Goal: Information Seeking & Learning: Learn about a topic

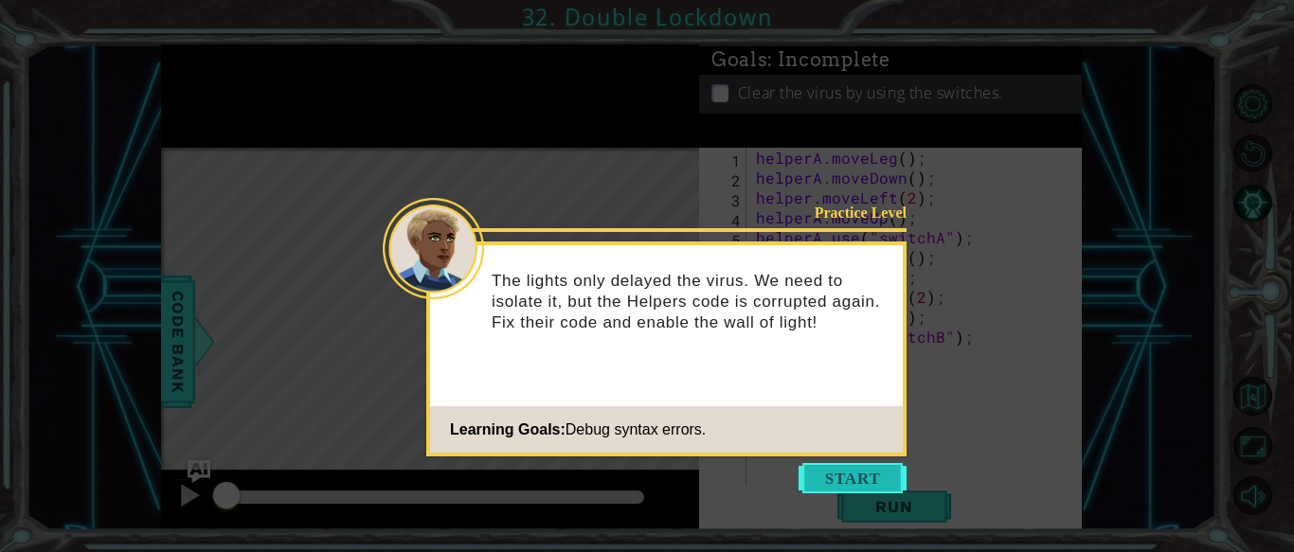
click at [834, 479] on button "Start" at bounding box center [853, 478] width 108 height 30
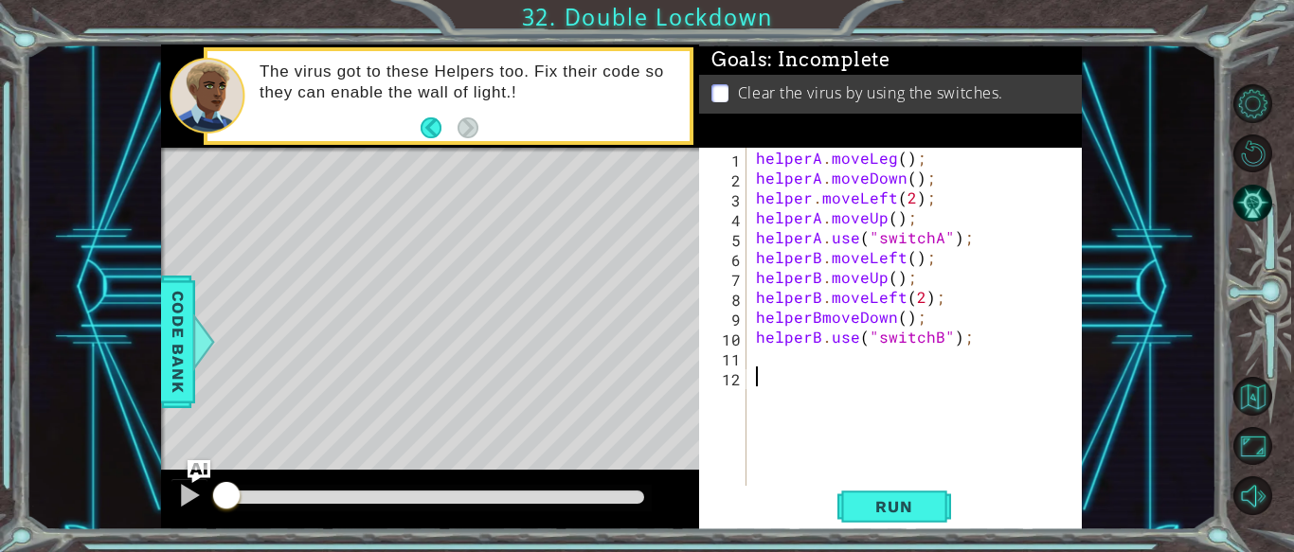
click at [890, 161] on div "helperA . moveLeg ( ) ; helperA . moveDown ( ) ; helper . moveLeft ( 2 ) ; help…" at bounding box center [919, 337] width 335 height 378
click at [818, 323] on div "helperA . moveLeft ( ) ; helperA . moveDown ( ) ; helper . moveLeft ( 2 ) ; hel…" at bounding box center [919, 337] width 335 height 378
click at [911, 319] on div "helperA . moveLeft ( ) ; helperA . moveDown ( ) ; helper . moveLeft ( 2 ) ; hel…" at bounding box center [919, 337] width 335 height 378
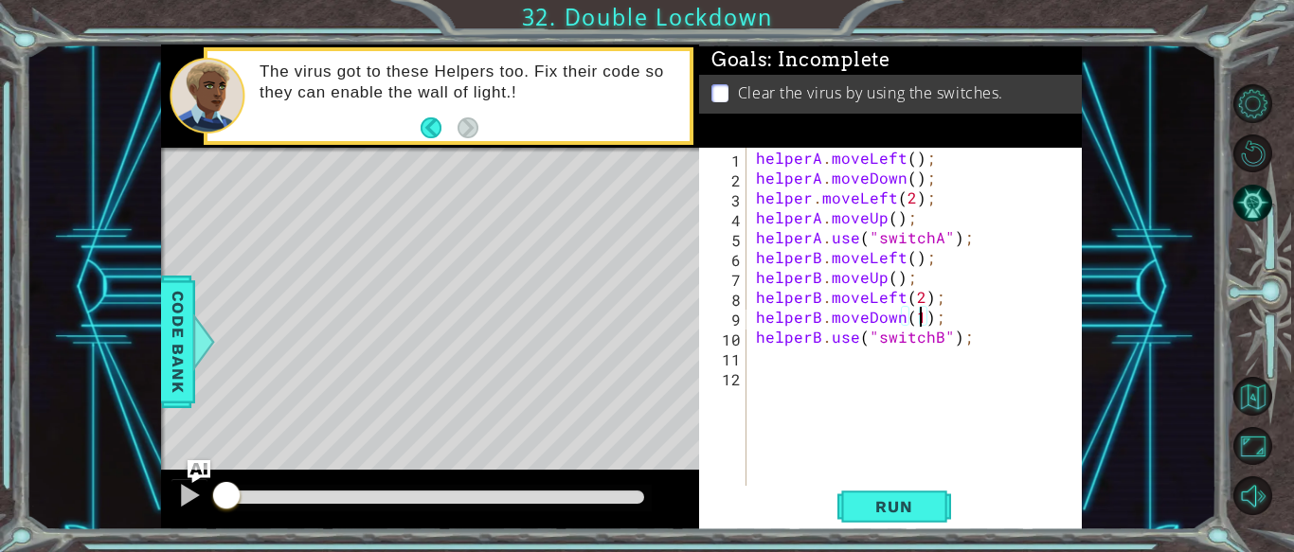
scroll to position [0, 9]
click at [884, 510] on span "Run" at bounding box center [894, 506] width 75 height 19
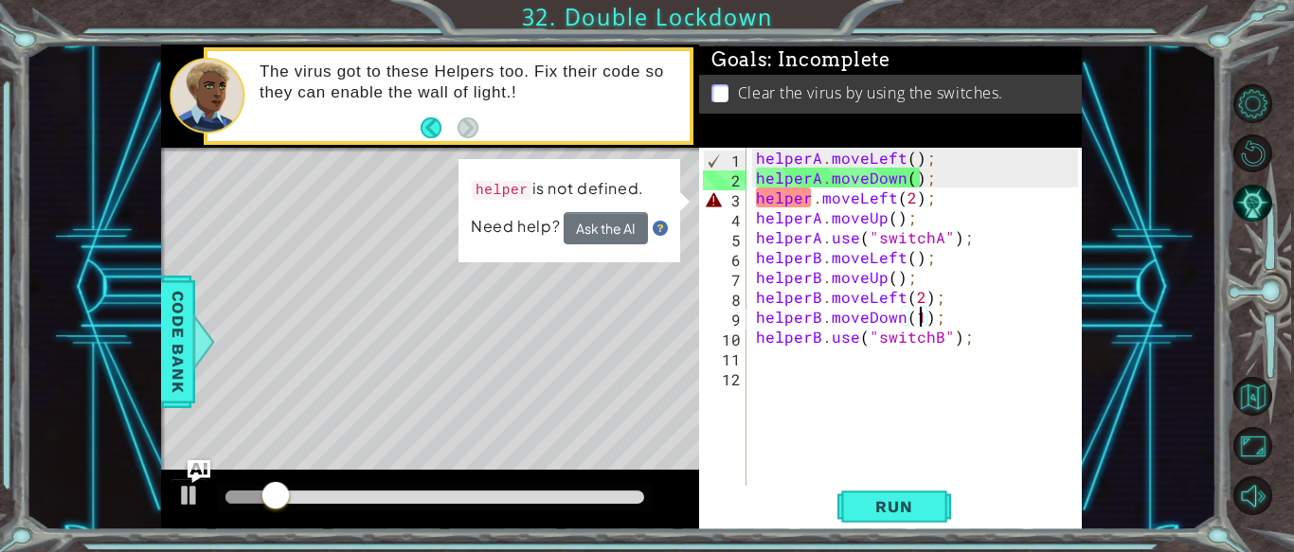
click at [810, 198] on div "helperA . moveLeft ( ) ; helperA . moveDown ( ) ; helper . moveLeft ( 2 ) ; hel…" at bounding box center [919, 337] width 335 height 378
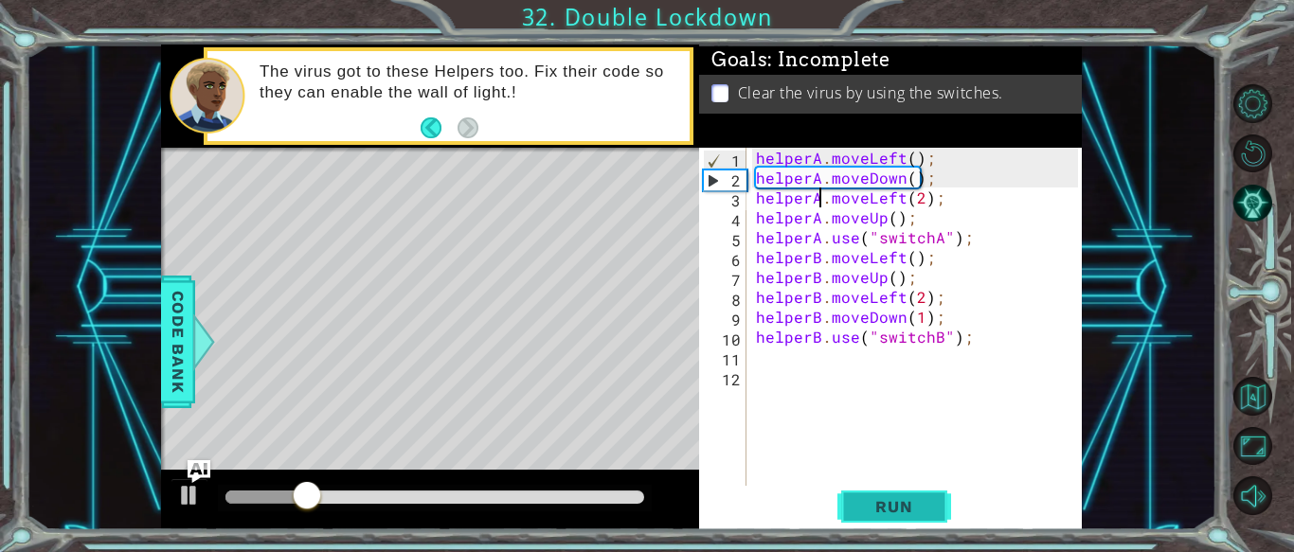
type textarea "helperA.moveLeft(2);"
click at [921, 513] on span "Run" at bounding box center [894, 506] width 75 height 19
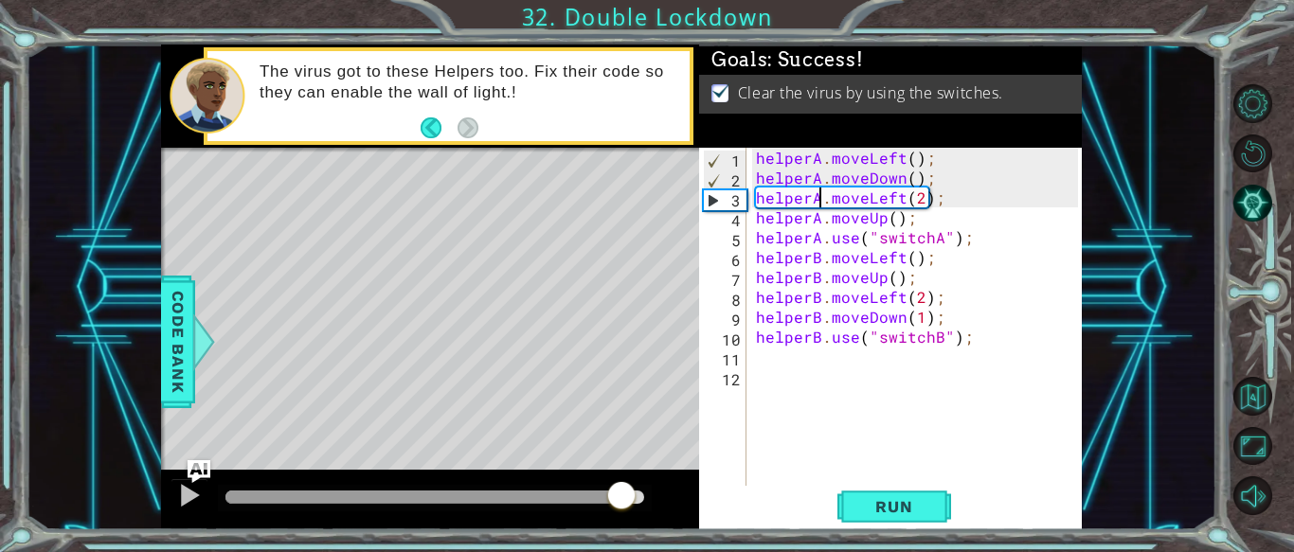
click at [622, 491] on div at bounding box center [435, 497] width 419 height 13
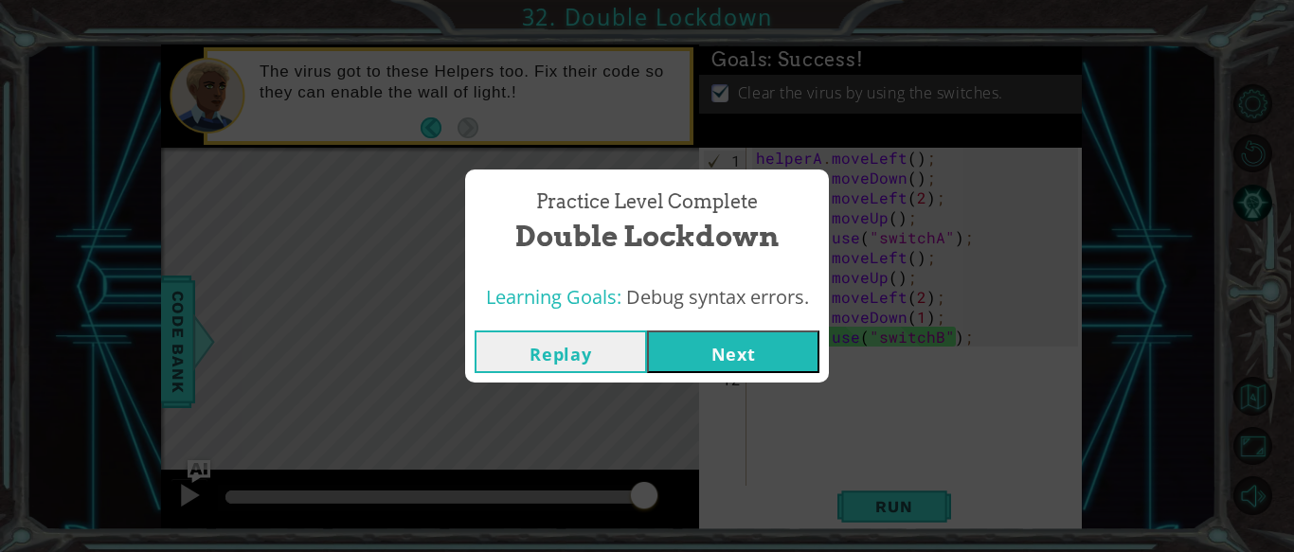
click at [724, 348] on button "Next" at bounding box center [733, 352] width 172 height 43
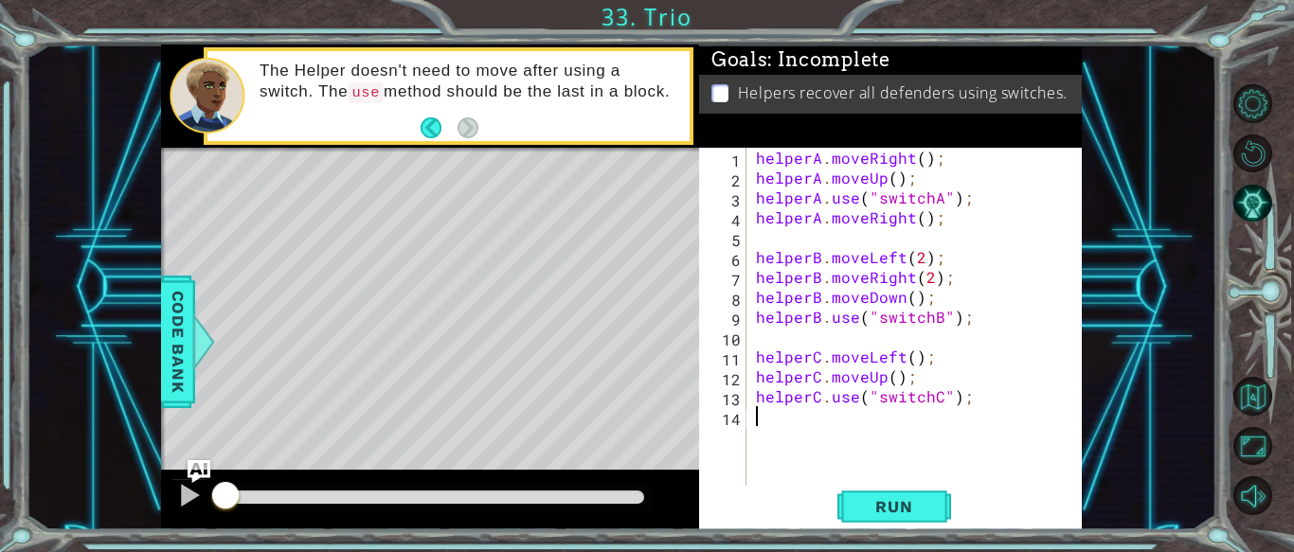
click at [839, 243] on div "helperA . moveRight ( ) ; helperA . moveUp ( ) ; helperA . use ( "switchA" ) ; …" at bounding box center [919, 337] width 335 height 378
click at [918, 189] on div "helperA . moveRight ( ) ; helperA . moveUp ( ) ; helperA . use ( "switchA" ) ; …" at bounding box center [919, 337] width 335 height 378
click at [921, 175] on div "helperA . moveRight ( ) ; helperA . moveUp ( ) ; helperA . use ( "switchA" ) ; …" at bounding box center [919, 337] width 335 height 378
type textarea "helperA.moveUp();"
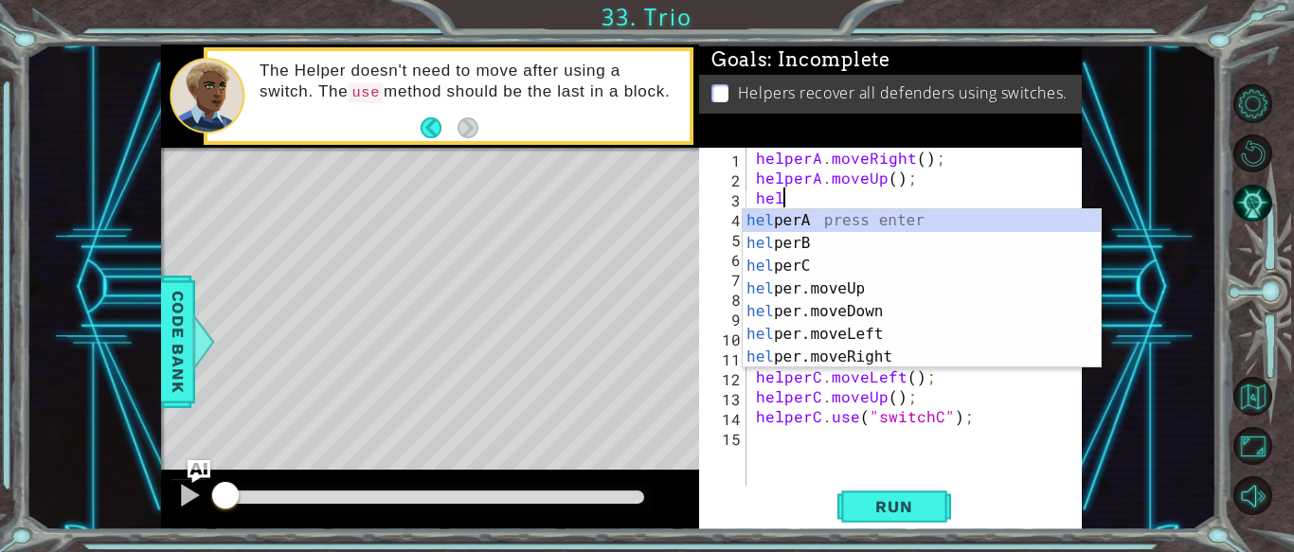
scroll to position [0, 1]
click at [945, 219] on div "help erA press enter help [PERSON_NAME] press enter help erC press enter help e…" at bounding box center [922, 311] width 358 height 205
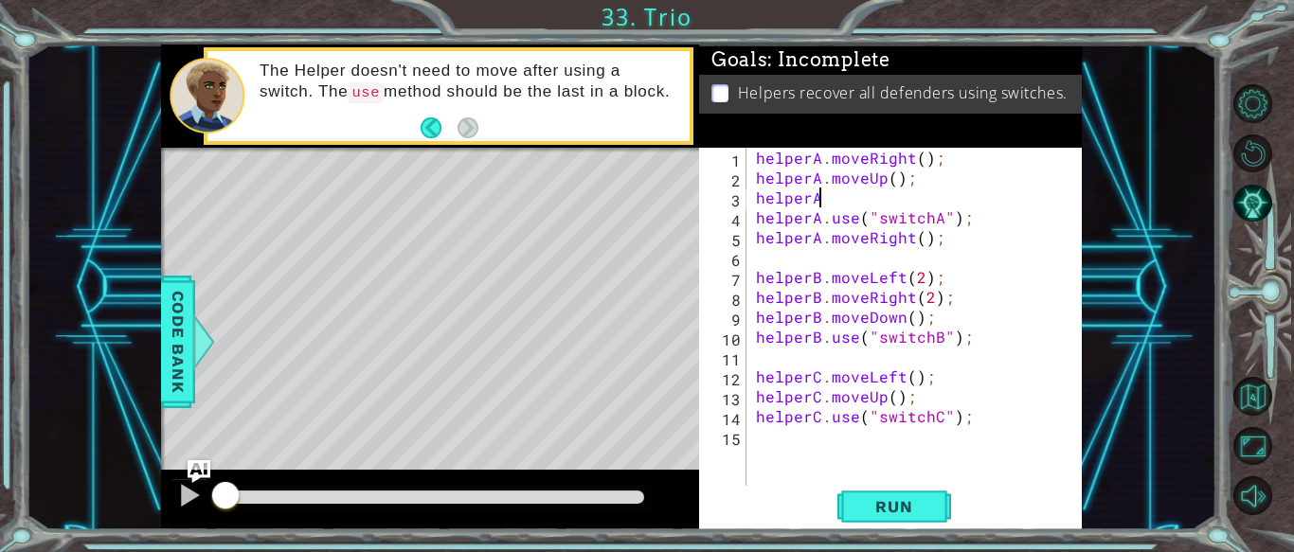
click at [945, 219] on div "helperA . moveRight ( ) ; helperA . moveUp ( ) ; helperA helperA . use ( "switc…" at bounding box center [919, 337] width 335 height 378
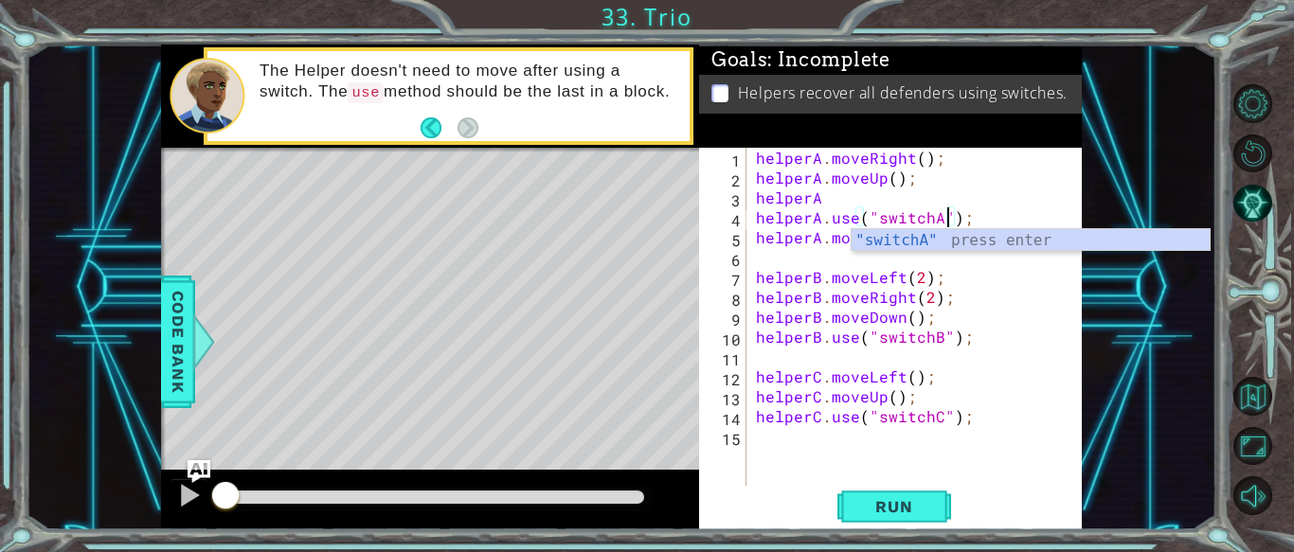
click at [854, 192] on div "helperA . moveRight ( ) ; helperA . moveUp ( ) ; helperA helperA . use ( "switc…" at bounding box center [919, 337] width 335 height 378
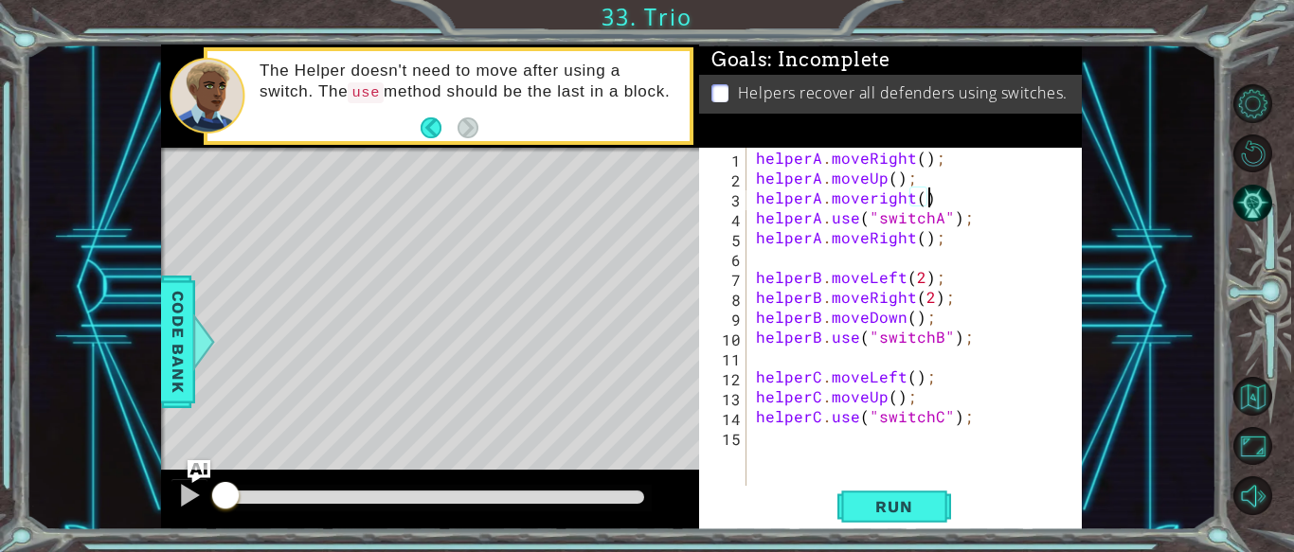
scroll to position [0, 10]
drag, startPoint x: 948, startPoint y: 241, endPoint x: 740, endPoint y: 239, distance: 207.5
click at [740, 239] on div "helperA.moveright(); 1 2 3 4 5 6 7 8 9 10 11 12 13 14 15 helperA . moveRight ( …" at bounding box center [888, 317] width 379 height 338
type textarea "helperA.moveRight();"
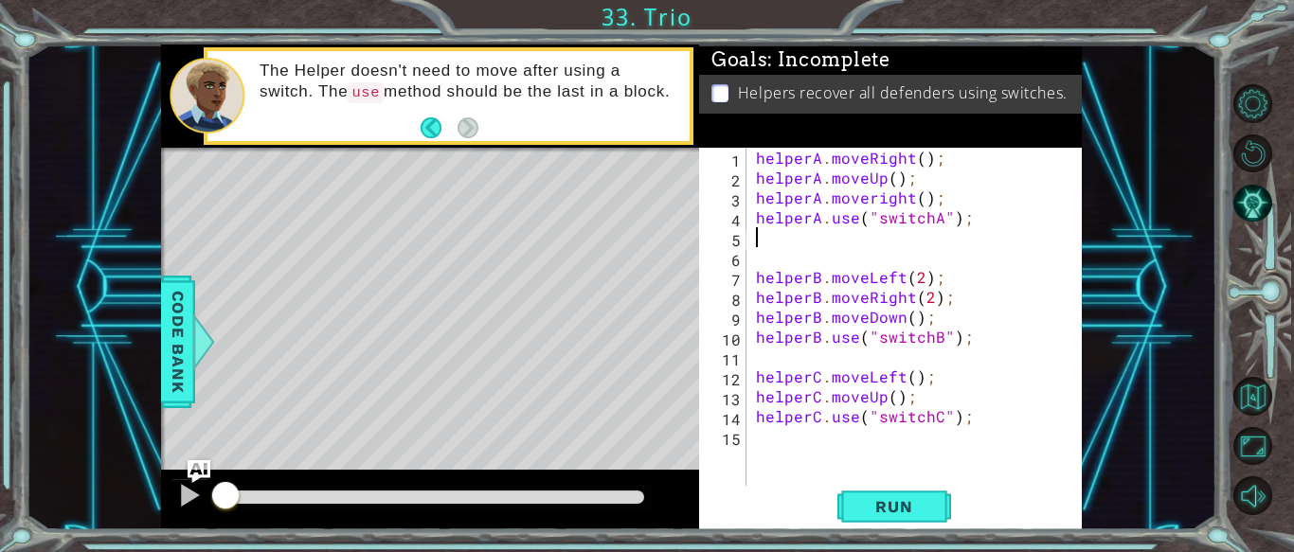
click at [1001, 274] on div "helperA . moveRight ( ) ; helperA . moveUp ( ) ; helperA . moveright ( ) ; help…" at bounding box center [919, 337] width 335 height 378
type textarea "helperB.moveLeft(2);"
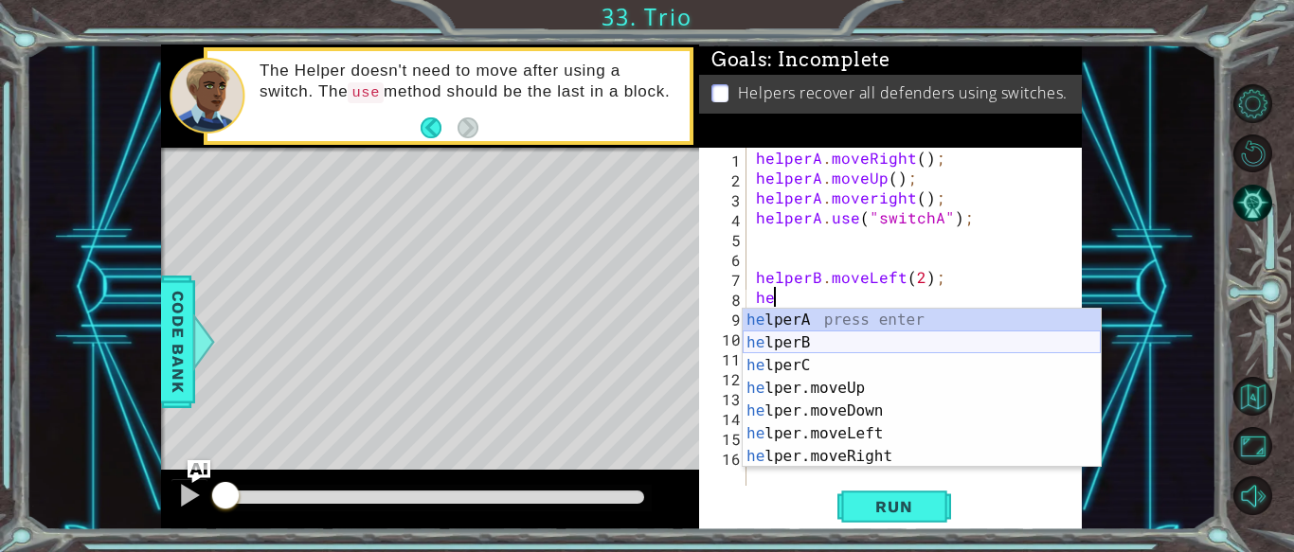
click at [1015, 346] on div "he lperA press enter he lperB press enter he lperC press enter he lper.moveUp p…" at bounding box center [922, 411] width 358 height 205
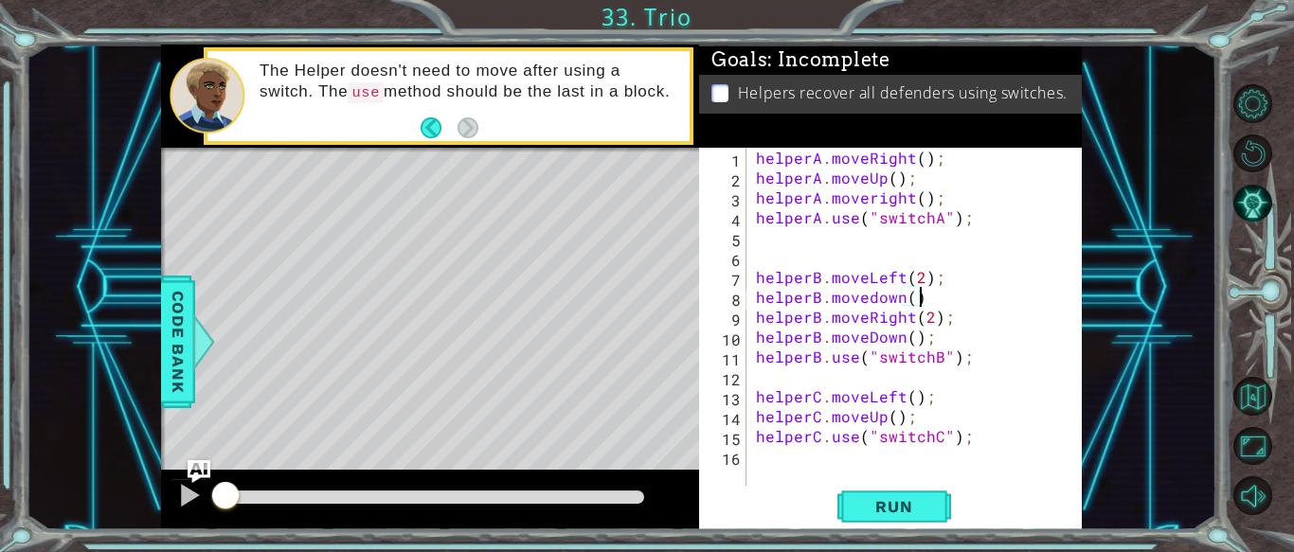
scroll to position [0, 9]
drag, startPoint x: 934, startPoint y: 340, endPoint x: 747, endPoint y: 332, distance: 187.8
click at [747, 332] on div "helperB.movedown(); 1 2 3 4 5 6 7 8 9 10 11 12 13 14 15 16 helperA . moveRight …" at bounding box center [888, 317] width 379 height 338
type textarea "helperB.moveDown();"
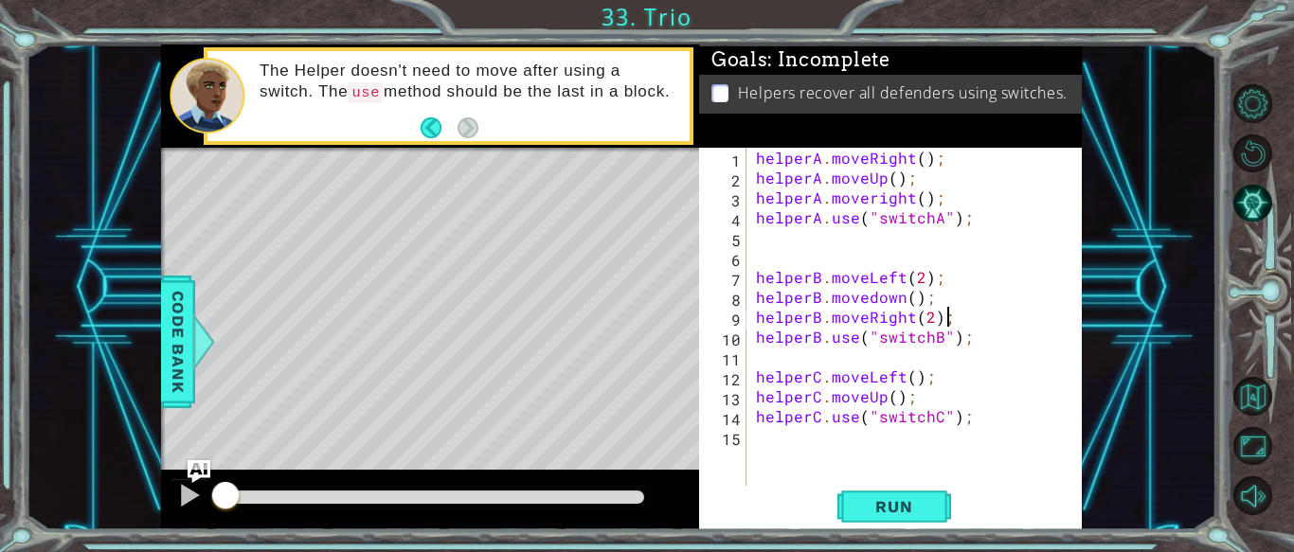
click at [913, 406] on div "helperA . moveRight ( ) ; helperA . moveUp ( ) ; helperA . moveright ( ) ; help…" at bounding box center [919, 337] width 335 height 378
type textarea "helperC.moveUp();"
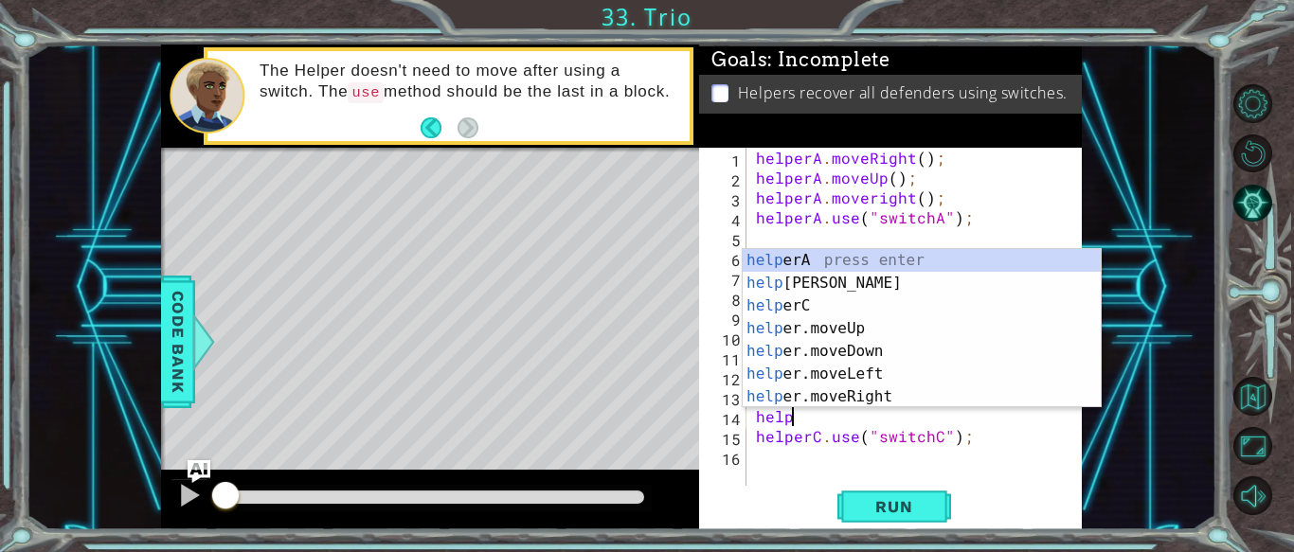
scroll to position [0, 2]
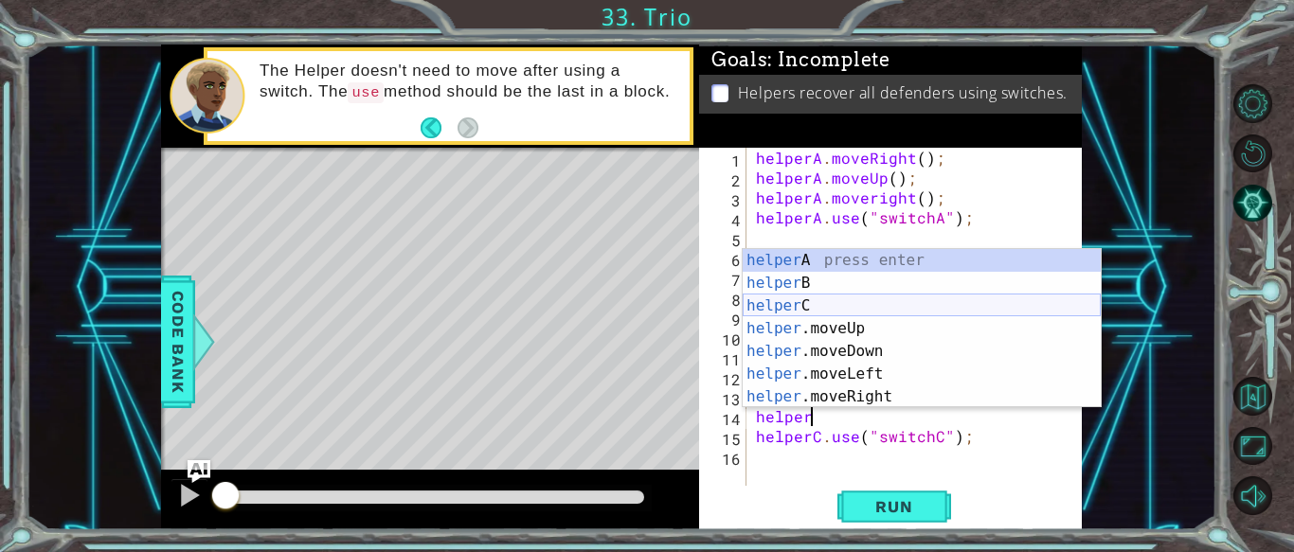
click at [927, 298] on div "helper A press enter helper B press enter helper C press enter helper .moveUp p…" at bounding box center [922, 351] width 358 height 205
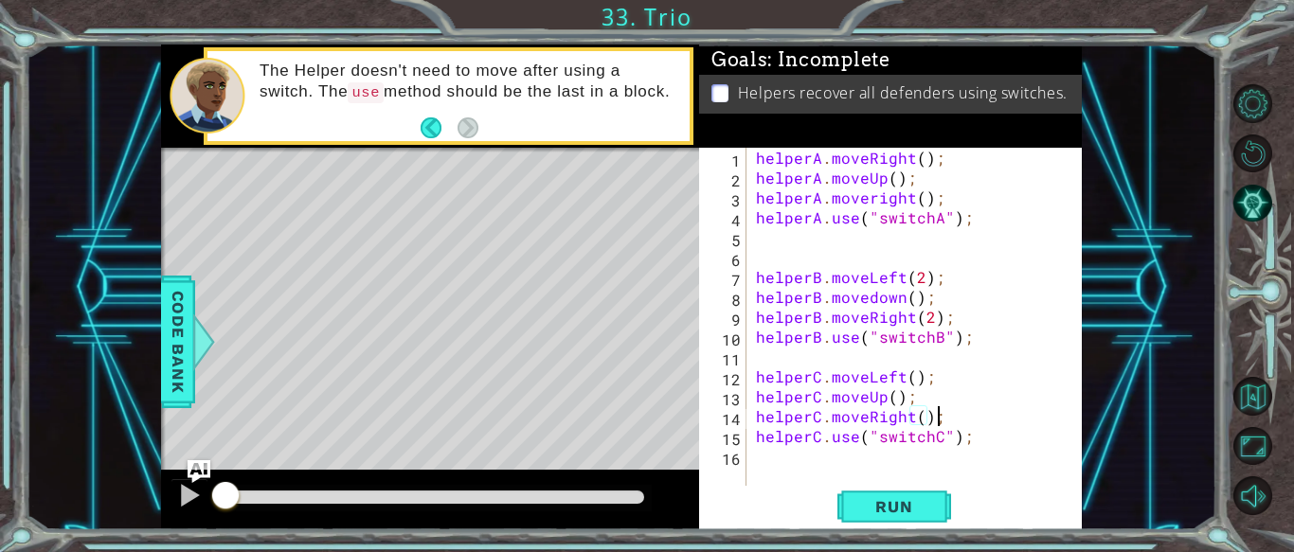
scroll to position [0, 10]
click at [876, 195] on div "helperA . moveRight ( ) ; helperA . moveUp ( ) ; helperA . moveright ( ) ; help…" at bounding box center [919, 337] width 335 height 378
click at [938, 498] on button "Run" at bounding box center [895, 507] width 114 height 38
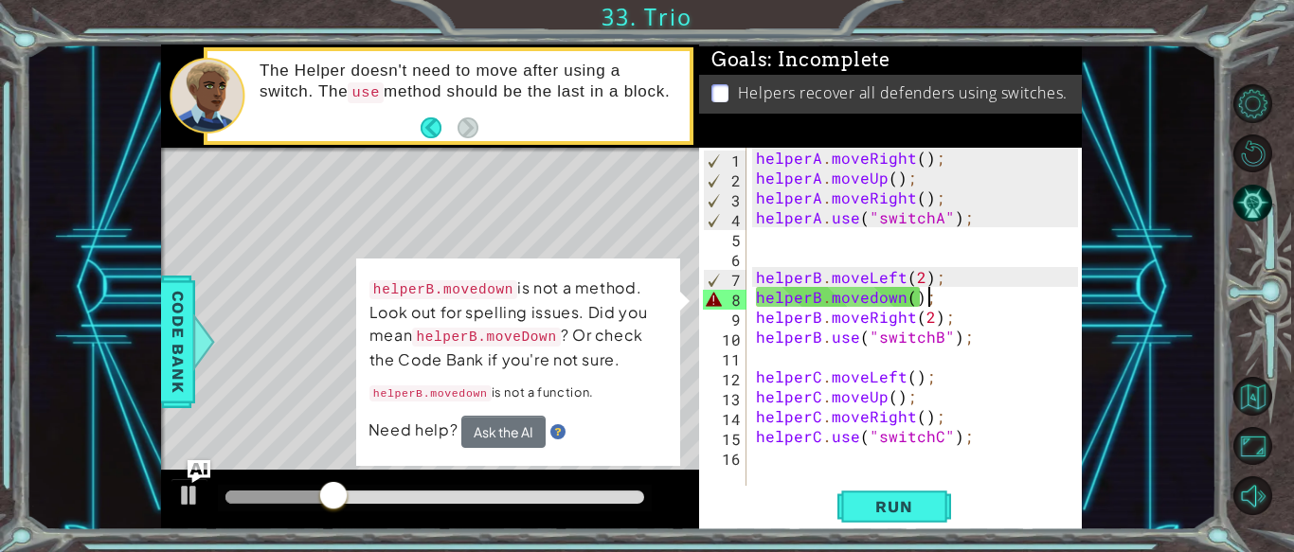
click at [951, 298] on div "helperA . moveRight ( ) ; helperA . moveUp ( ) ; helperA . moveRight ( ) ; help…" at bounding box center [919, 337] width 335 height 378
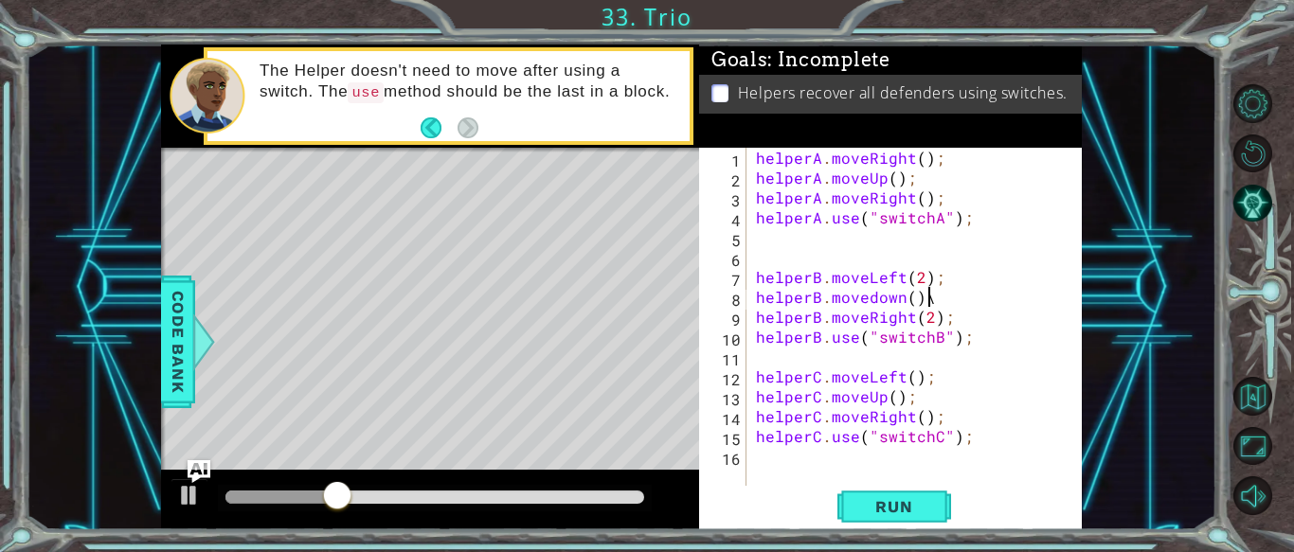
scroll to position [0, 9]
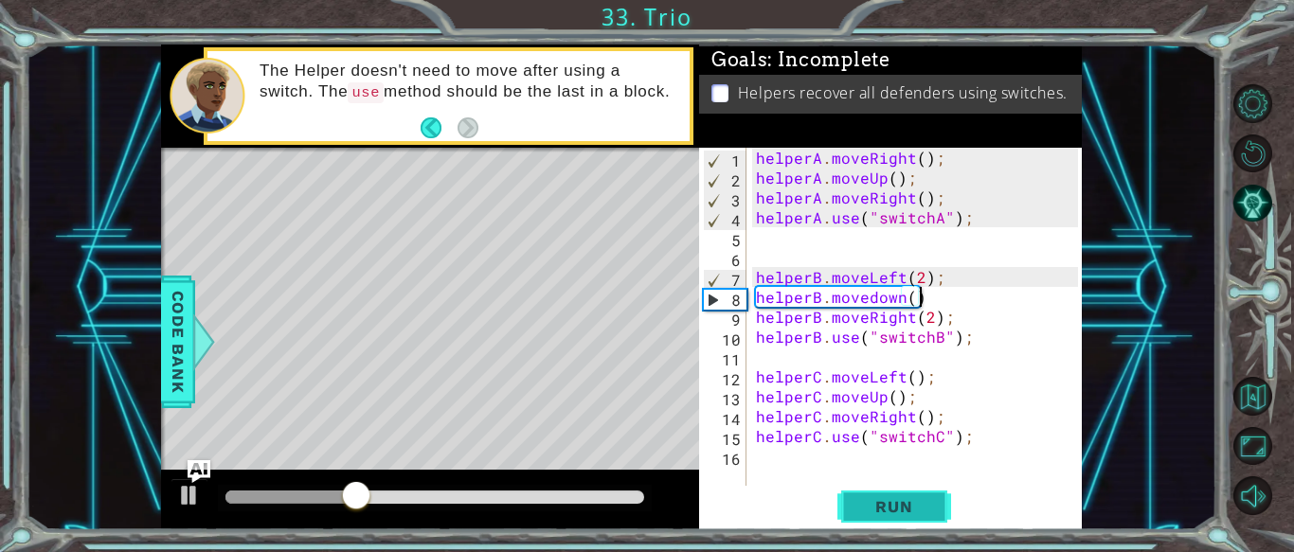
click at [929, 502] on span "Run" at bounding box center [894, 506] width 75 height 19
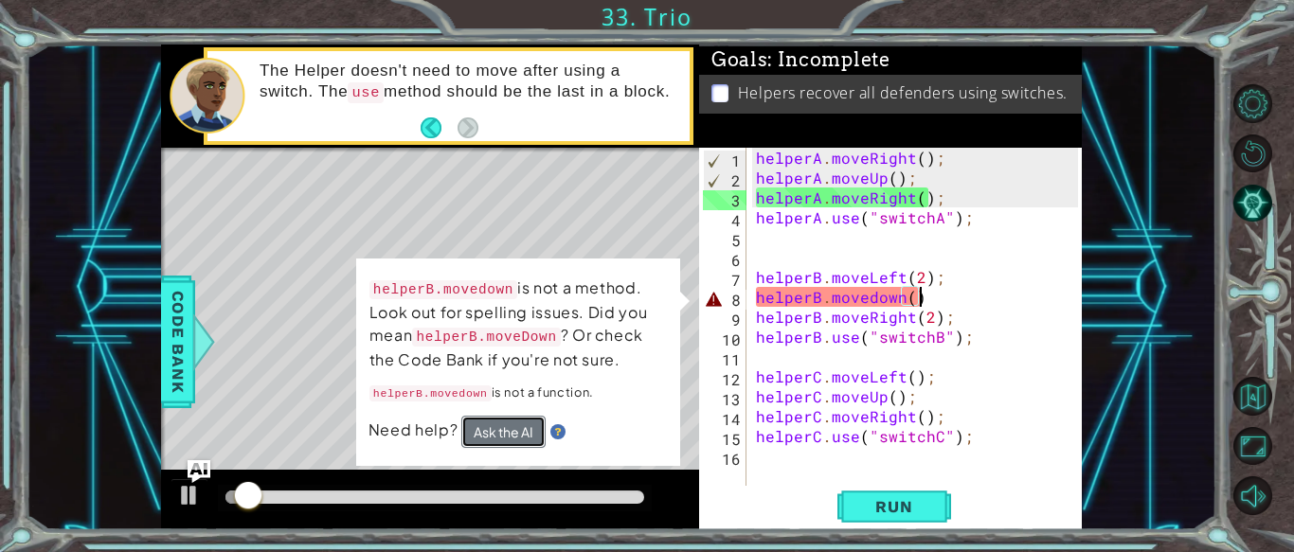
click at [489, 434] on button "Ask the AI" at bounding box center [503, 432] width 84 height 32
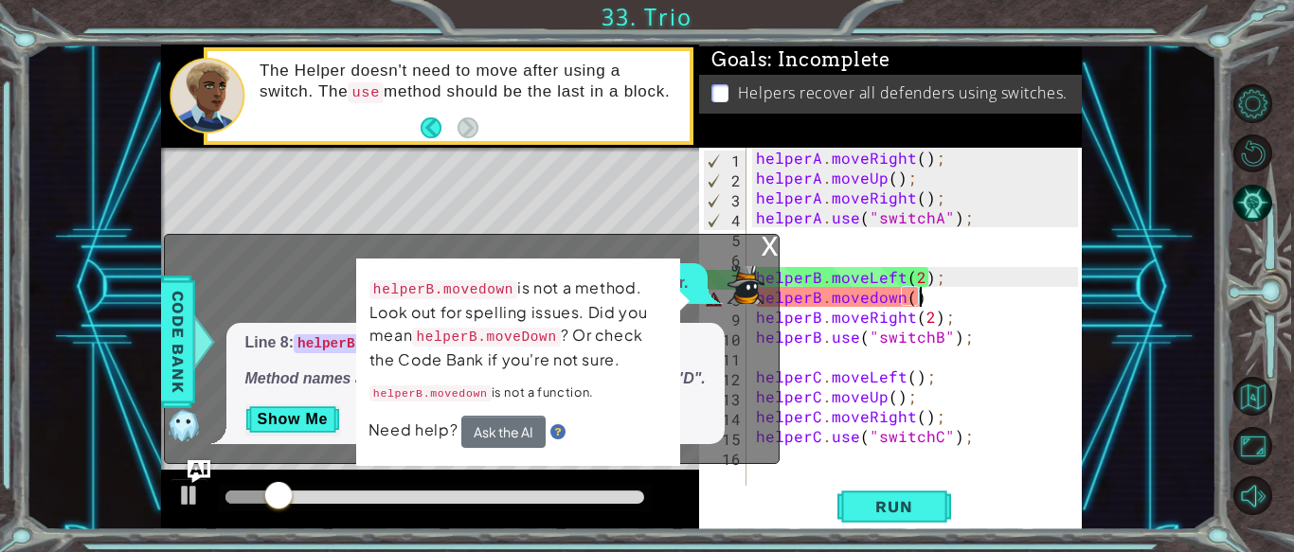
click at [959, 287] on div "helperA . moveRight ( ) ; helperA . moveUp ( ) ; helperA . moveRight ( ) ; help…" at bounding box center [919, 337] width 335 height 378
click at [959, 293] on div "helperA . moveRight ( ) ; helperA . moveUp ( ) ; helperA . moveRight ( ) ; help…" at bounding box center [919, 337] width 335 height 378
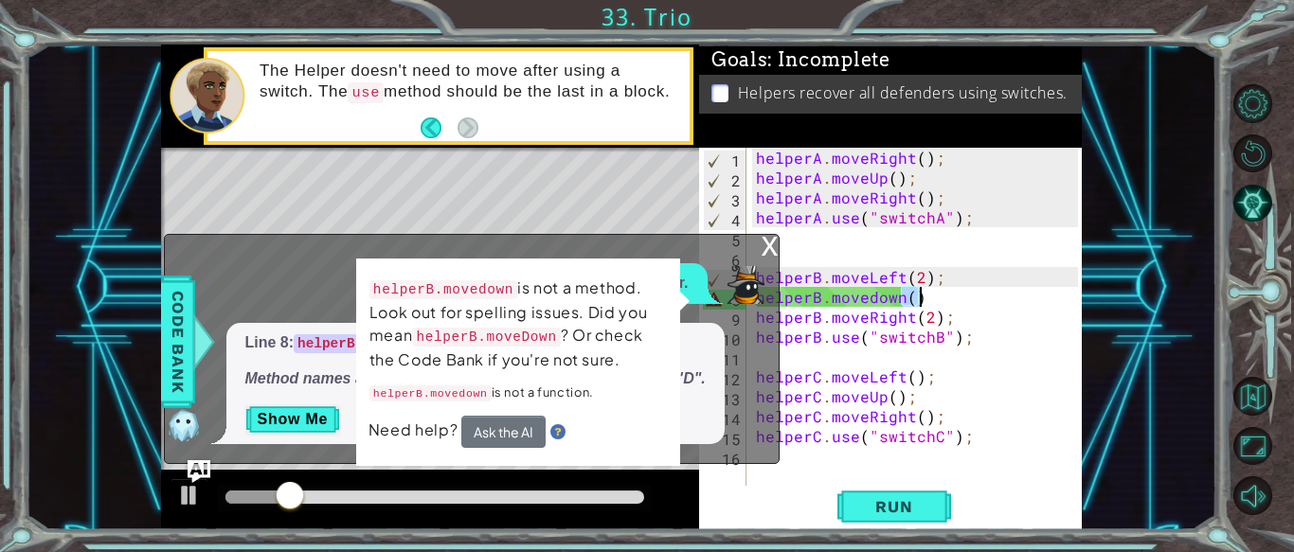
click at [959, 293] on div "helperA . moveRight ( ) ; helperA . moveUp ( ) ; helperA . moveRight ( ) ; help…" at bounding box center [919, 337] width 335 height 378
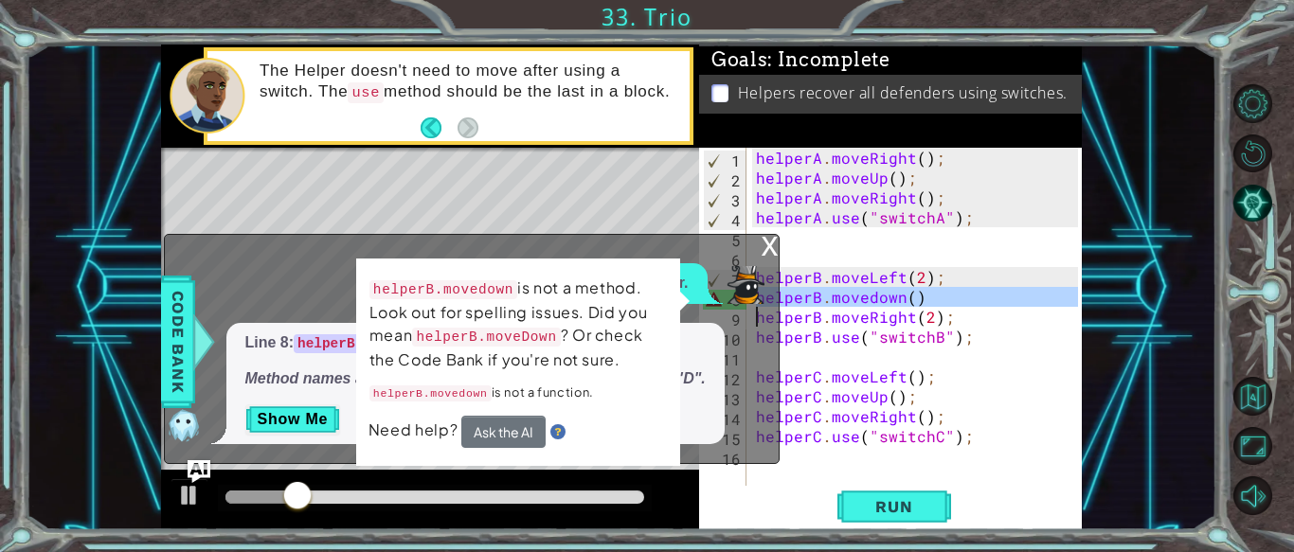
click at [959, 293] on div "helperA . moveRight ( ) ; helperA . moveUp ( ) ; helperA . moveRight ( ) ; help…" at bounding box center [915, 317] width 326 height 338
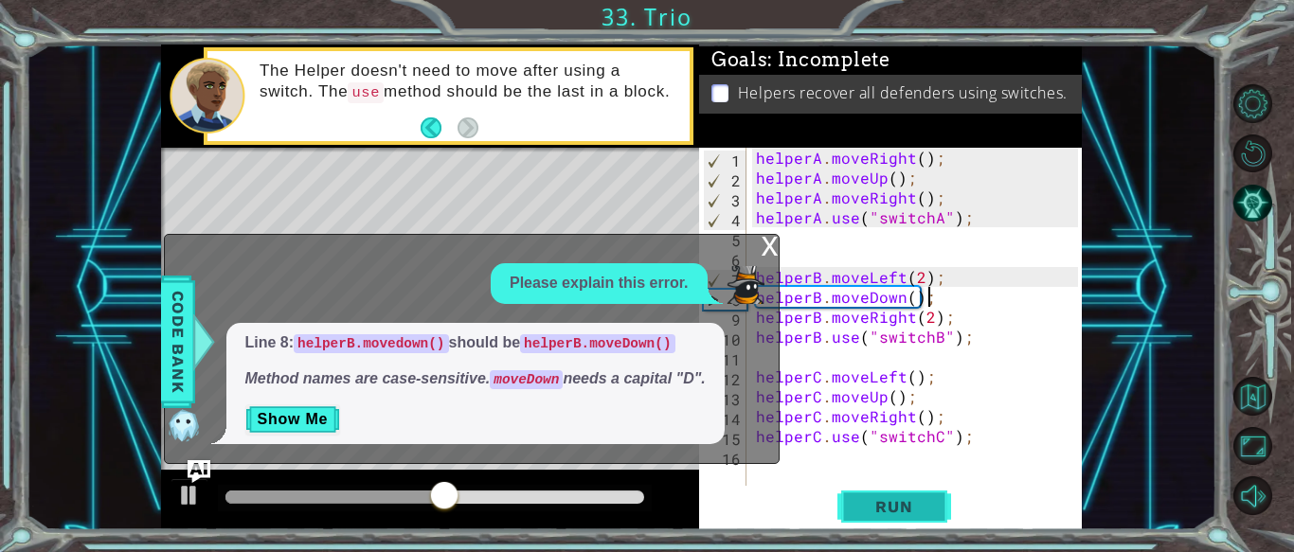
type textarea "helperB.moveDown();"
click at [926, 507] on span "Run" at bounding box center [894, 506] width 75 height 19
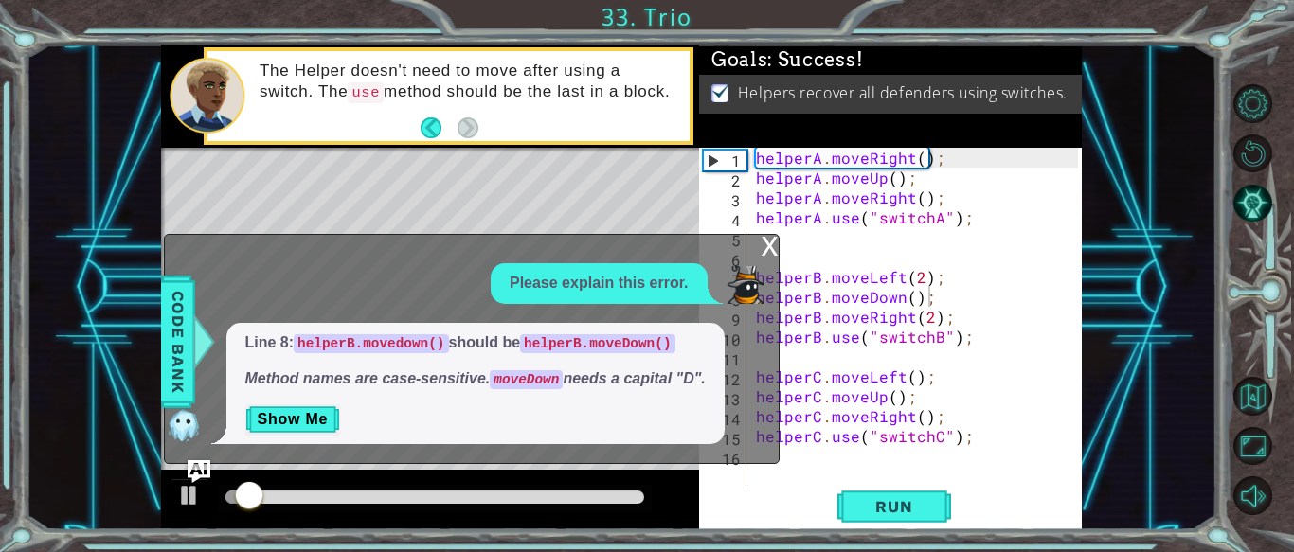
click at [774, 239] on div "x" at bounding box center [770, 244] width 17 height 19
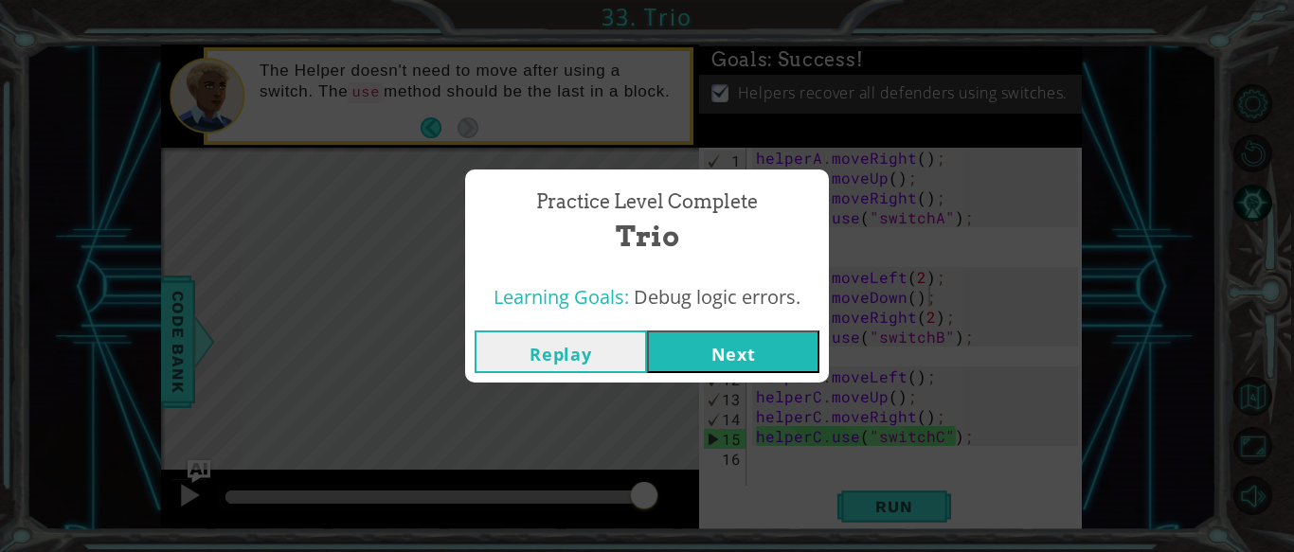
click at [701, 353] on button "Next" at bounding box center [733, 352] width 172 height 43
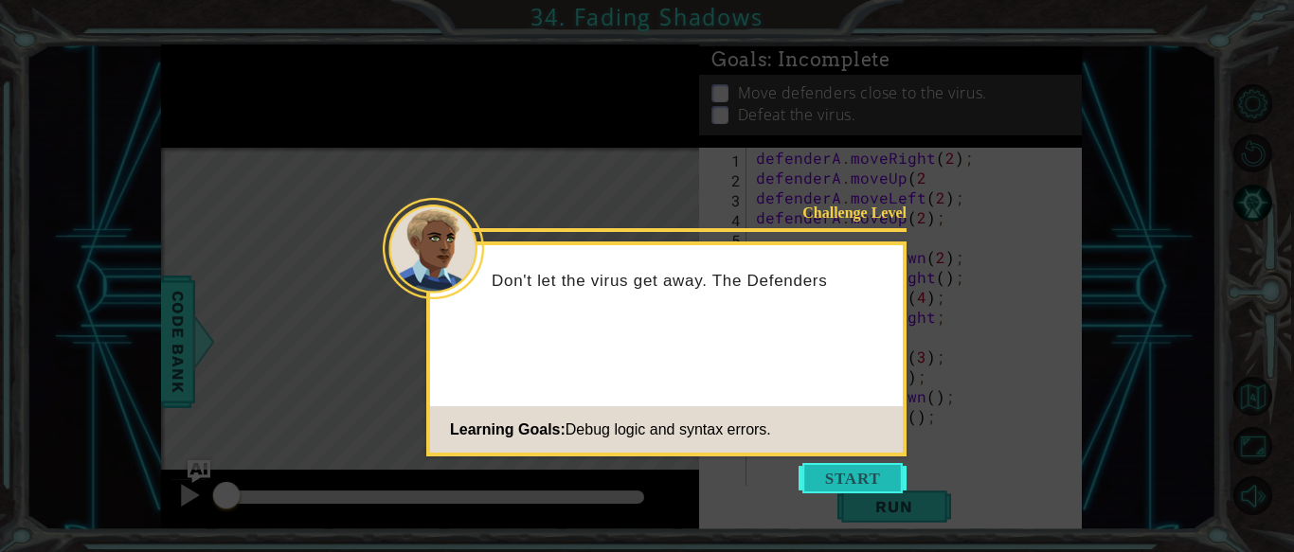
click at [813, 472] on button "Start" at bounding box center [853, 478] width 108 height 30
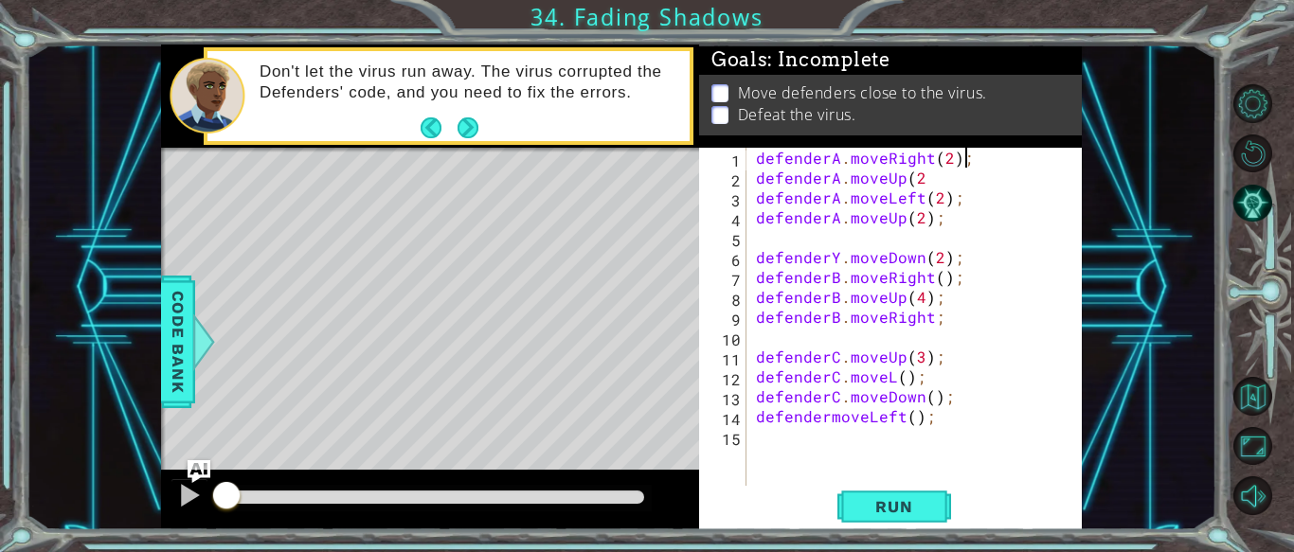
click at [1009, 161] on div "defenderA . moveRight ( 2 ) ; defenderA . moveUp ( 2 defenderA . moveLeft ( 2 )…" at bounding box center [919, 337] width 335 height 378
type textarea "defenderA.moveRight(2);"
drag, startPoint x: 972, startPoint y: 158, endPoint x: 728, endPoint y: 161, distance: 244.5
click at [728, 161] on div "defenderA.moveRight(2); 1 2 3 4 5 6 7 8 9 10 11 12 13 14 15 defenderA . moveRig…" at bounding box center [888, 317] width 379 height 338
click at [918, 192] on div "defenderA . moveUp ( 2 defenderA . moveLeft ( 2 ) ; defenderA . moveUp ( 2 ) ; …" at bounding box center [919, 337] width 335 height 378
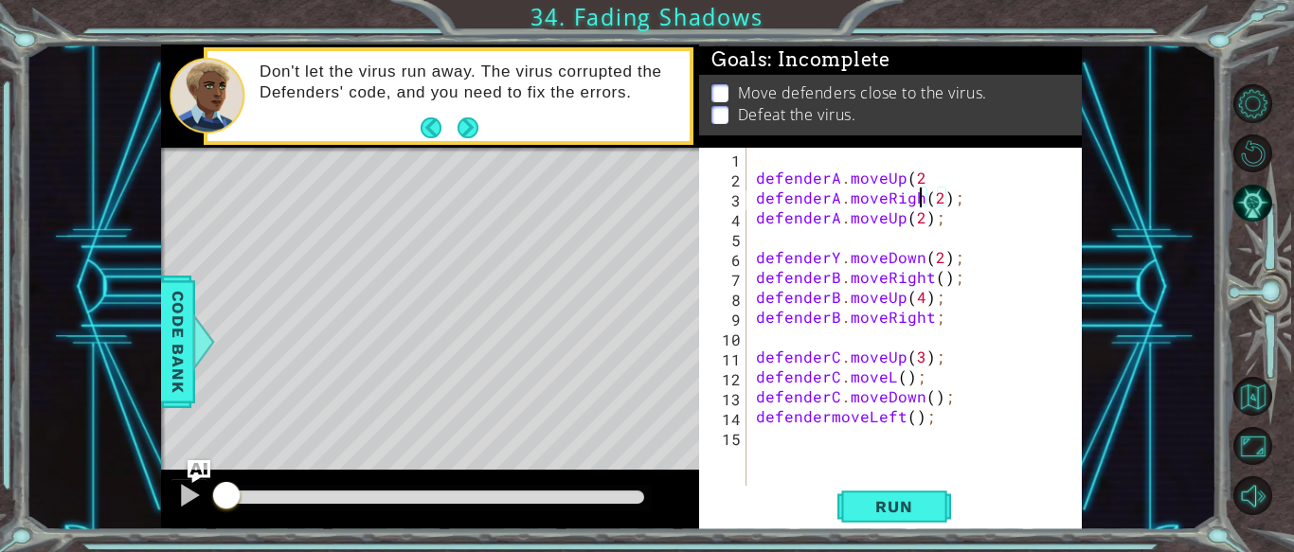
scroll to position [0, 10]
click at [927, 176] on div "defenderA . moveUp ( 2 defenderA . moveRight ( 2 ) ; defenderA . moveUp ( 2 ) ;…" at bounding box center [919, 337] width 335 height 378
click at [898, 222] on div "defenderA . moveUp ( 2 ) defenderA . moveRight ( 2 ) ; defenderA . moveUp ( 2 )…" at bounding box center [919, 337] width 335 height 378
click at [939, 219] on div "defenderA . moveUp ( 2 ) defenderA . moveRight ( 2 ) ; defenderA . moveDown ( 2…" at bounding box center [919, 337] width 335 height 378
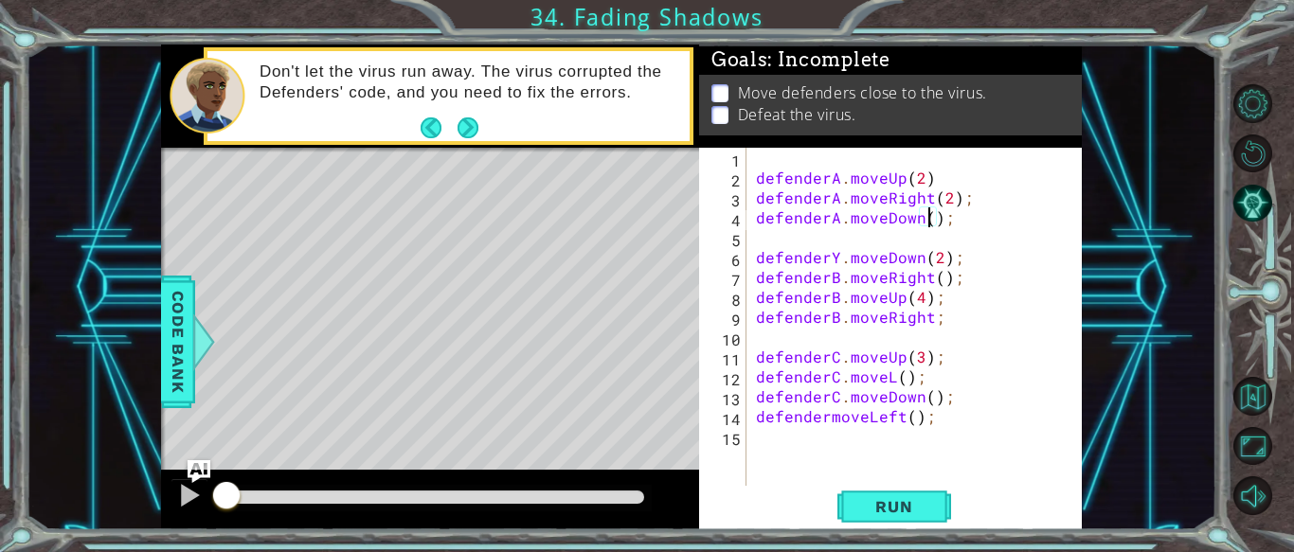
type textarea "defenderA.moveDown(1);"
click at [931, 235] on div "defenderA . moveUp ( 2 ) defenderA . moveRight ( 2 ) ; defenderA . moveDown ( 1…" at bounding box center [919, 337] width 335 height 378
click at [840, 181] on div "defenderA . moveUp ( 2 ) defenderA . moveRight ( 2 ) ; defenderA . moveDown ( 1…" at bounding box center [919, 337] width 335 height 378
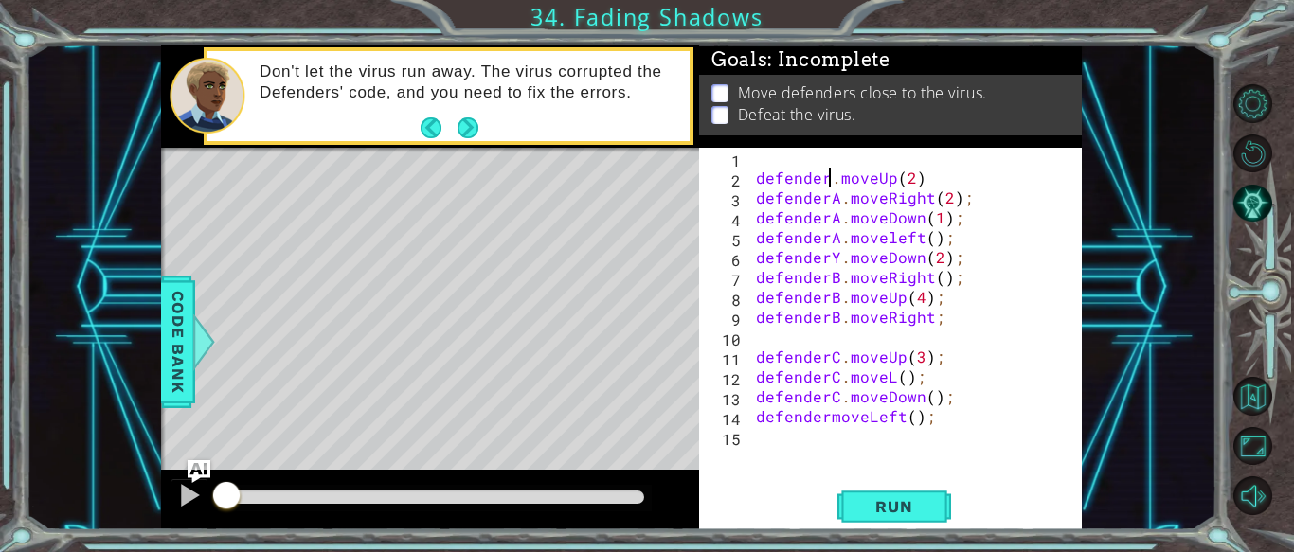
scroll to position [0, 5]
click at [838, 197] on div "defenderC . moveUp ( 2 ) defenderA . moveRight ( 2 ) ; defenderA . moveDown ( 1…" at bounding box center [919, 337] width 335 height 378
click at [840, 220] on div "defenderC . moveUp ( 2 ) defenderC . moveRight ( 2 ) ; defenderA . moveDown ( 1…" at bounding box center [919, 337] width 335 height 378
click at [837, 236] on div "defenderC . moveUp ( 2 ) defenderC . moveRight ( 2 ) ; defenderC . moveDown ( 1…" at bounding box center [919, 337] width 335 height 378
click at [837, 262] on div "defenderC . moveUp ( 2 ) defenderC . moveRight ( 2 ) ; defenderC . moveDown ( 1…" at bounding box center [919, 337] width 335 height 378
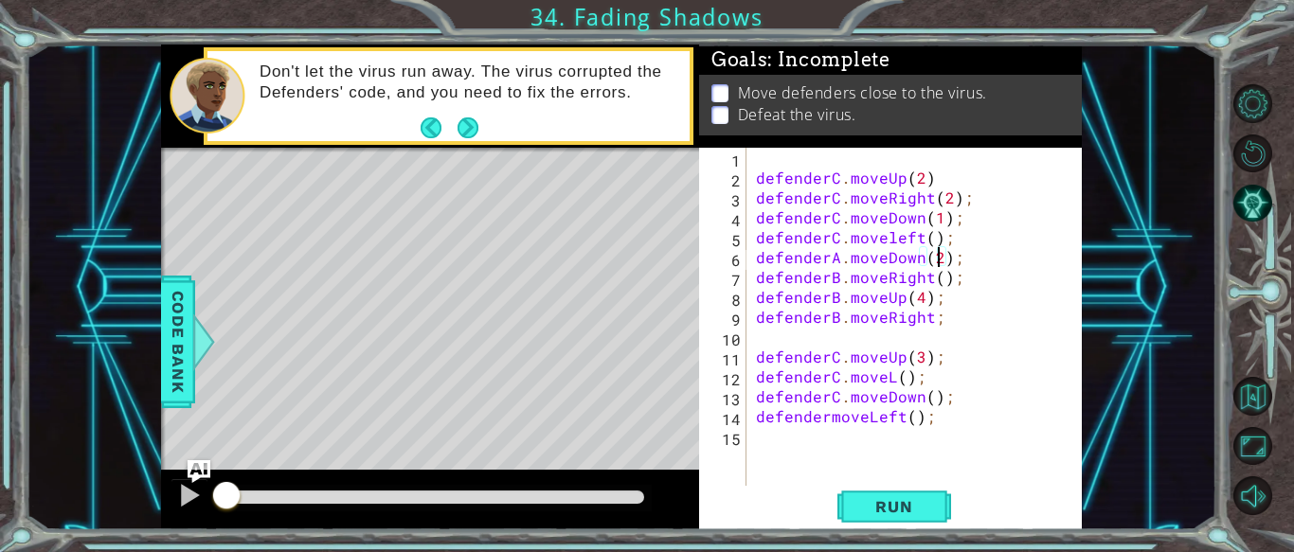
click at [940, 262] on div "defenderC . moveUp ( 2 ) defenderC . moveRight ( 2 ) ; defenderC . moveDown ( 1…" at bounding box center [919, 337] width 335 height 378
click at [923, 262] on div "defenderC . moveUp ( 2 ) defenderC . moveRight ( 2 ) ; defenderC . moveDown ( 1…" at bounding box center [919, 337] width 335 height 378
click at [936, 256] on div "defenderC . moveUp ( 2 ) defenderC . moveRight ( 2 ) ; defenderC . moveDown ( 1…" at bounding box center [919, 337] width 335 height 378
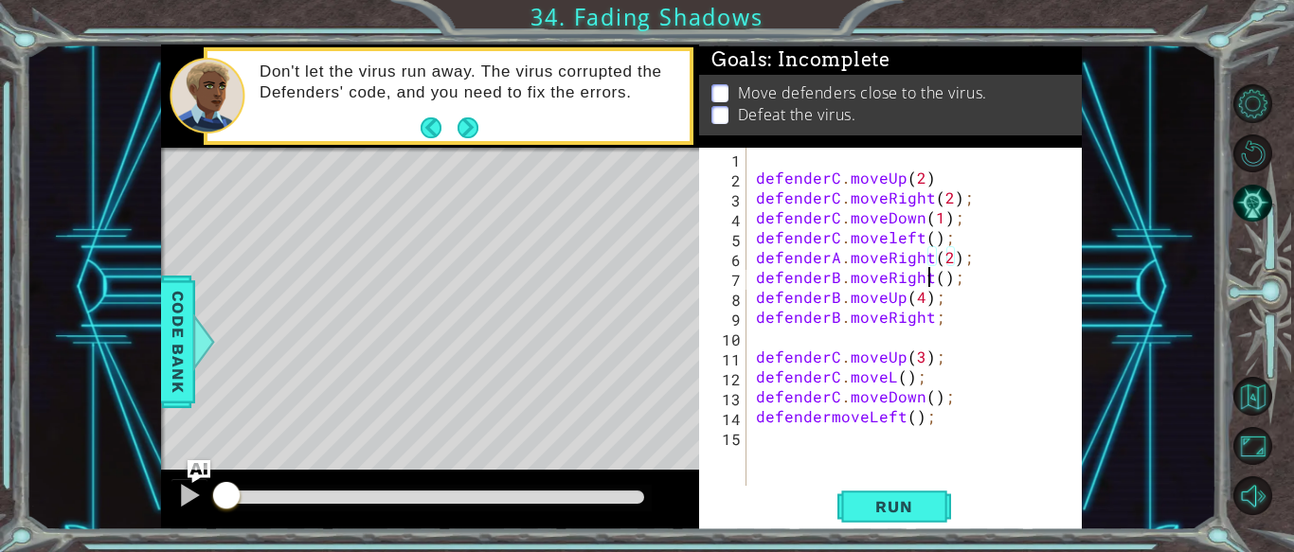
click at [925, 283] on div "defenderC . moveUp ( 2 ) defenderC . moveRight ( 2 ) ; defenderC . moveDown ( 1…" at bounding box center [919, 337] width 335 height 378
click at [910, 281] on div "defenderC . moveUp ( 2 ) defenderC . moveRight ( 2 ) ; defenderC . moveDown ( 1…" at bounding box center [919, 337] width 335 height 378
click at [930, 304] on div "defenderC . moveUp ( 2 ) defenderC . moveRight ( 2 ) ; defenderC . moveDown ( 1…" at bounding box center [919, 337] width 335 height 378
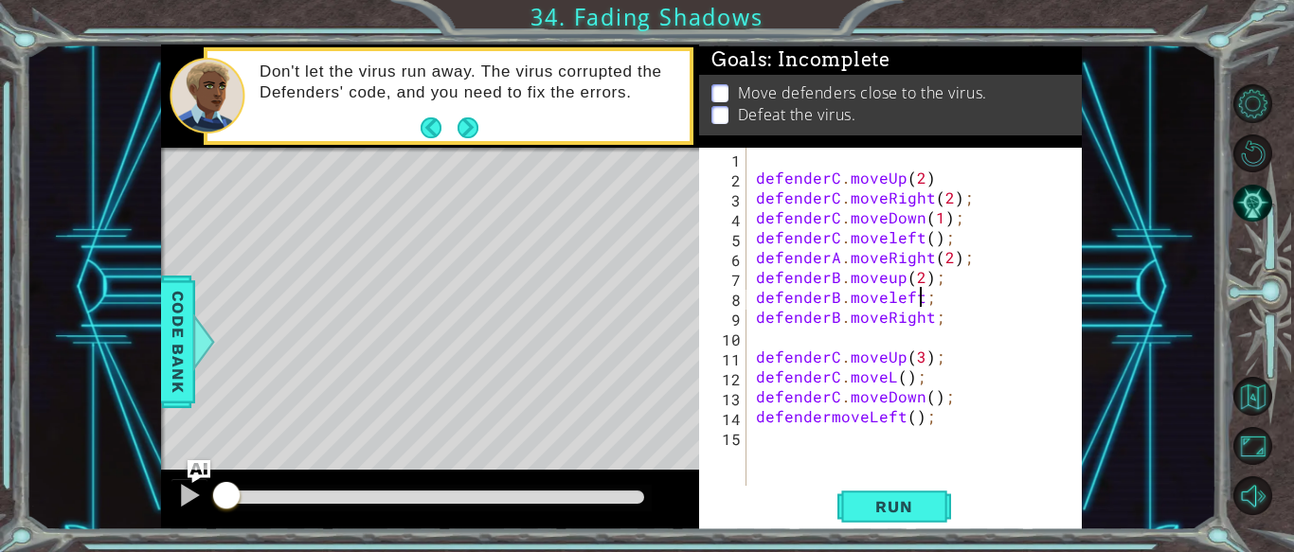
scroll to position [0, 10]
click at [925, 304] on div "defenderC . moveUp ( 2 ) defenderC . moveRight ( 2 ) ; defenderC . moveDown ( 1…" at bounding box center [919, 337] width 335 height 378
click at [947, 323] on div "defenderC . moveUp ( 2 ) defenderC . moveRight ( 2 ) ; defenderC . moveDown ( 1…" at bounding box center [919, 337] width 335 height 378
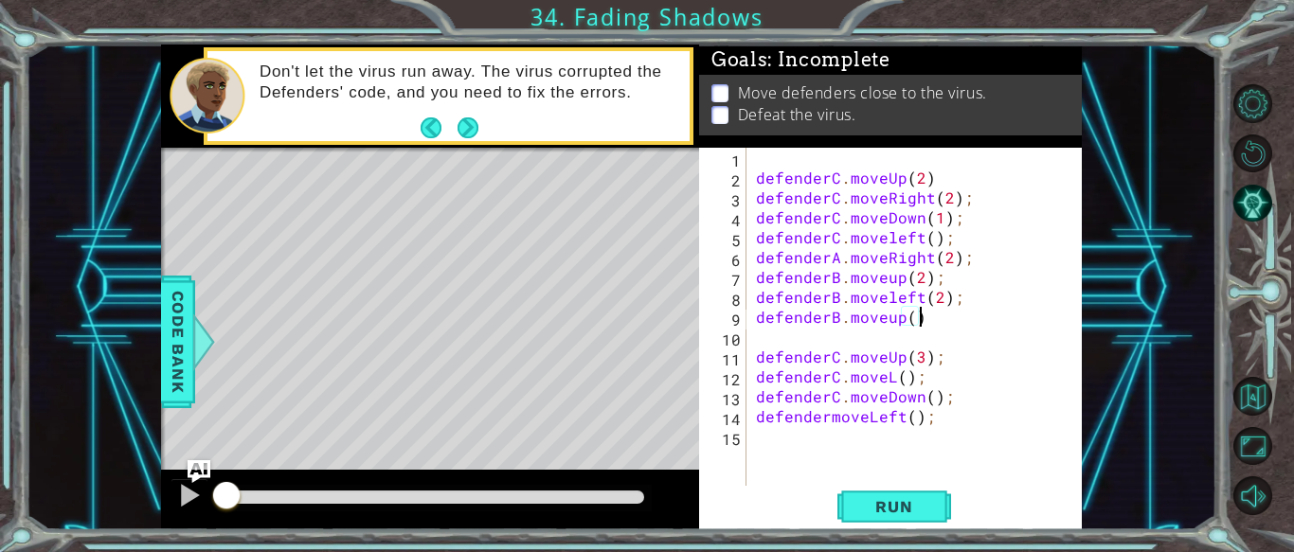
click at [835, 316] on div "defenderC . moveUp ( 2 ) defenderC . moveRight ( 2 ) ; defenderC . moveDown ( 1…" at bounding box center [919, 337] width 335 height 378
click at [840, 297] on div "defenderC . moveUp ( 2 ) defenderC . moveRight ( 2 ) ; defenderC . moveDown ( 1…" at bounding box center [919, 337] width 335 height 378
click at [837, 273] on div "defenderC . moveUp ( 2 ) defenderC . moveRight ( 2 ) ; defenderC . moveDown ( 1…" at bounding box center [919, 337] width 335 height 378
click at [836, 255] on div "defenderC . moveUp ( 2 ) defenderC . moveRight ( 2 ) ; defenderC . moveDown ( 1…" at bounding box center [919, 337] width 335 height 378
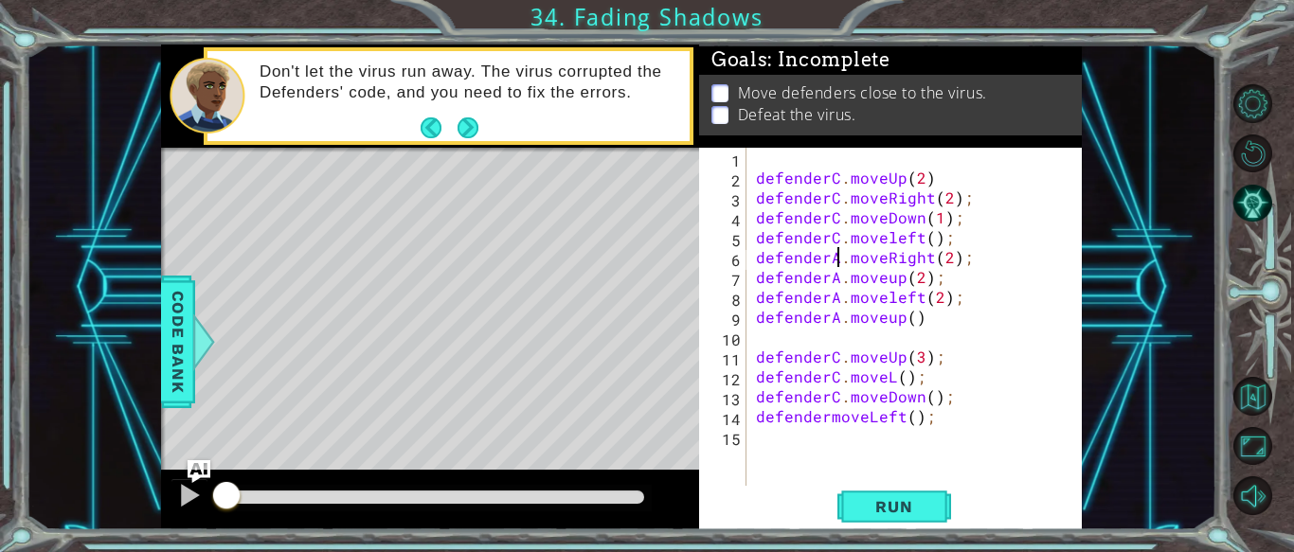
click at [838, 357] on div "defenderC . moveUp ( 2 ) defenderC . moveRight ( 2 ) ; defenderC . moveDown ( 1…" at bounding box center [919, 337] width 335 height 378
click at [839, 376] on div "defenderC . moveUp ( 2 ) defenderC . moveRight ( 2 ) ; defenderC . moveDown ( 1…" at bounding box center [919, 337] width 335 height 378
click at [836, 395] on div "defenderC . moveUp ( 2 ) defenderC . moveRight ( 2 ) ; defenderC . moveDown ( 1…" at bounding box center [919, 337] width 335 height 378
click at [826, 421] on div "defenderC . moveUp ( 2 ) defenderC . moveRight ( 2 ) ; defenderC . moveDown ( 1…" at bounding box center [919, 337] width 335 height 378
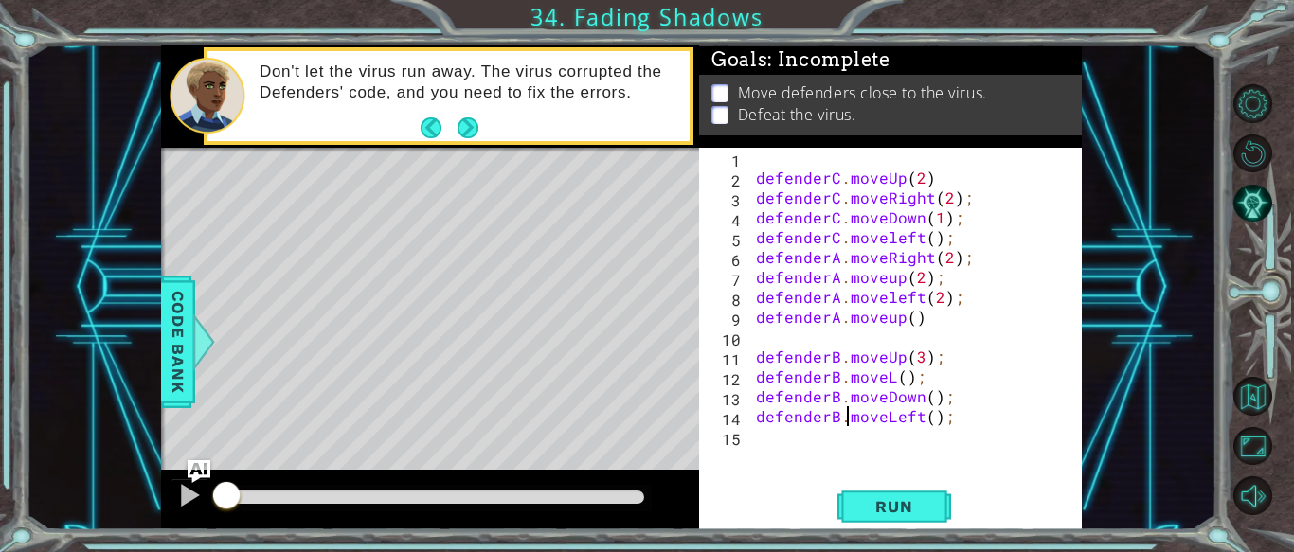
click at [902, 361] on div "defenderC . moveUp ( 2 ) defenderC . moveRight ( 2 ) ; defenderC . moveDown ( 1…" at bounding box center [919, 337] width 335 height 378
click at [937, 359] on div "defenderC . moveUp ( 2 ) defenderC . moveRight ( 2 ) ; defenderC . moveDown ( 1…" at bounding box center [919, 337] width 335 height 378
click at [892, 382] on div "defenderC . moveUp ( 2 ) defenderC . moveRight ( 2 ) ; defenderC . moveDown ( 1…" at bounding box center [919, 337] width 335 height 378
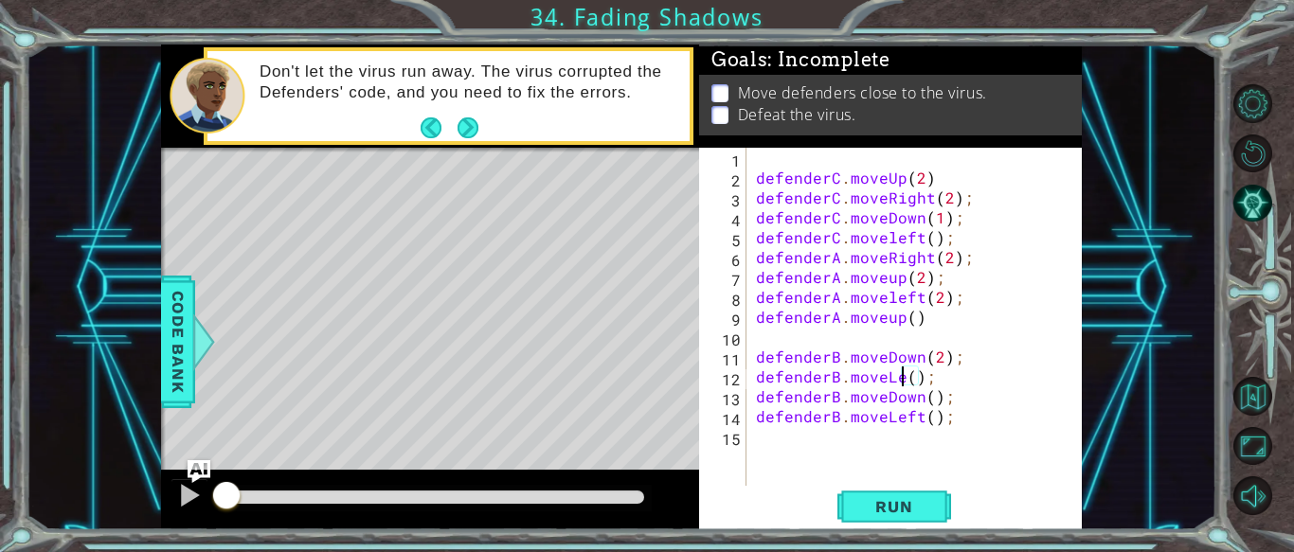
scroll to position [0, 9]
click at [928, 376] on div "defenderC . moveUp ( 2 ) defenderC . moveRight ( 2 ) ; defenderC . moveDown ( 1…" at bounding box center [919, 337] width 335 height 378
click at [930, 403] on div "defenderC . moveUp ( 2 ) defenderC . moveRight ( 2 ) ; defenderC . moveDown ( 1…" at bounding box center [919, 337] width 335 height 378
click at [919, 400] on div "defenderC . moveUp ( 2 ) defenderC . moveRight ( 2 ) ; defenderC . moveDown ( 1…" at bounding box center [919, 337] width 335 height 378
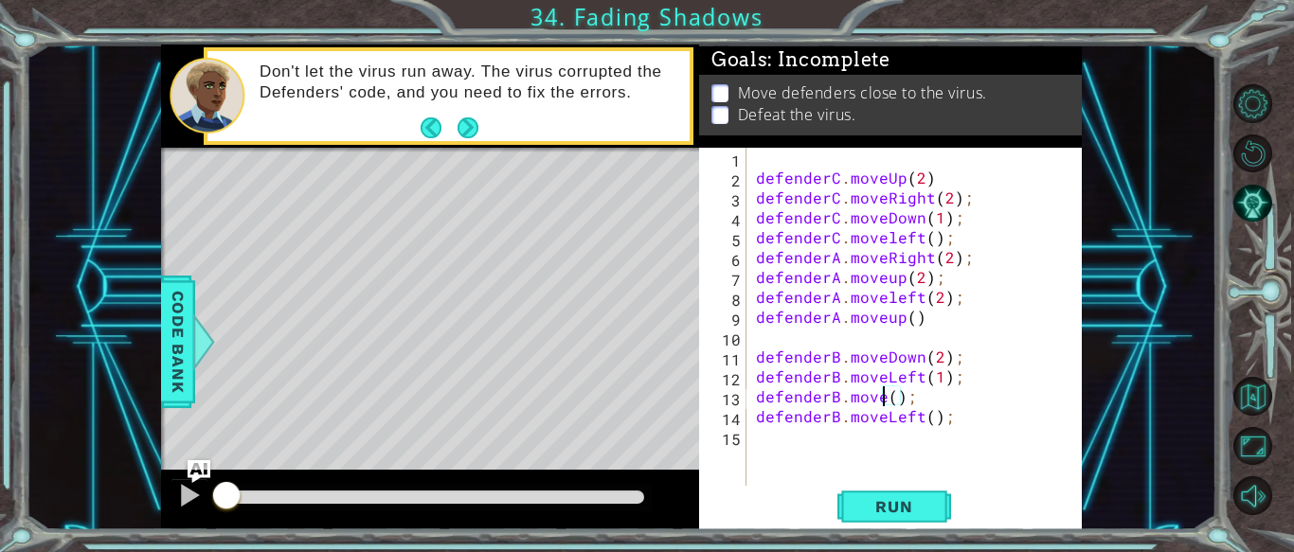
scroll to position [0, 9]
click at [915, 377] on div "defenderC . moveUp ( 2 ) defenderC . moveRight ( 2 ) ; defenderC . moveDown ( 1…" at bounding box center [919, 337] width 335 height 378
click at [909, 401] on div "defenderC . moveUp ( 2 ) defenderC . moveRight ( 2 ) ; defenderC . moveDown ( 1…" at bounding box center [919, 337] width 335 height 378
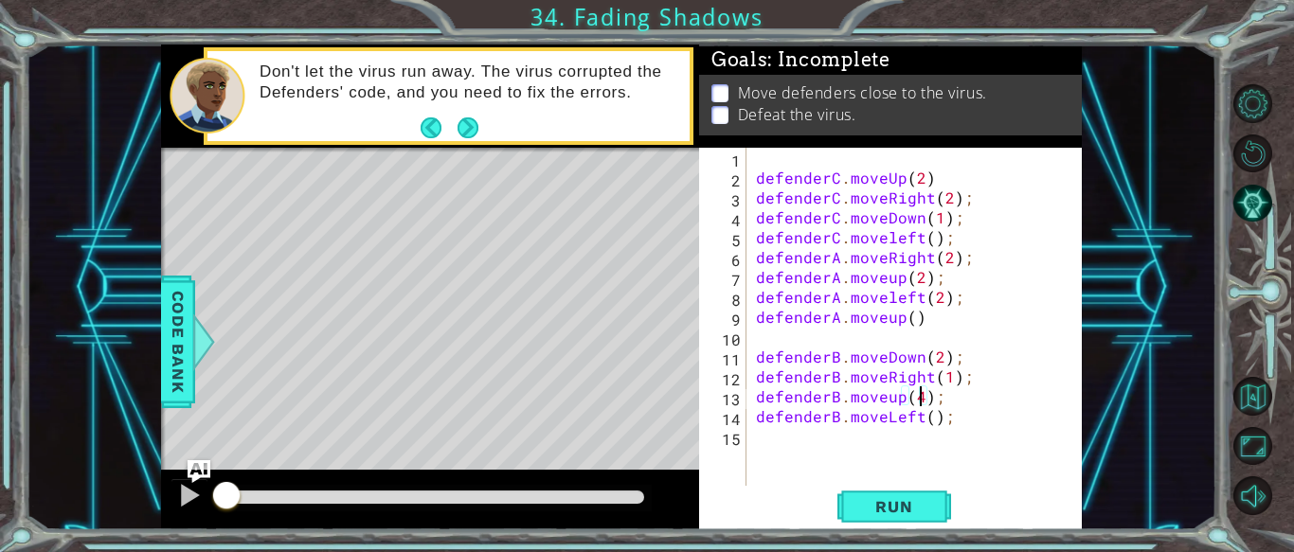
click at [917, 421] on div "defenderC . moveUp ( 2 ) defenderC . moveRight ( 2 ) ; defenderC . moveDown ( 1…" at bounding box center [919, 337] width 335 height 378
click at [941, 422] on div "defenderC . moveUp ( 2 ) defenderC . moveRight ( 2 ) ; defenderC . moveDown ( 1…" at bounding box center [919, 337] width 335 height 378
click at [928, 497] on span "Run" at bounding box center [894, 506] width 75 height 19
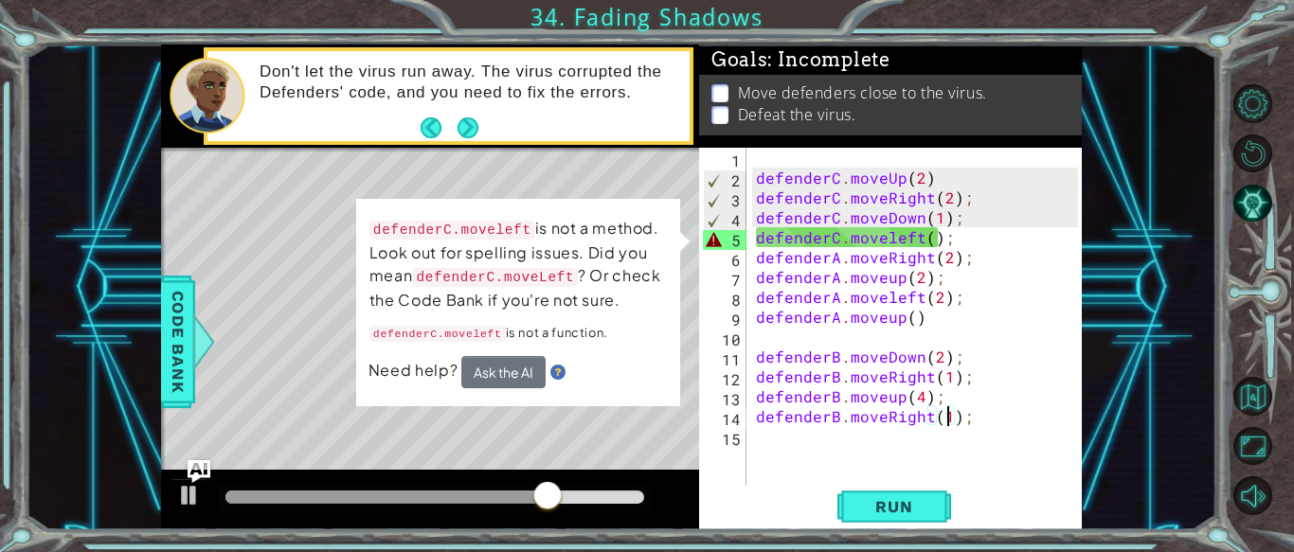
click at [840, 245] on div "defenderC . moveUp ( 2 ) defenderC . moveRight ( 2 ) ; defenderC . moveDown ( 1…" at bounding box center [919, 337] width 335 height 378
click at [842, 236] on div "defenderC . moveUp ( 2 ) defenderC . moveRight ( 2 ) ; defenderC . moveDown ( 1…" at bounding box center [919, 337] width 335 height 378
click at [846, 235] on div "defenderC . moveUp ( 2 ) defenderC . moveRight ( 2 ) ; defenderC . moveDown ( 1…" at bounding box center [919, 337] width 335 height 378
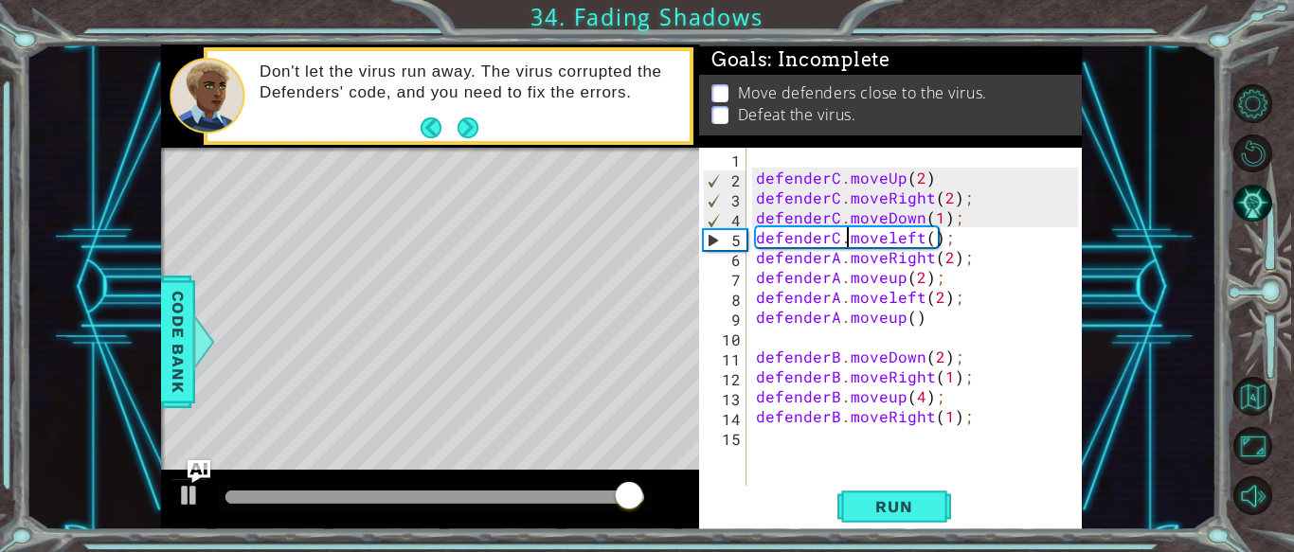
scroll to position [0, 6]
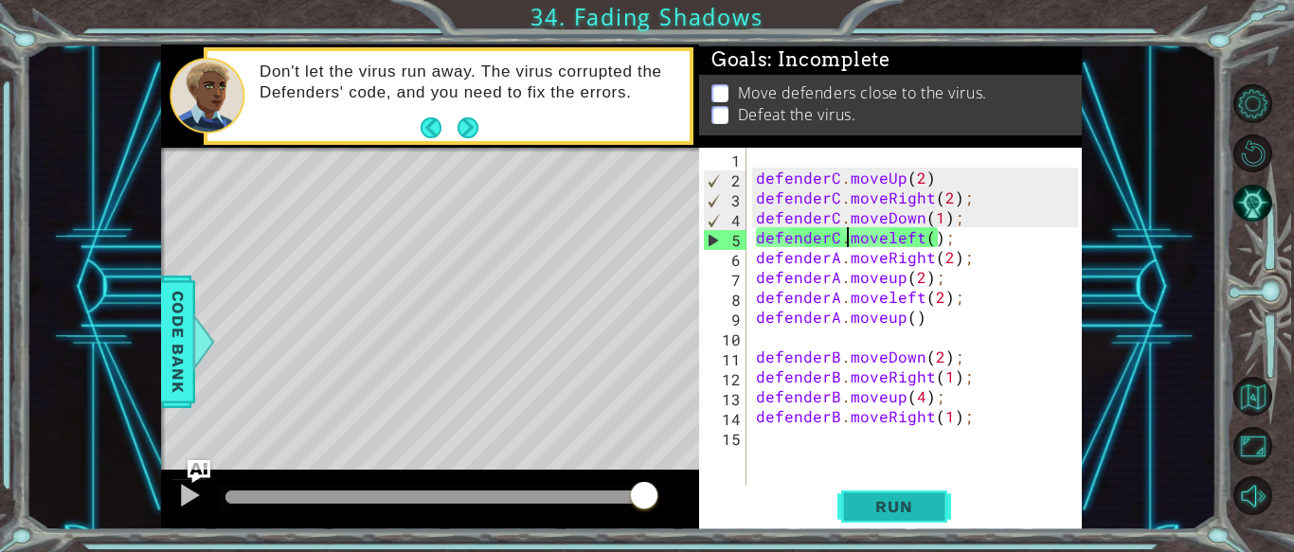
click at [881, 501] on span "Run" at bounding box center [894, 506] width 75 height 19
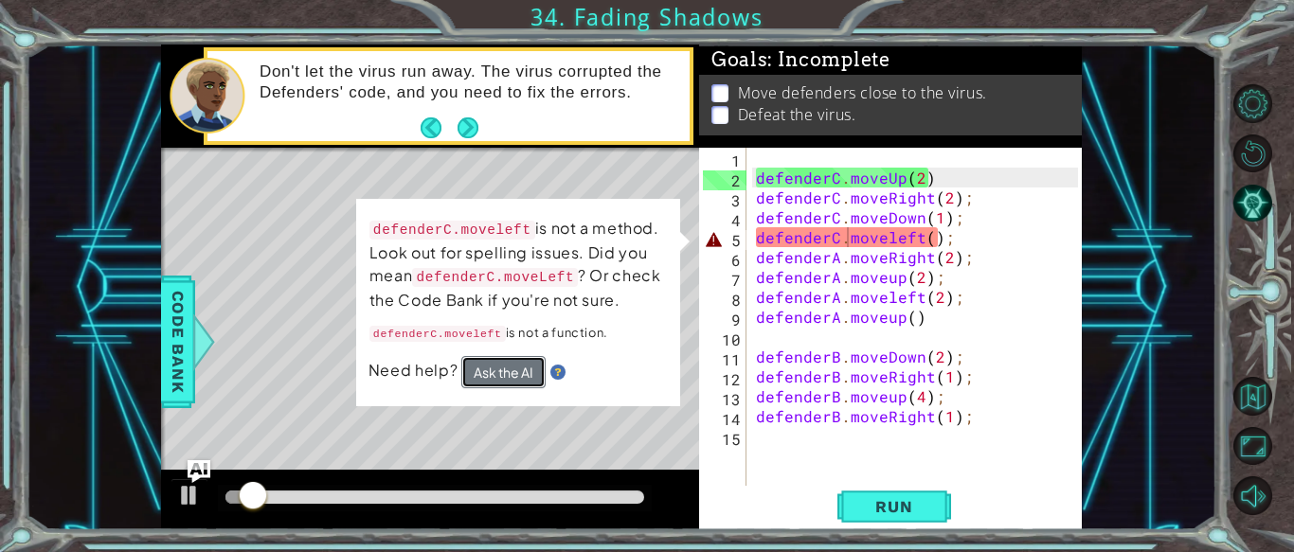
click at [532, 388] on button "Ask the AI" at bounding box center [503, 372] width 84 height 32
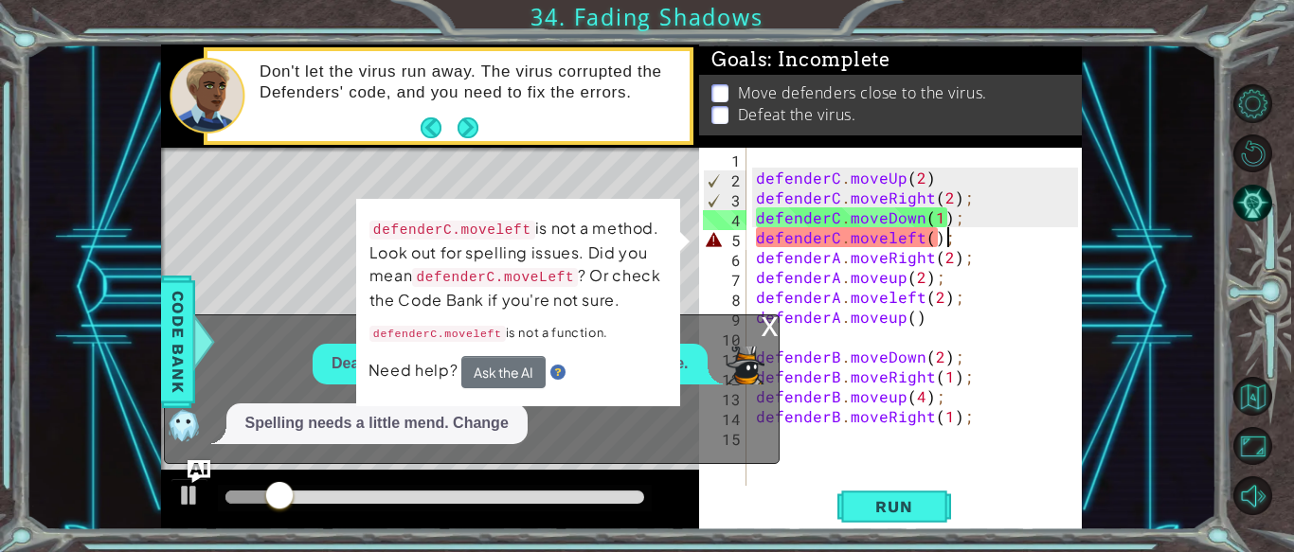
click at [1002, 227] on div "defenderC . moveUp ( 2 ) defenderC . moveRight ( 2 ) ; defenderC . moveDown ( 1…" at bounding box center [919, 337] width 335 height 378
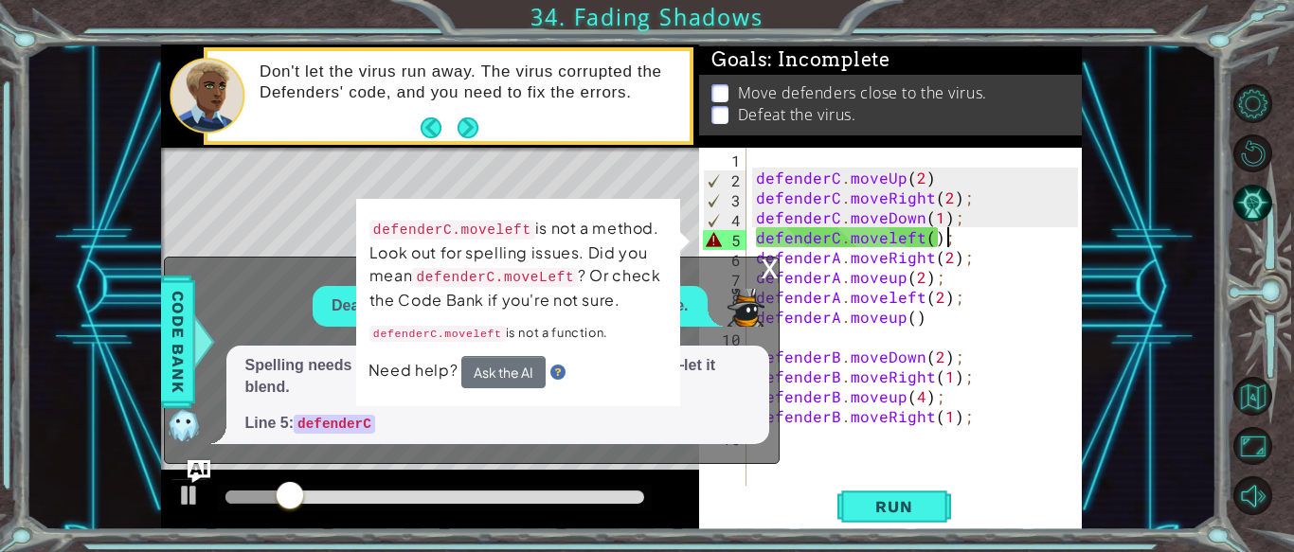
scroll to position [0, 11]
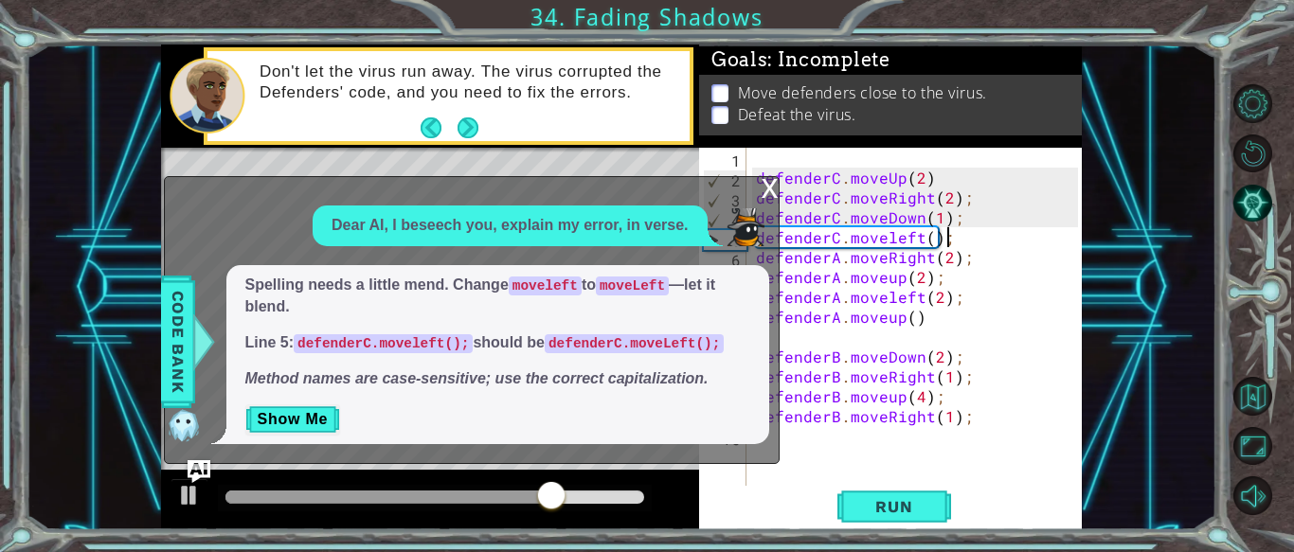
click at [889, 232] on div "defenderC . moveUp ( 2 ) defenderC . moveRight ( 2 ) ; defenderC . moveDown ( 1…" at bounding box center [919, 337] width 335 height 378
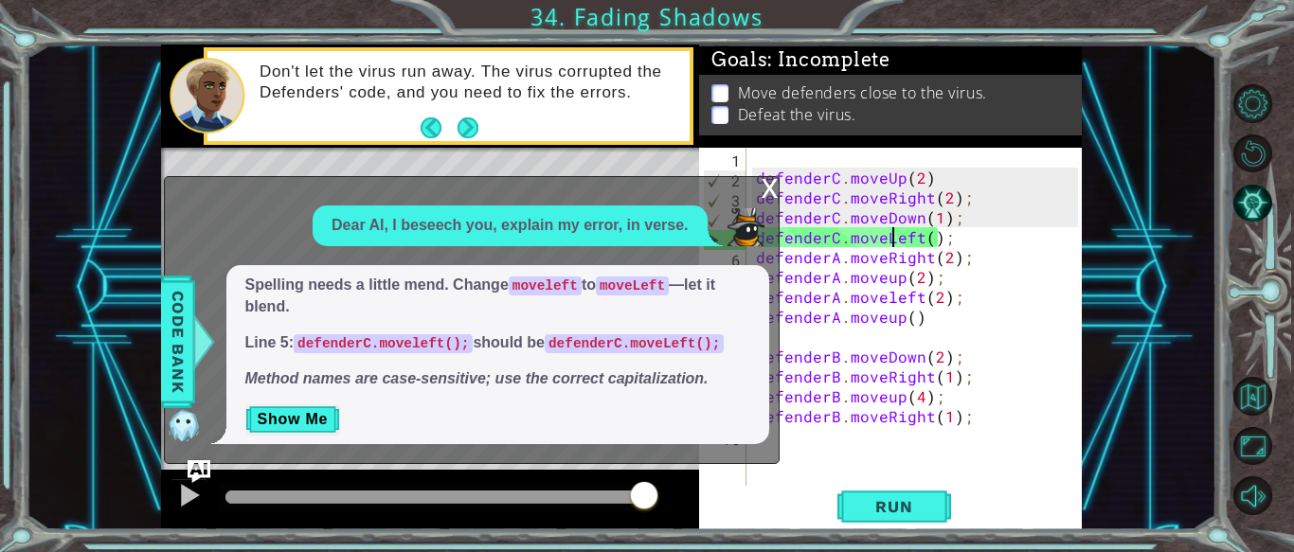
click at [767, 190] on div "x" at bounding box center [770, 186] width 17 height 19
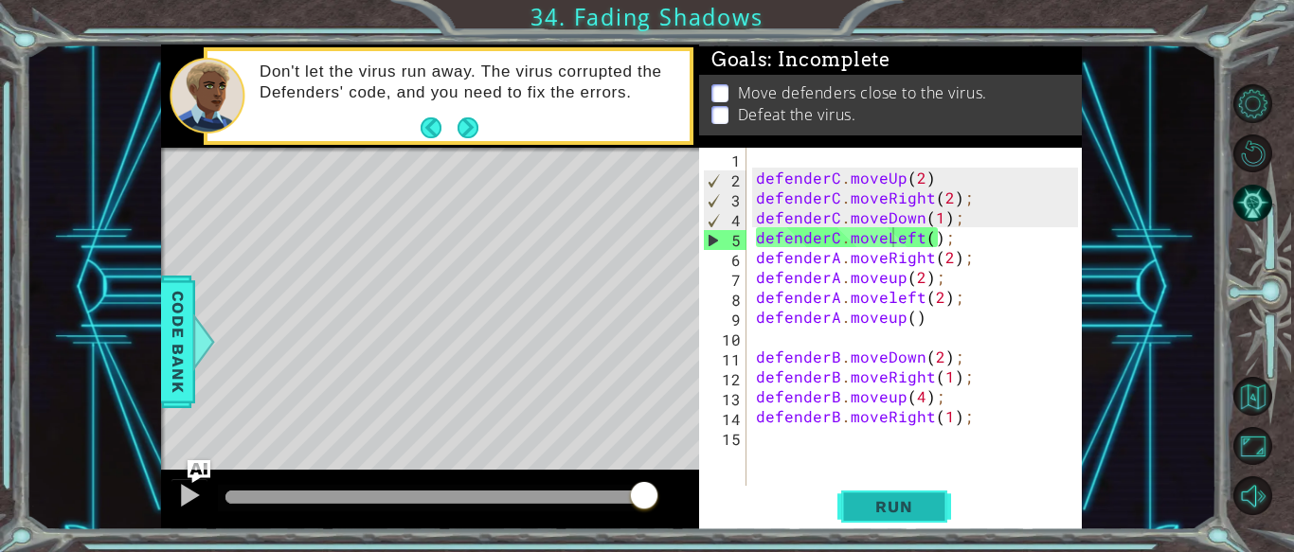
click at [879, 519] on button "Run" at bounding box center [895, 507] width 114 height 38
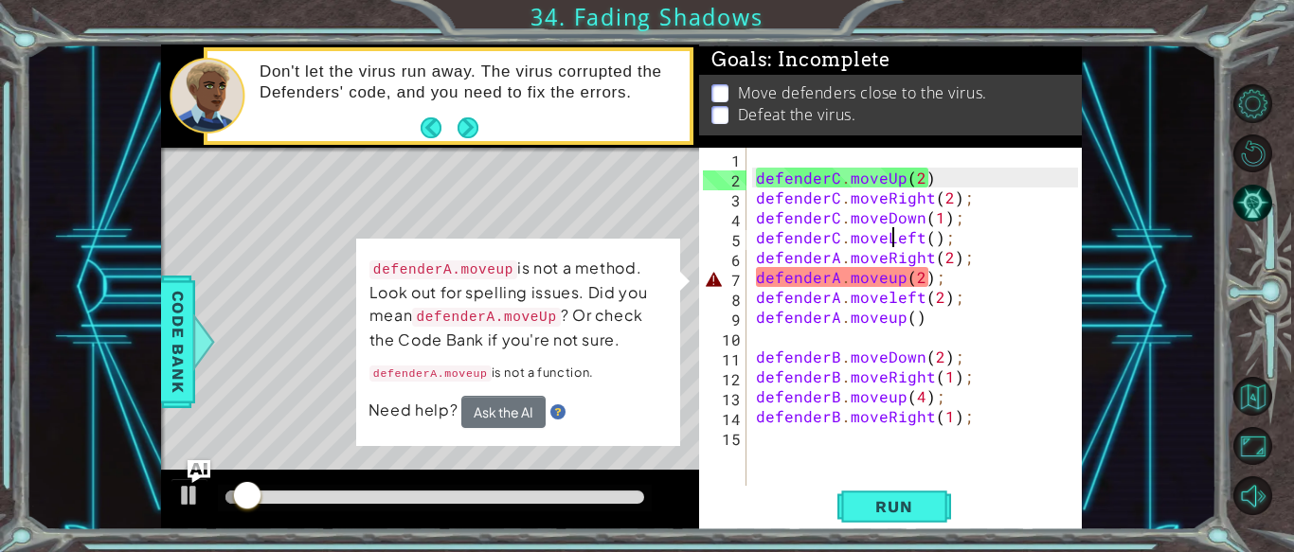
click at [857, 284] on div "defenderC . moveUp ( 2 ) defenderC . moveRight ( 2 ) ; defenderC . moveDown ( 1…" at bounding box center [919, 337] width 335 height 378
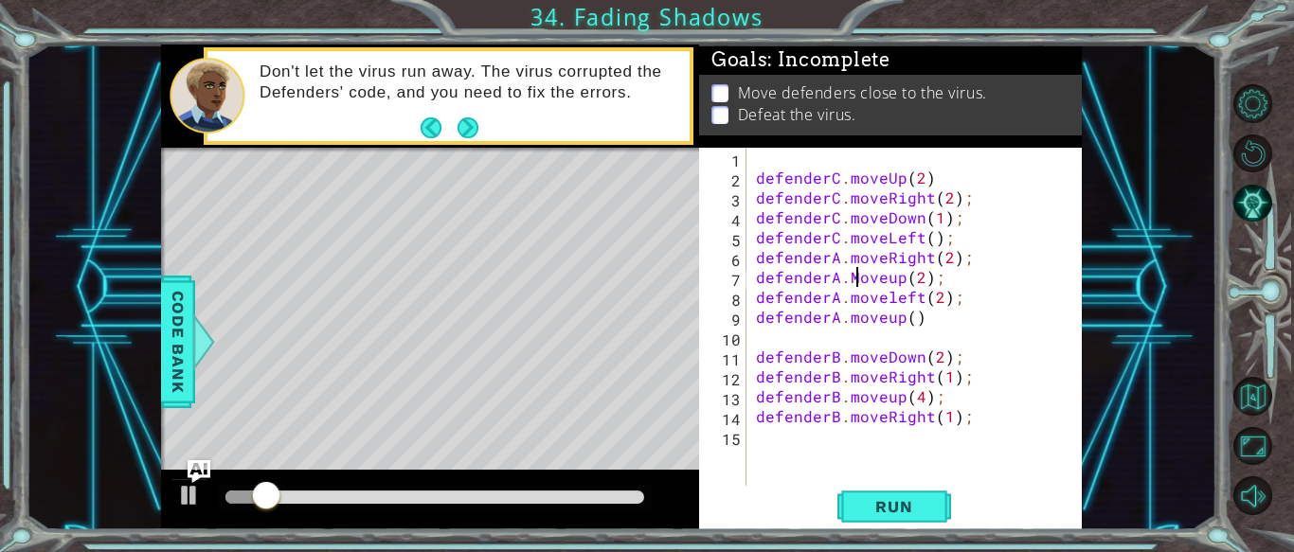
scroll to position [0, 6]
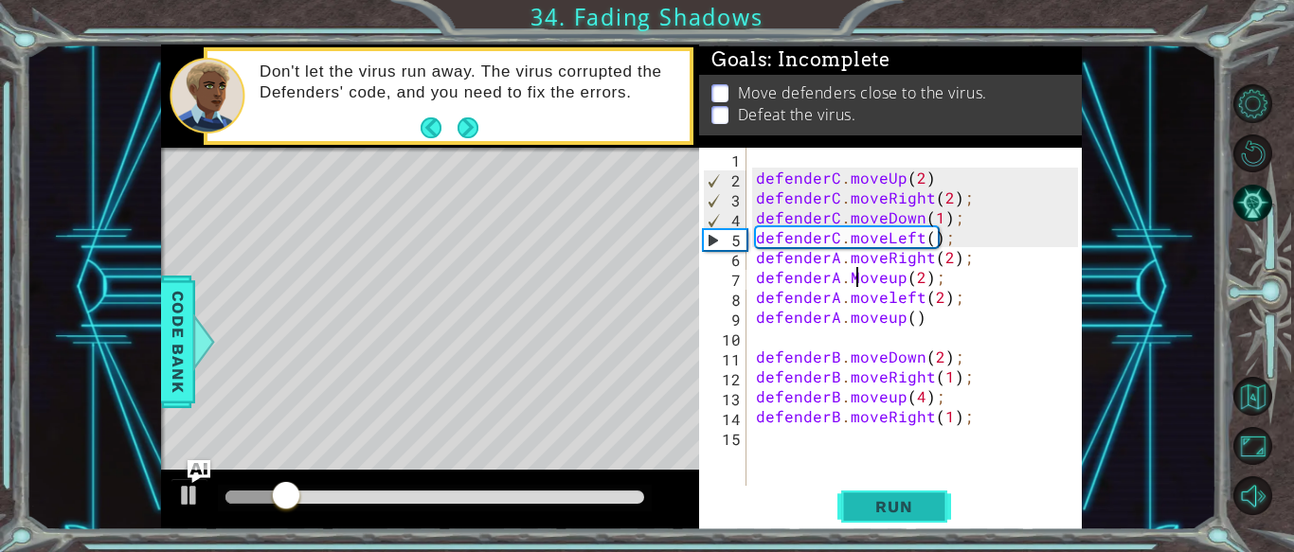
click at [914, 508] on span "Run" at bounding box center [894, 506] width 75 height 19
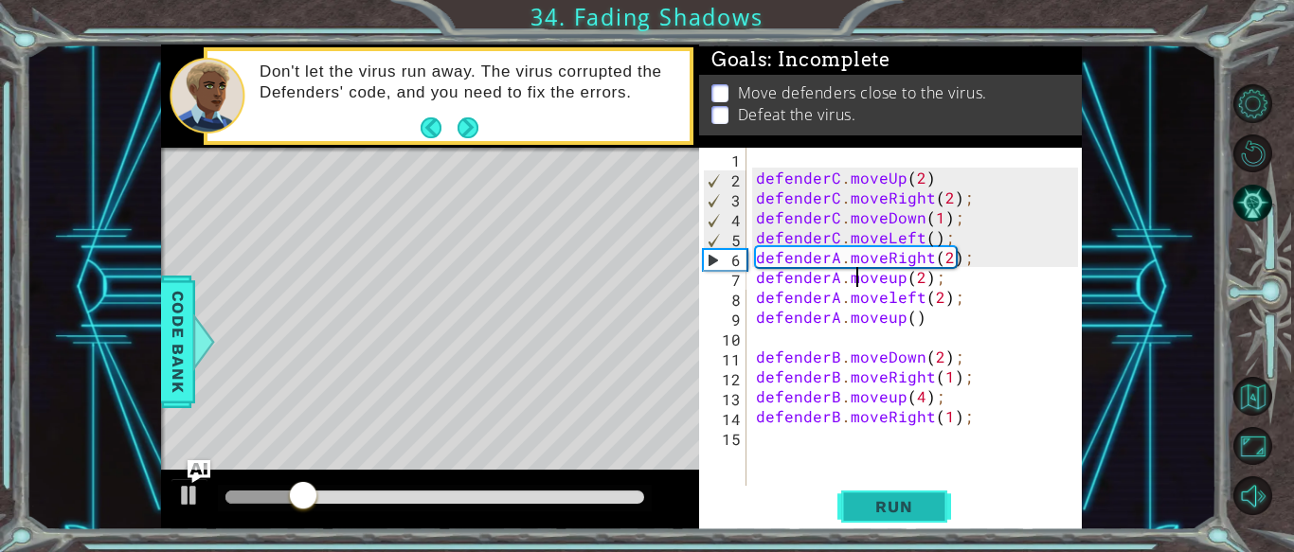
click at [870, 508] on span "Run" at bounding box center [894, 506] width 75 height 19
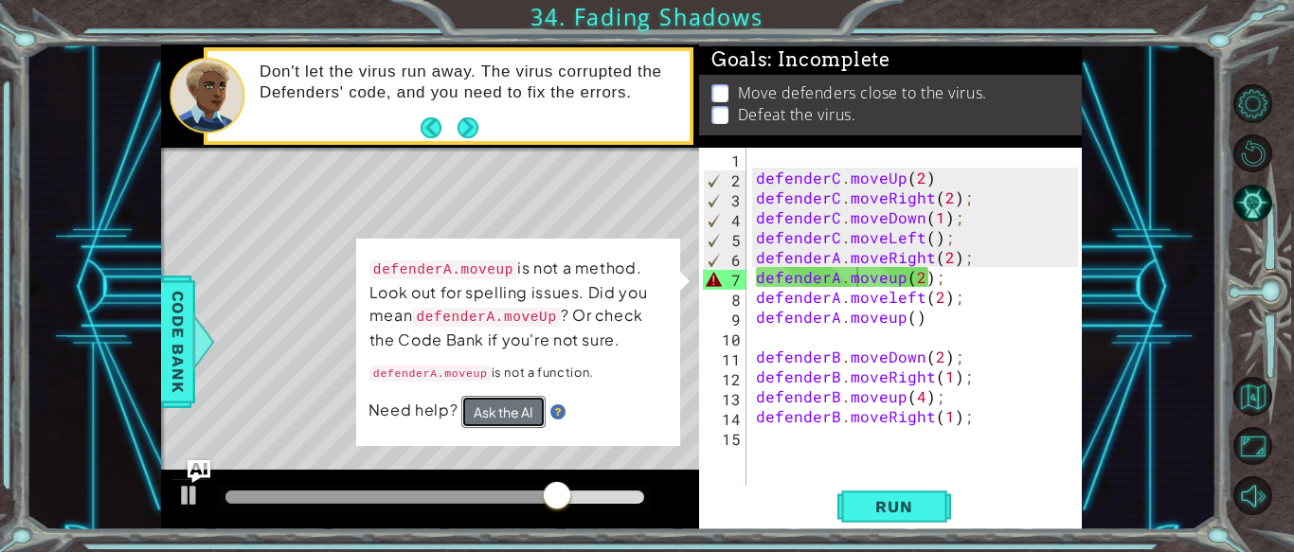
click at [514, 411] on button "Ask the AI" at bounding box center [503, 412] width 84 height 32
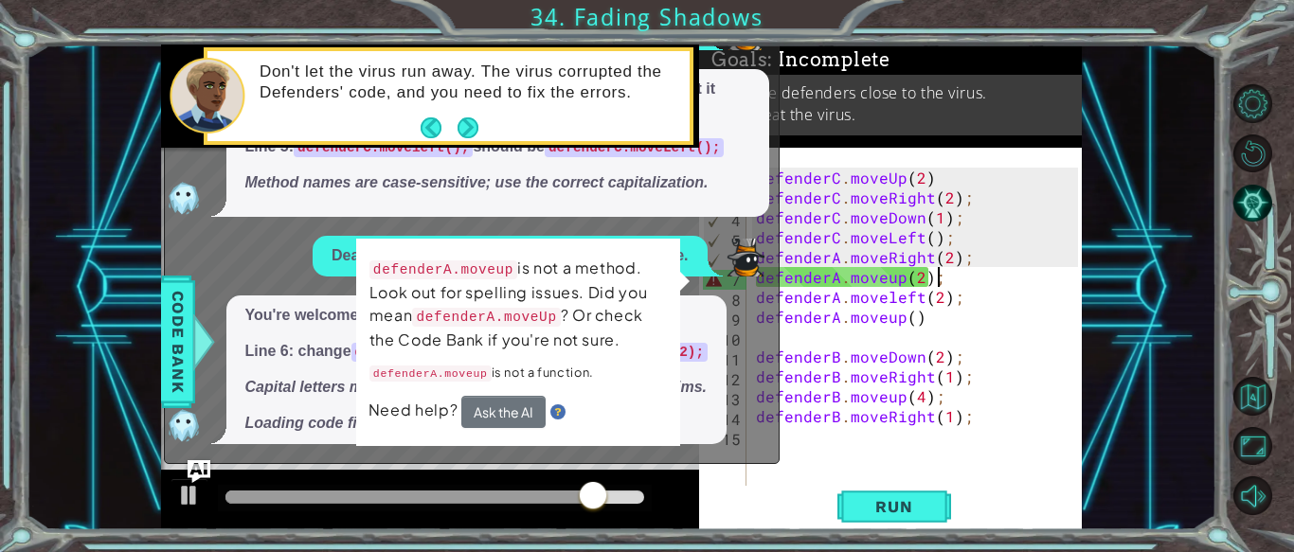
click at [950, 280] on div "defenderC . moveUp ( 2 ) defenderC . moveRight ( 2 ) ; defenderC . moveDown ( 1…" at bounding box center [919, 337] width 335 height 378
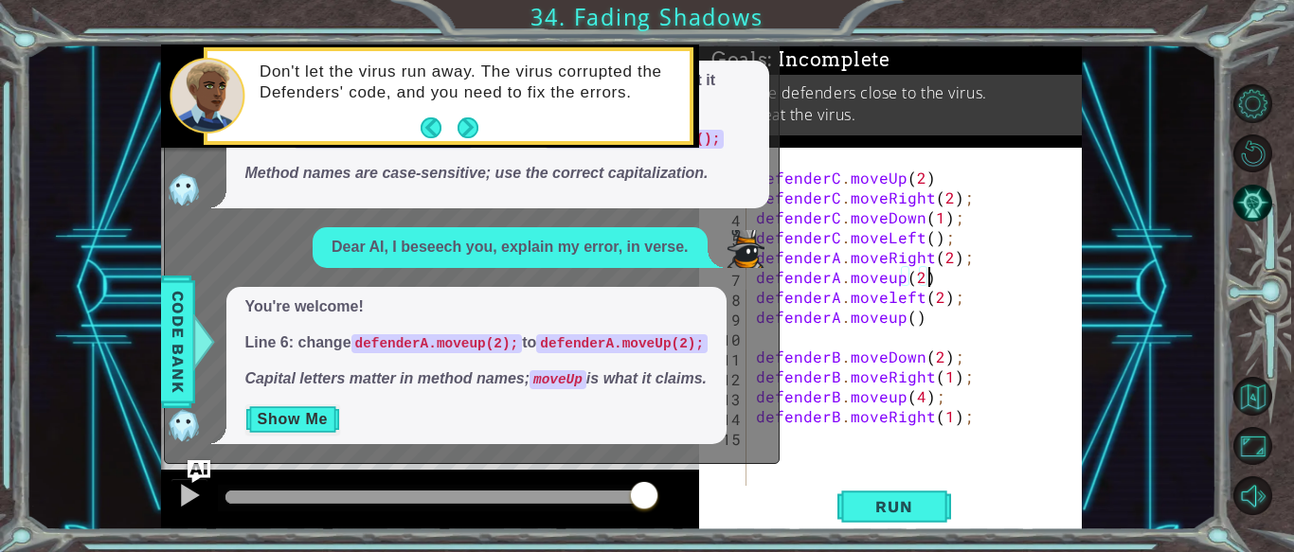
scroll to position [0, 9]
click at [891, 282] on div "defenderC . moveUp ( 2 ) defenderC . moveRight ( 2 ) ; defenderC . moveDown ( 1…" at bounding box center [919, 337] width 335 height 378
click at [943, 499] on button "Run" at bounding box center [895, 507] width 114 height 38
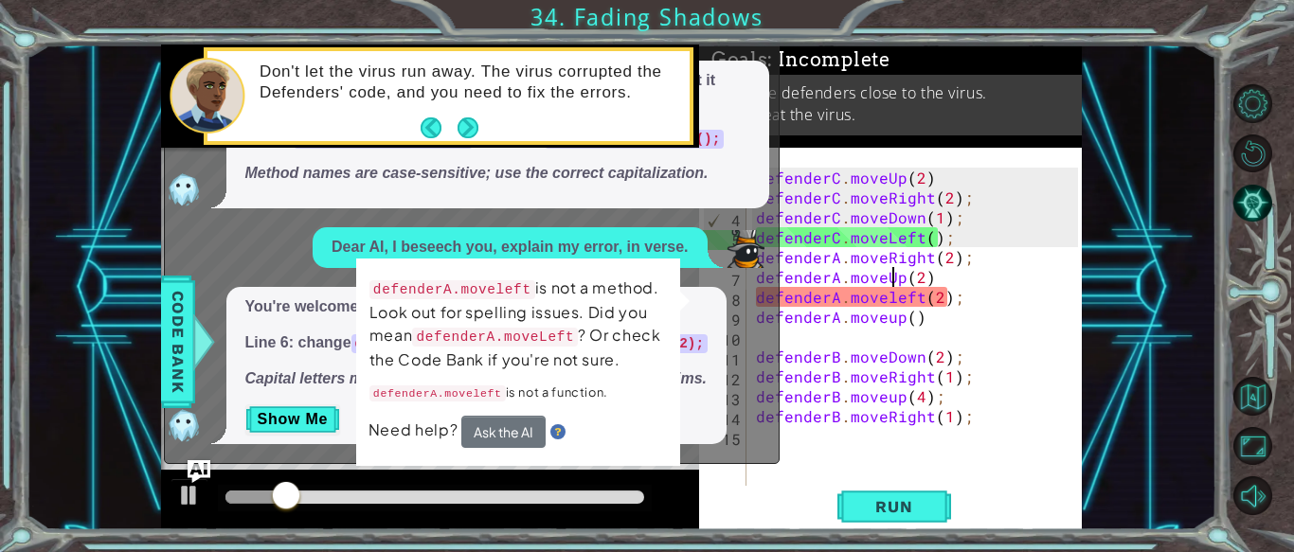
click at [889, 304] on div "defenderC . moveUp ( 2 ) defenderC . moveRight ( 2 ) ; defenderC . moveDown ( 1…" at bounding box center [919, 337] width 335 height 378
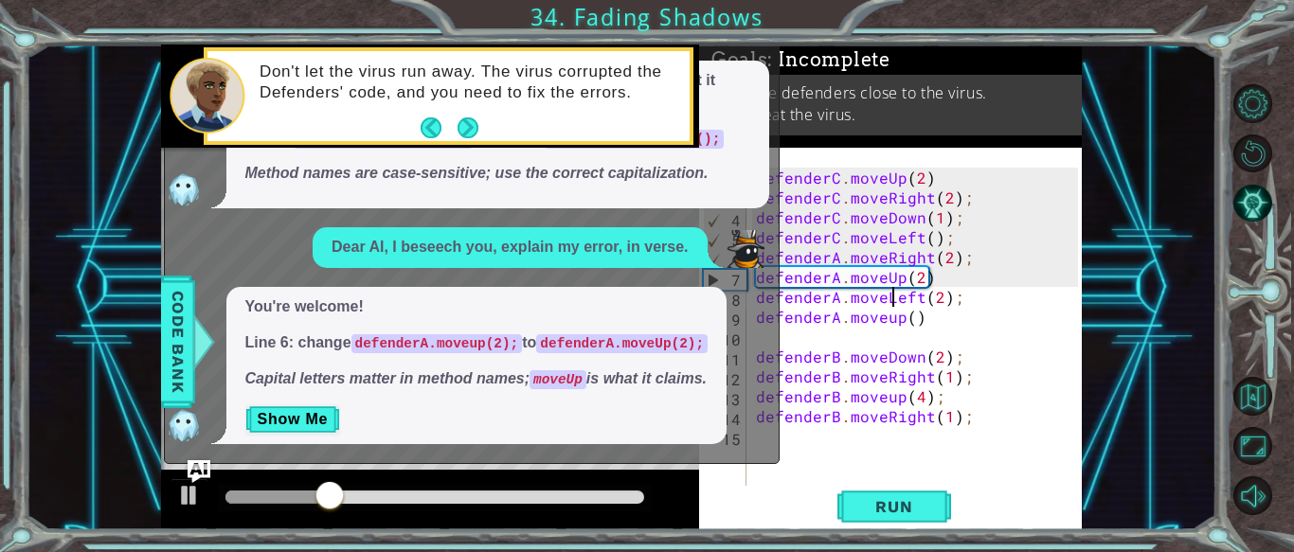
click at [889, 324] on div "defenderC . moveUp ( 2 ) defenderC . moveRight ( 2 ) ; defenderC . moveDown ( 1…" at bounding box center [919, 337] width 335 height 378
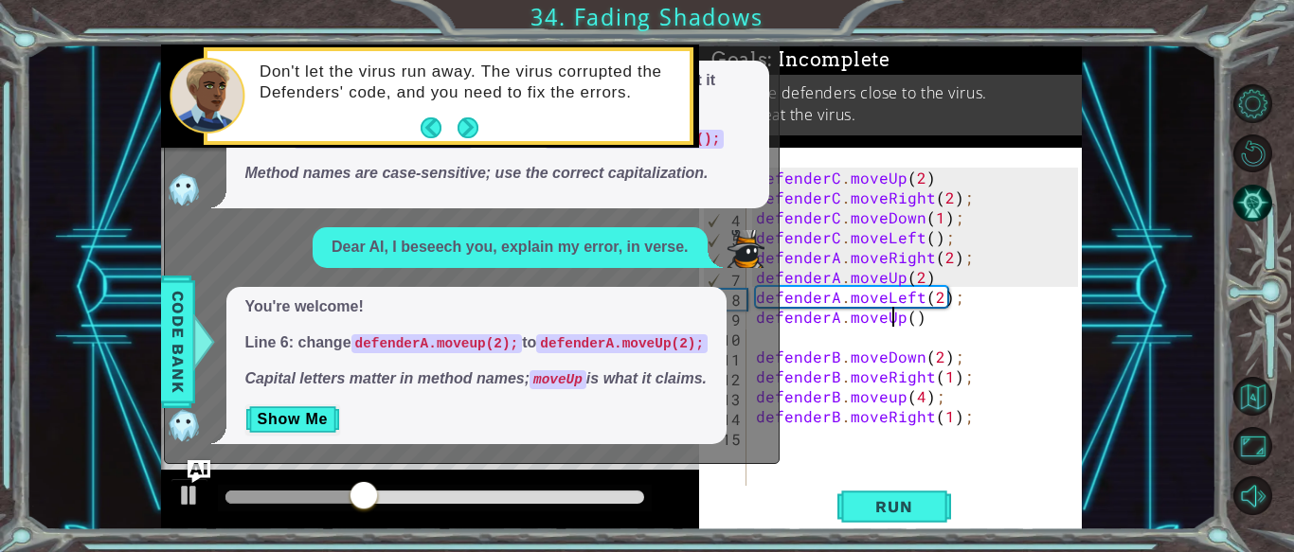
click at [1056, 299] on div "defenderC . moveUp ( 2 ) defenderC . moveRight ( 2 ) ; defenderC . moveDown ( 1…" at bounding box center [919, 337] width 335 height 378
click at [744, 192] on div "Spelling needs a little mend. Change moveleft to moveLeft —let it blend. Line 5…" at bounding box center [497, 135] width 543 height 148
click at [280, 424] on button "Show Me" at bounding box center [293, 420] width 96 height 30
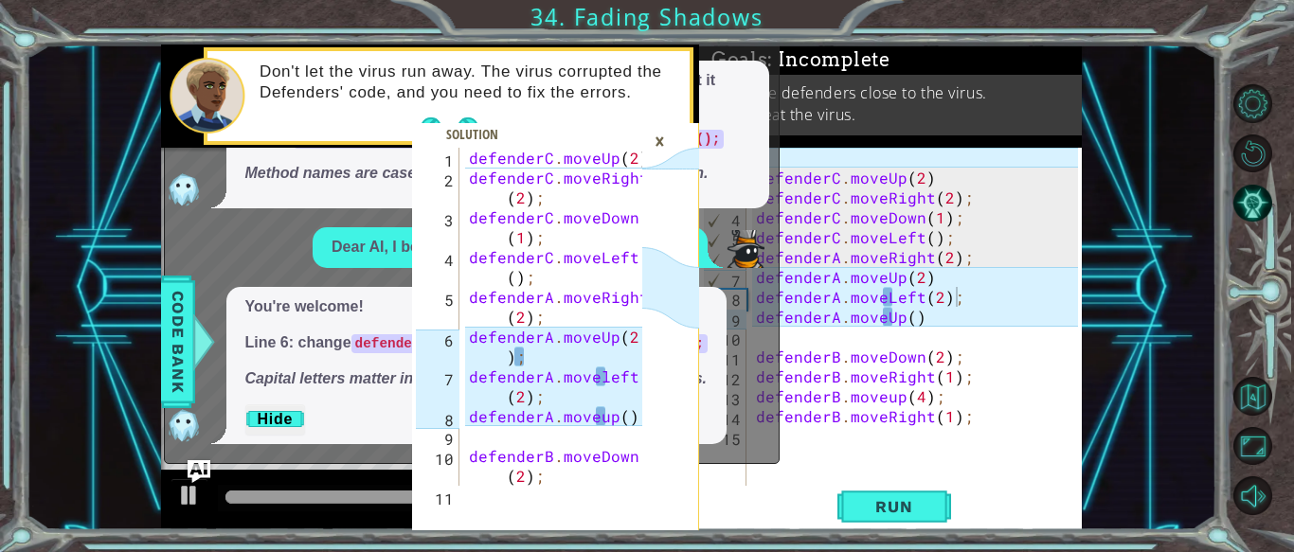
click at [659, 144] on div "×" at bounding box center [659, 141] width 29 height 32
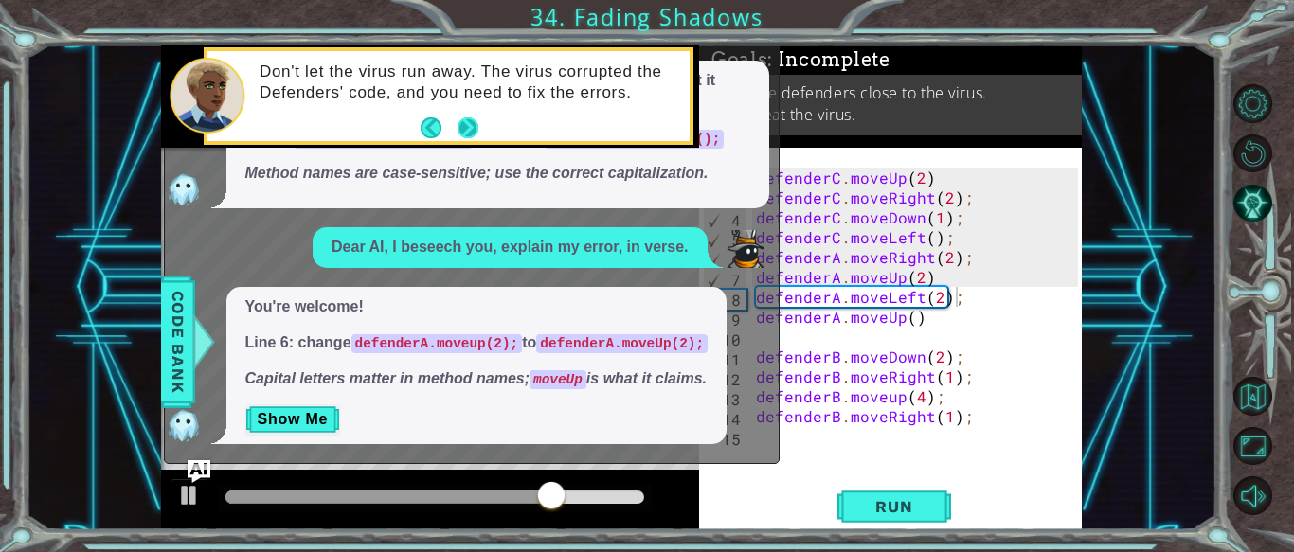
click at [471, 134] on button "Next" at bounding box center [468, 129] width 26 height 26
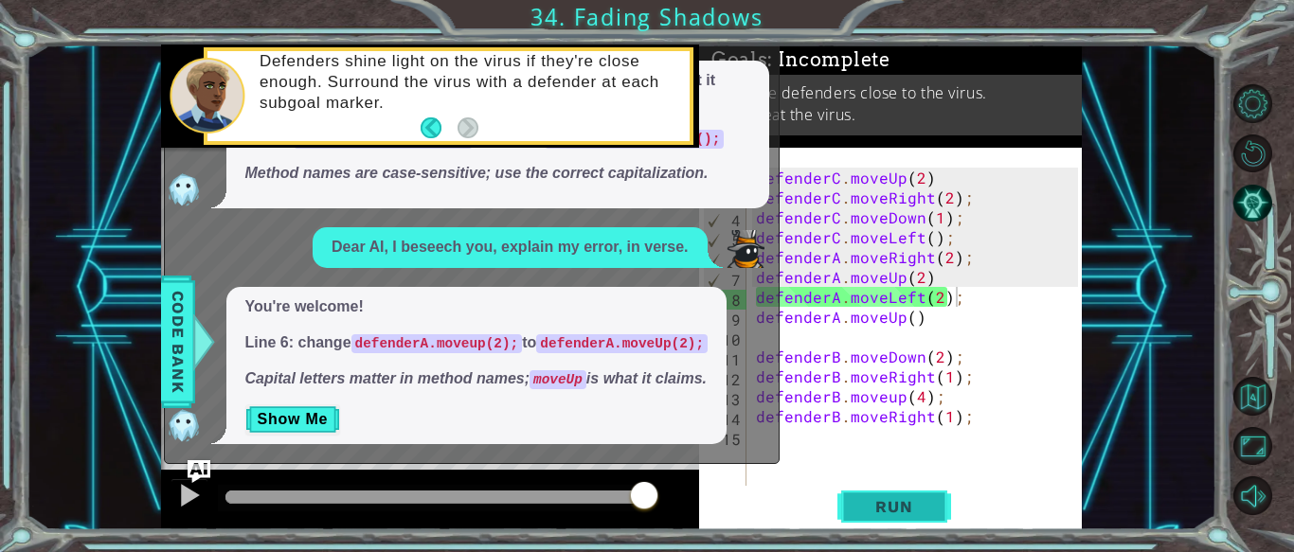
click at [846, 508] on button "Run" at bounding box center [895, 507] width 114 height 38
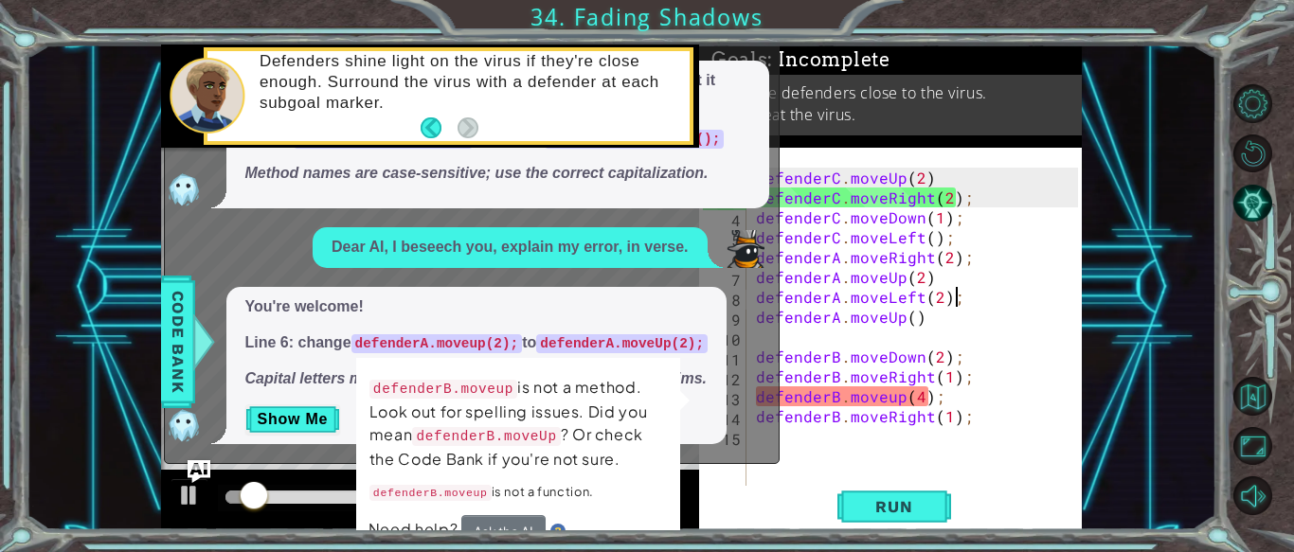
click at [892, 400] on div "defenderC . moveUp ( 2 ) defenderC . moveRight ( 2 ) ; defenderC . moveDown ( 1…" at bounding box center [919, 337] width 335 height 378
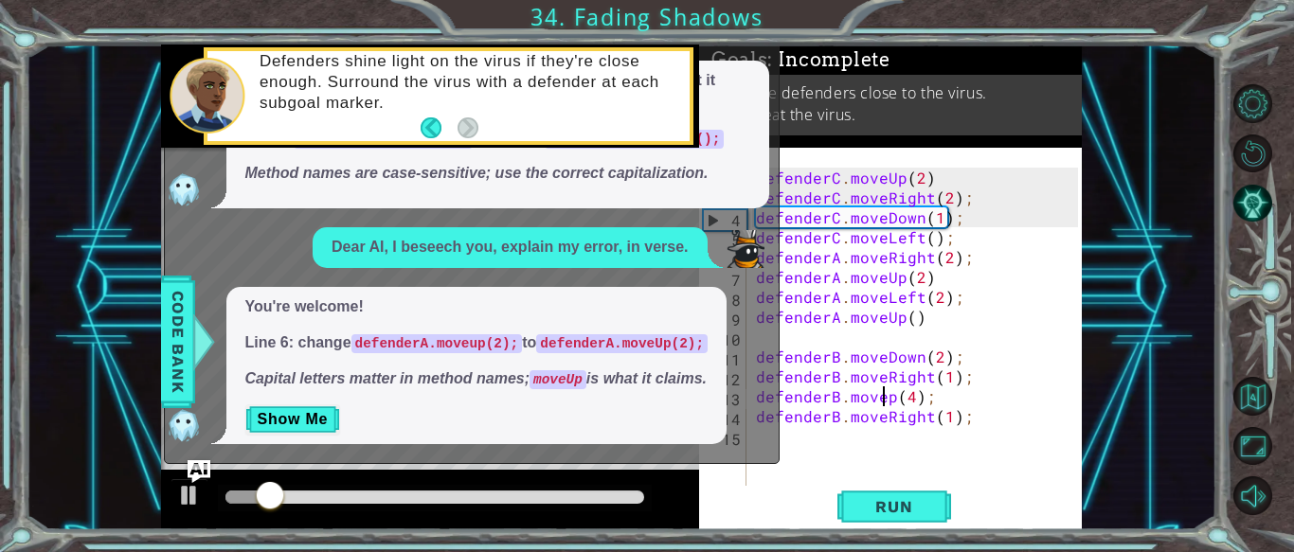
type textarea "defenderB.moveUp(4);"
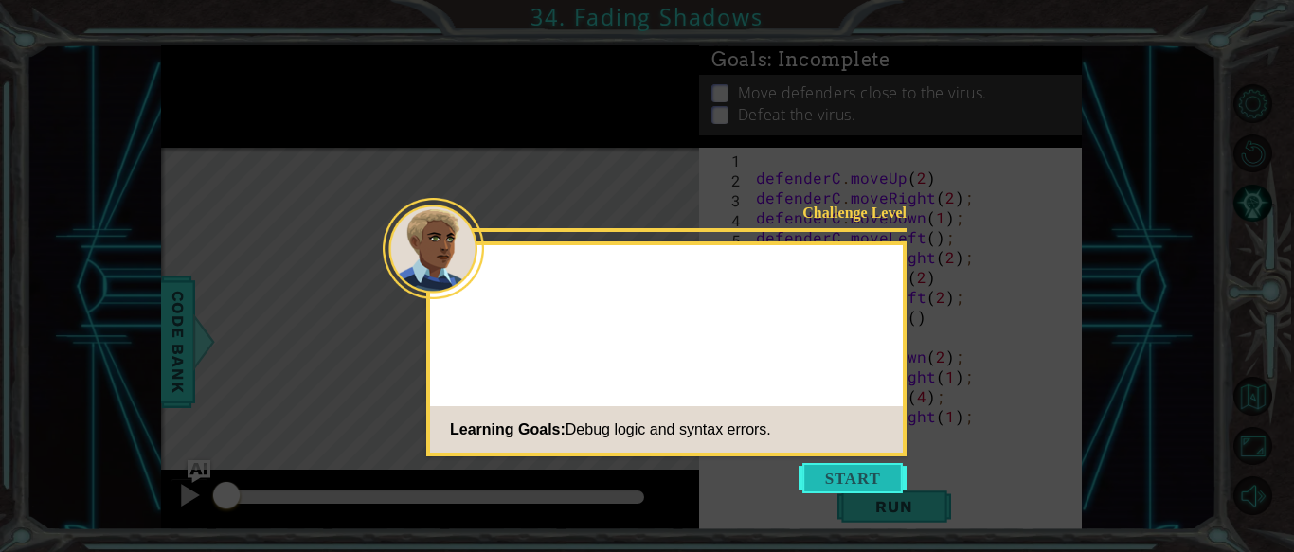
click at [895, 488] on button "Start" at bounding box center [853, 478] width 108 height 30
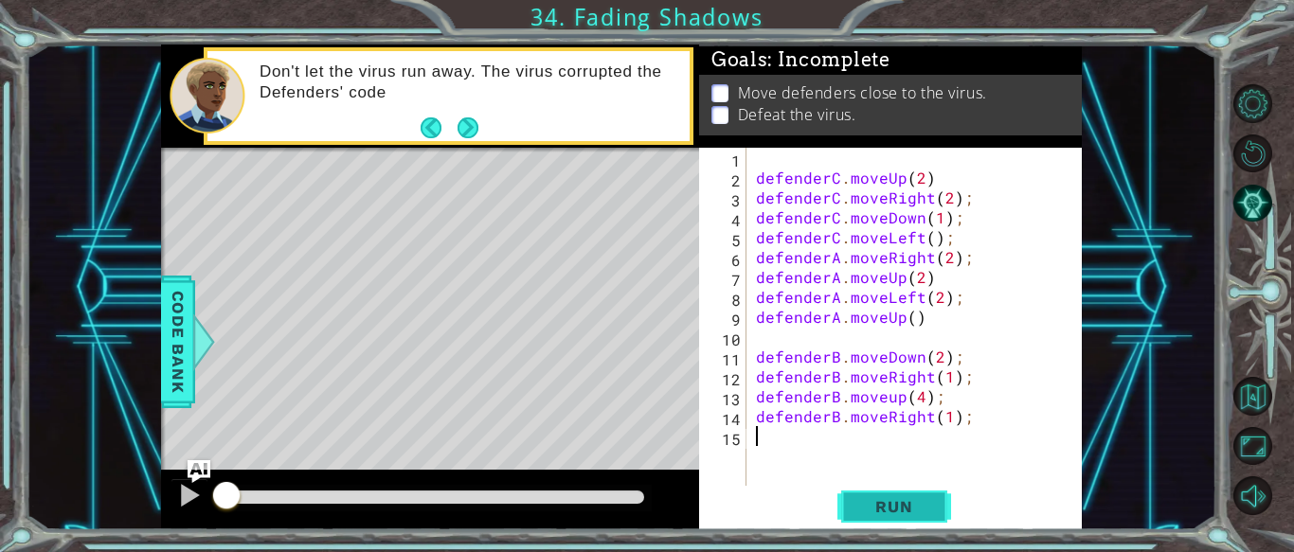
click at [876, 513] on span "Run" at bounding box center [894, 506] width 75 height 19
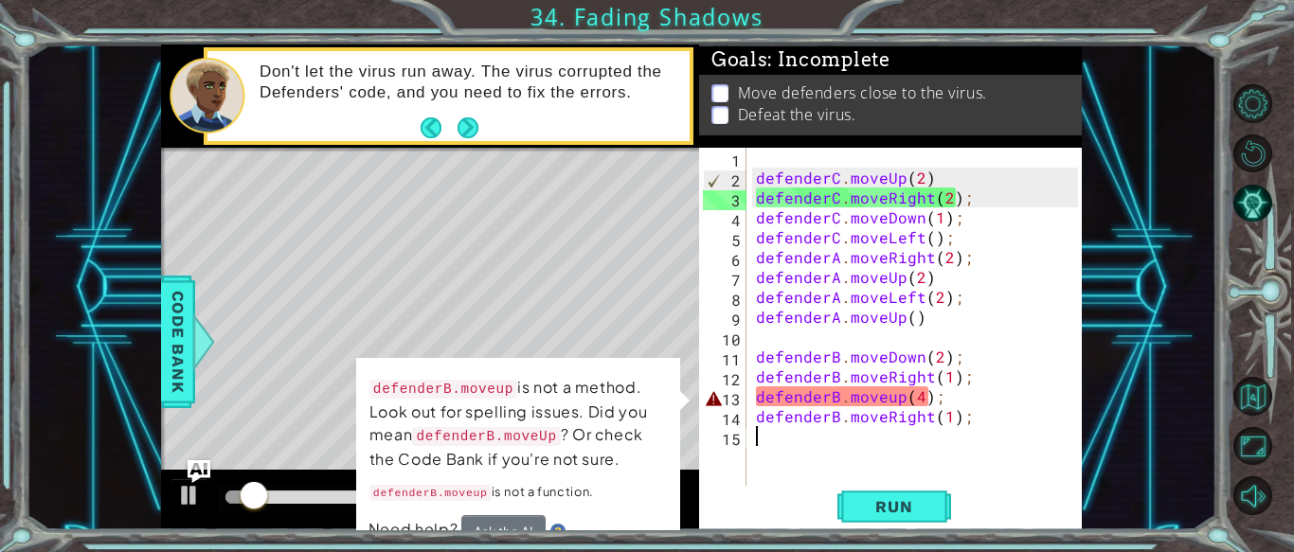
click at [894, 407] on div "defenderC . moveUp ( 2 ) defenderC . moveRight ( 2 ) ; defenderC . moveDown ( 1…" at bounding box center [919, 337] width 335 height 378
click at [892, 402] on div "defenderC . moveUp ( 2 ) defenderC . moveRight ( 2 ) ; defenderC . moveDown ( 1…" at bounding box center [919, 337] width 335 height 378
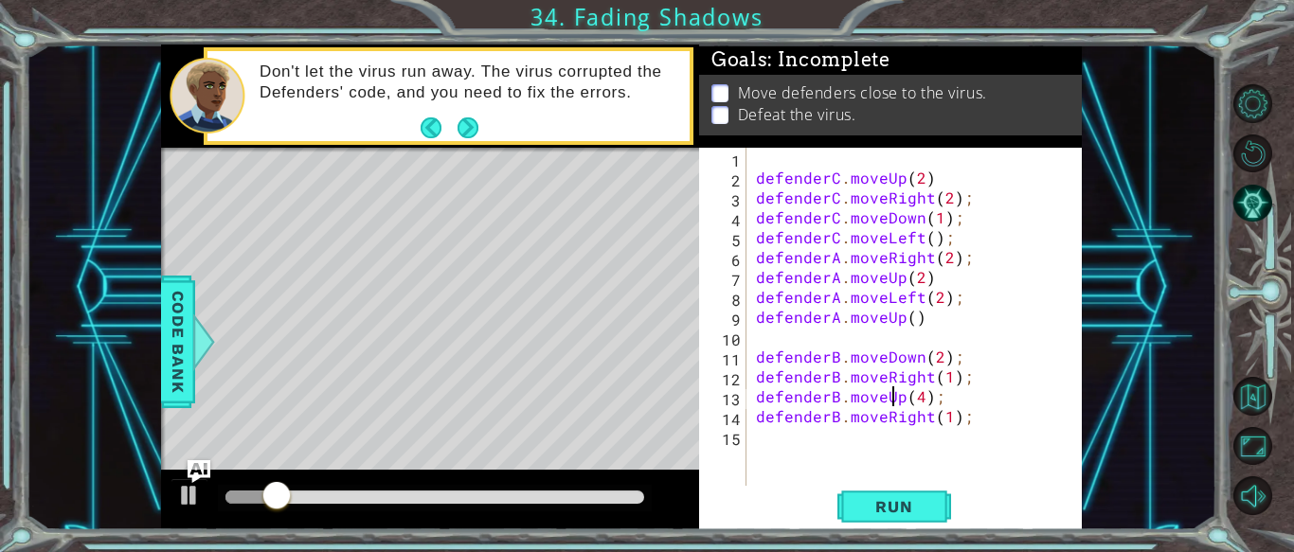
scroll to position [0, 9]
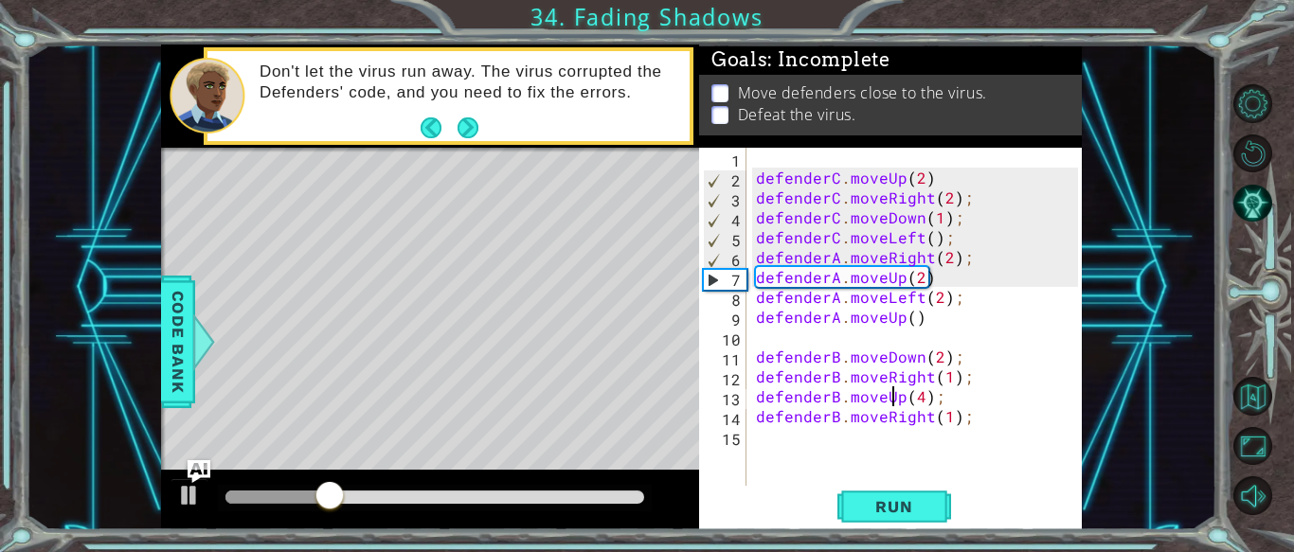
click at [232, 493] on div at bounding box center [278, 497] width 104 height 13
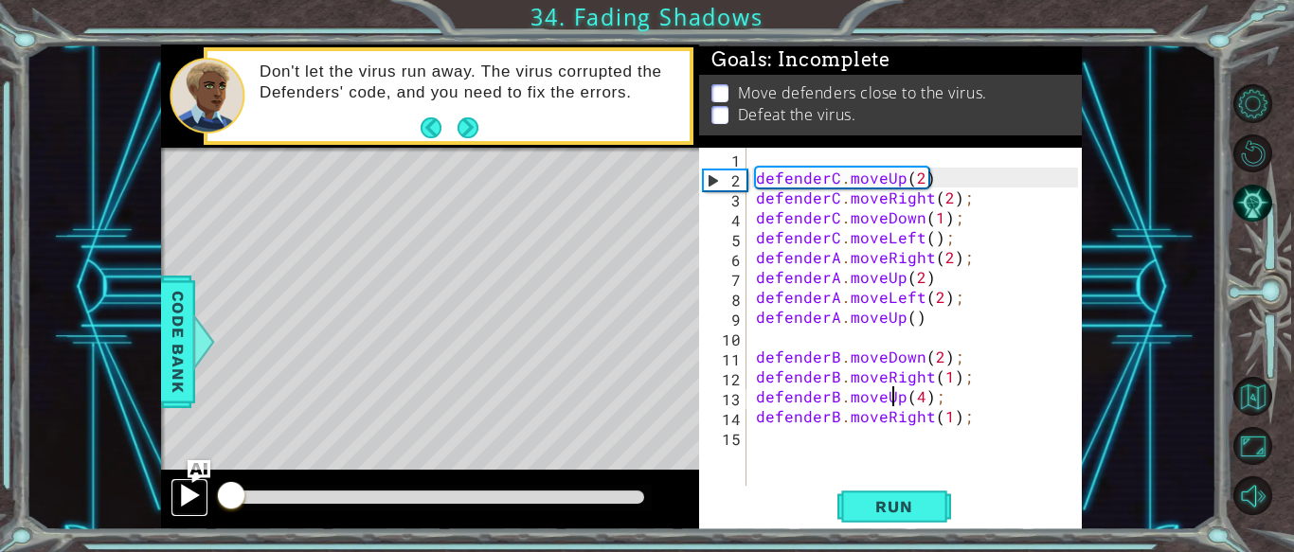
click at [195, 491] on div at bounding box center [189, 495] width 25 height 25
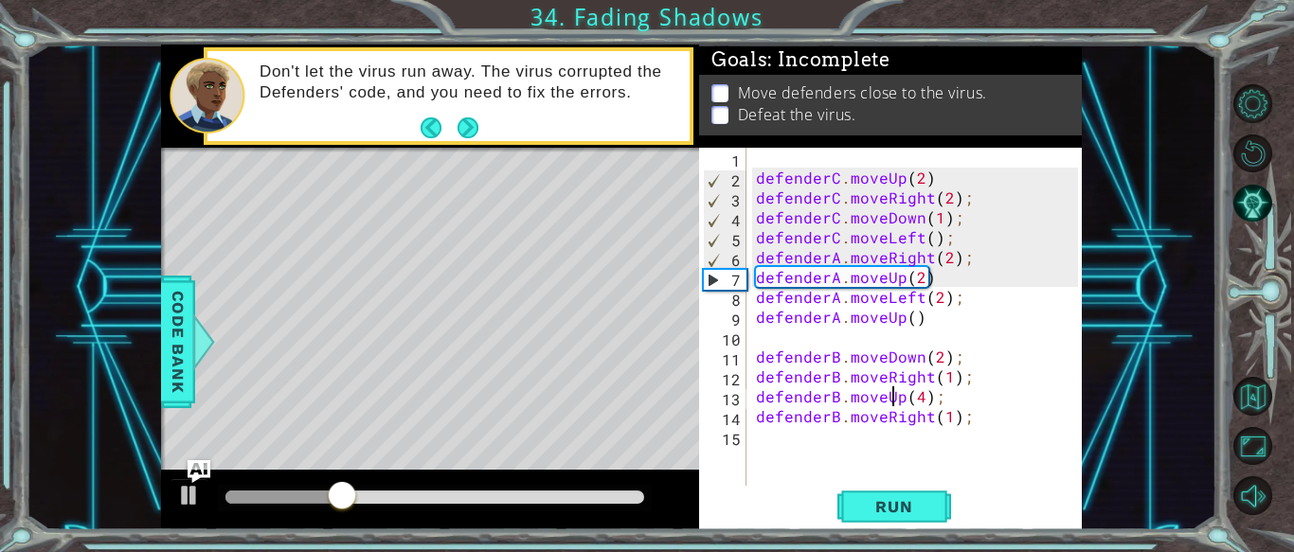
click at [917, 181] on div "defenderC . moveUp ( 2 ) defenderC . moveRight ( 2 ) ; defenderC . moveDown ( 1…" at bounding box center [919, 337] width 335 height 378
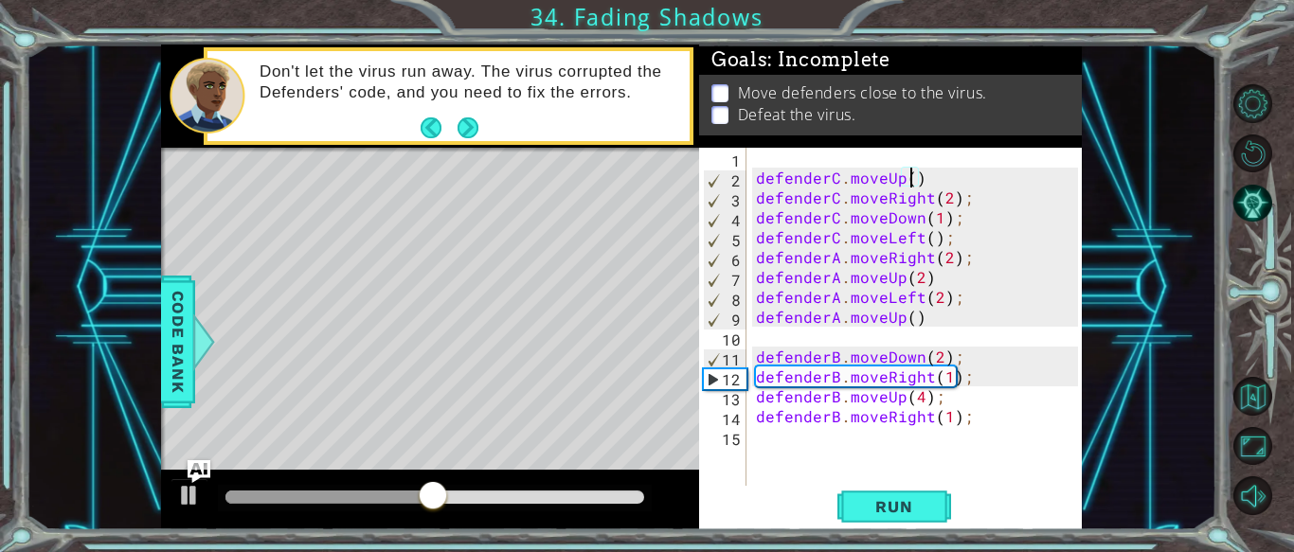
click at [244, 497] on div at bounding box center [330, 497] width 208 height 13
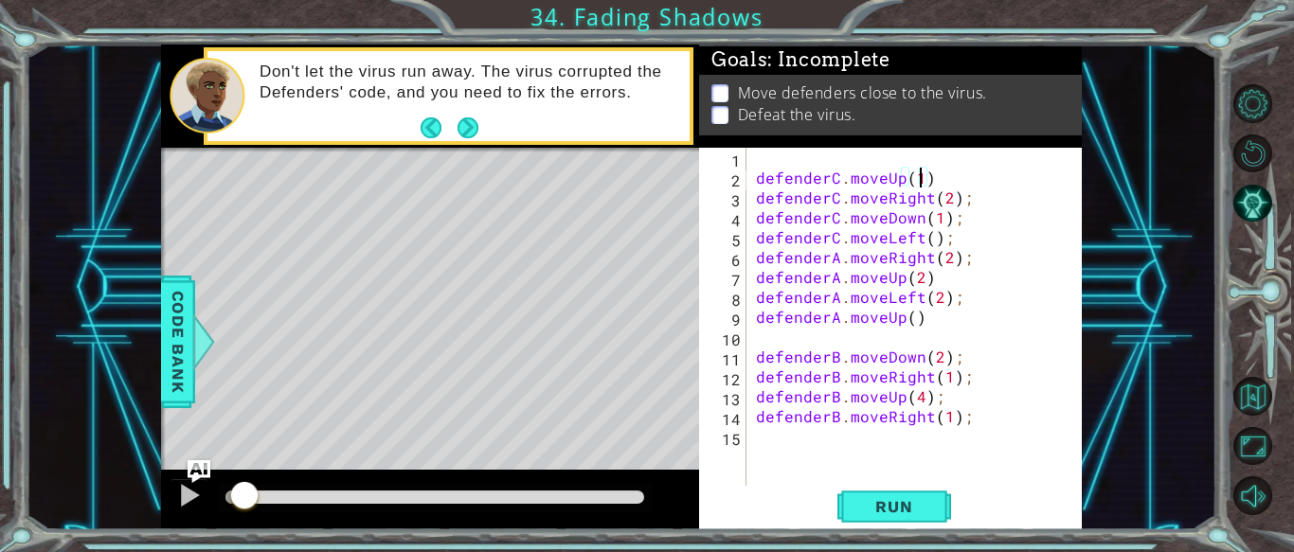
scroll to position [0, 9]
click at [930, 196] on div "defenderC . moveUp ( 1 ) defenderC . moveRight ( 2 ) ; defenderC . moveDown ( 1…" at bounding box center [919, 337] width 335 height 378
click at [888, 193] on div "defenderC . moveUp ( 1 ) defenderC . moveL ( 2 ) ; defenderC . moveDown ( 1 ) ;…" at bounding box center [919, 337] width 335 height 378
click at [894, 203] on div "defenderC . moveUp ( 1 ) defenderC . moveL ( 2 ) ; defenderC . moveDown ( 1 ) ;…" at bounding box center [919, 337] width 335 height 378
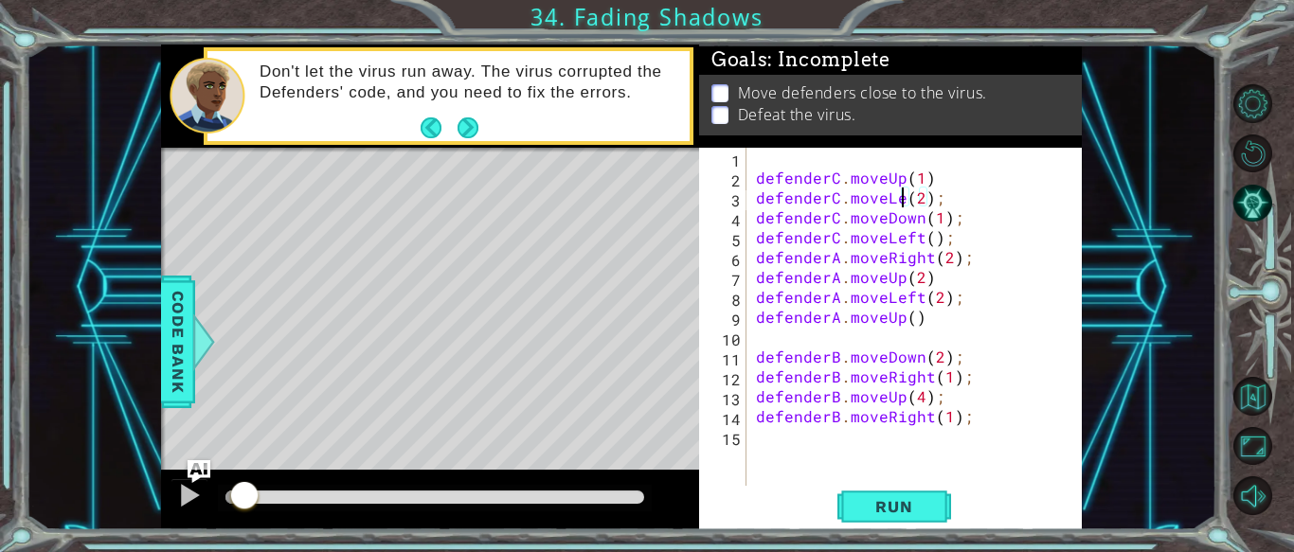
scroll to position [0, 9]
click at [940, 202] on div "defenderC . moveUp ( 1 ) defenderC . moveLeft ( 2 ) ; defenderC . moveDown ( 1 …" at bounding box center [919, 337] width 335 height 378
click at [898, 503] on span "Run" at bounding box center [894, 506] width 75 height 19
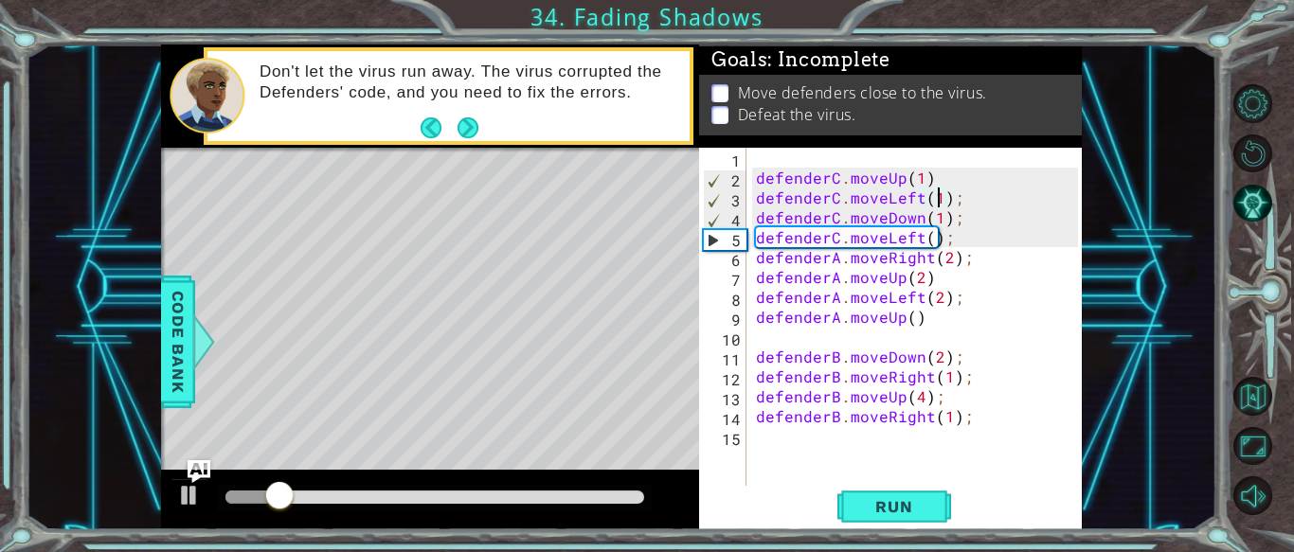
click at [919, 181] on div "defenderC . moveUp ( 1 ) defenderC . moveLeft ( 1 ) ; defenderC . moveDown ( 1 …" at bounding box center [919, 337] width 335 height 378
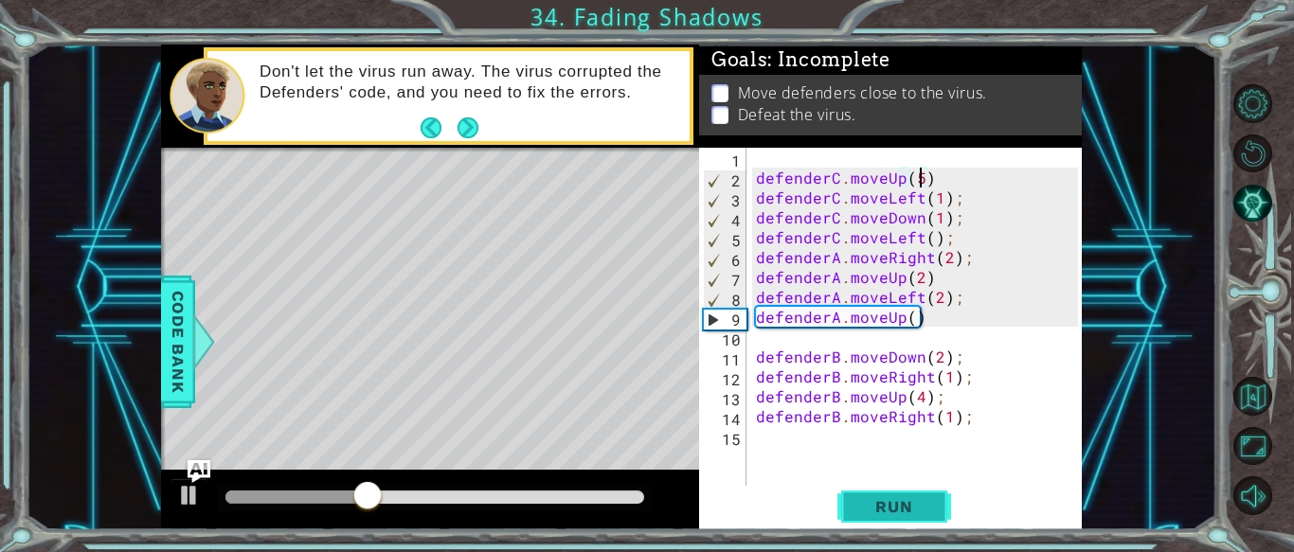
type textarea "defenderC.moveUp(5)"
click at [926, 509] on span "Run" at bounding box center [894, 506] width 75 height 19
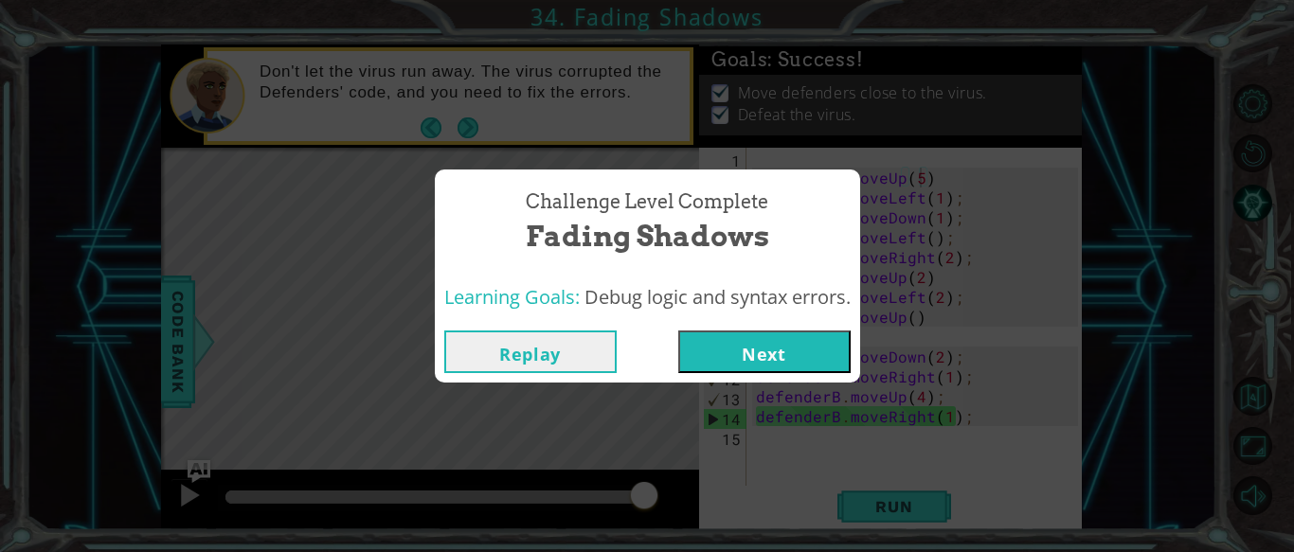
click at [796, 335] on button "Next" at bounding box center [764, 352] width 172 height 43
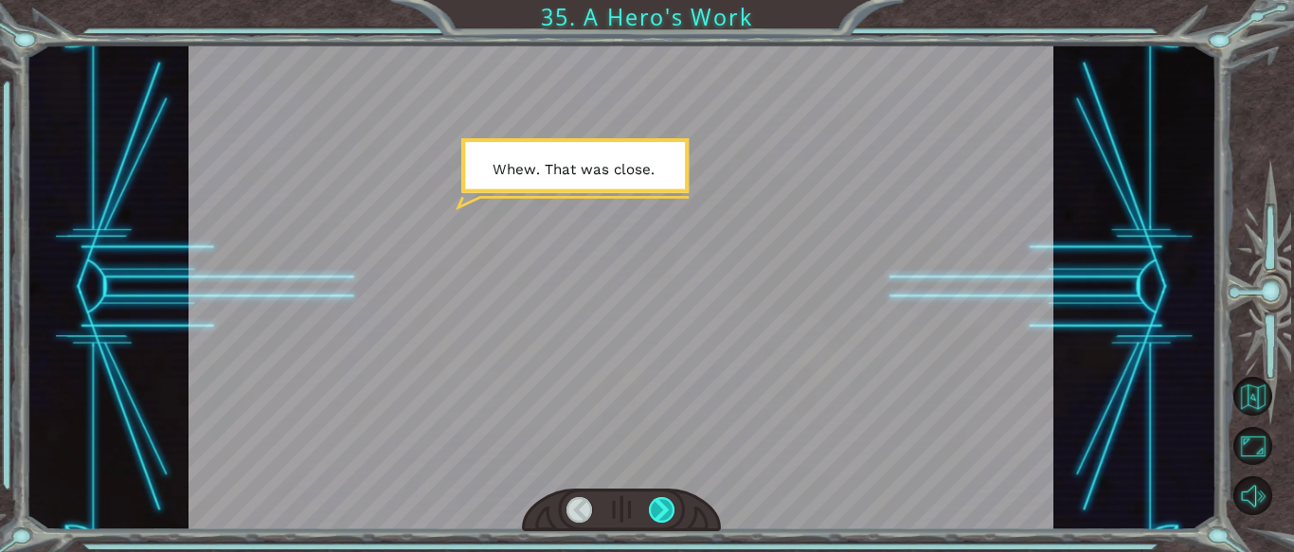
click at [658, 503] on div at bounding box center [662, 510] width 27 height 27
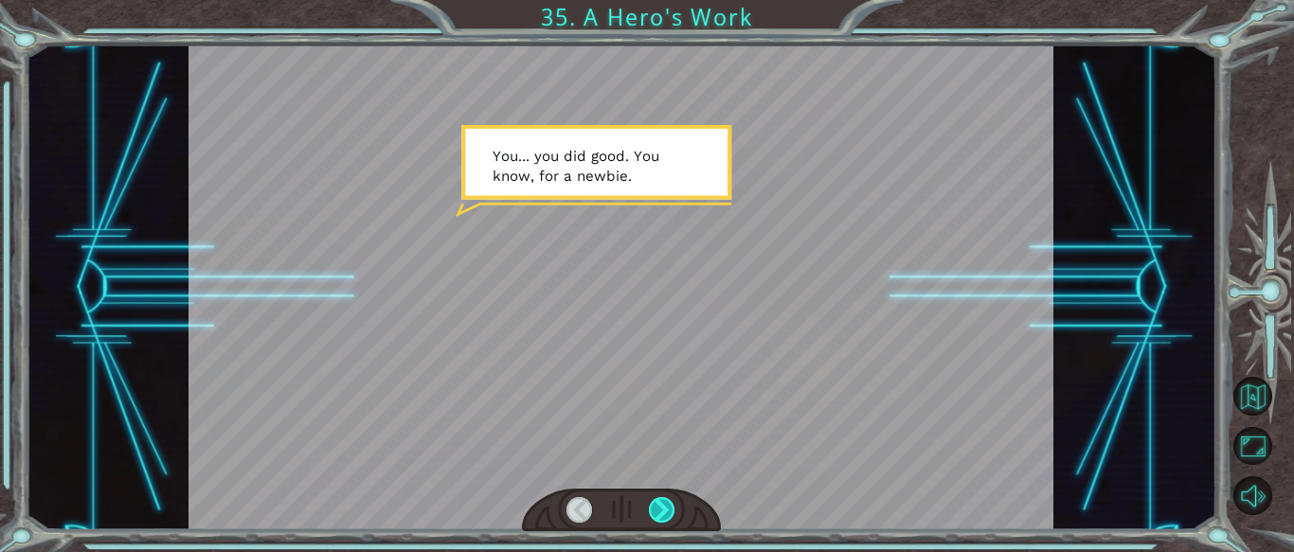
click at [659, 505] on div at bounding box center [662, 510] width 27 height 27
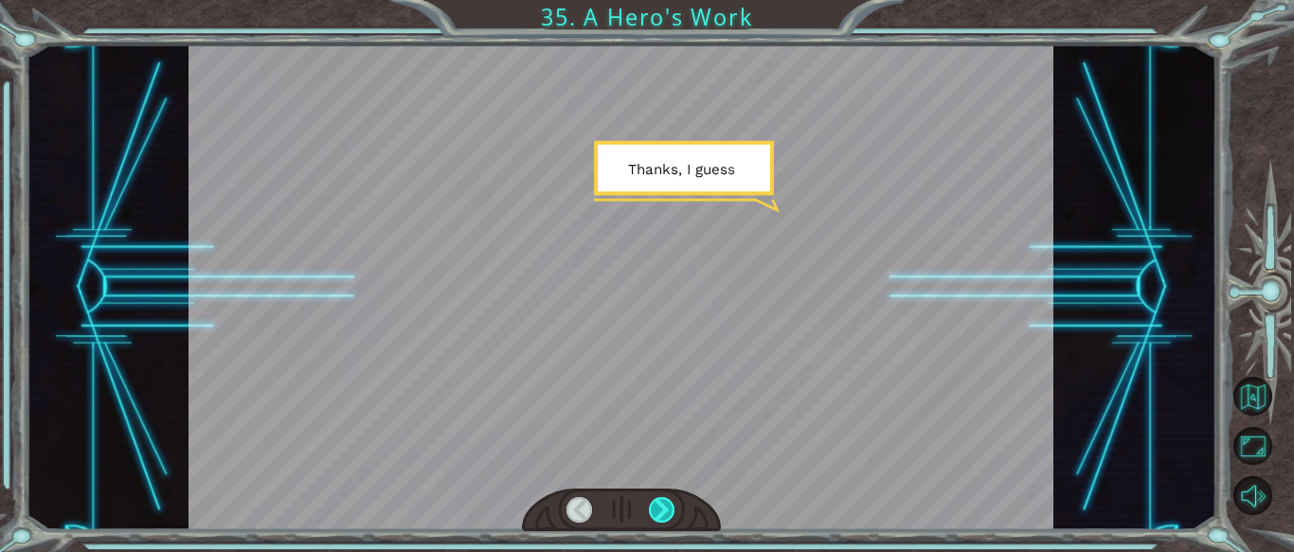
click at [659, 505] on div at bounding box center [662, 510] width 27 height 27
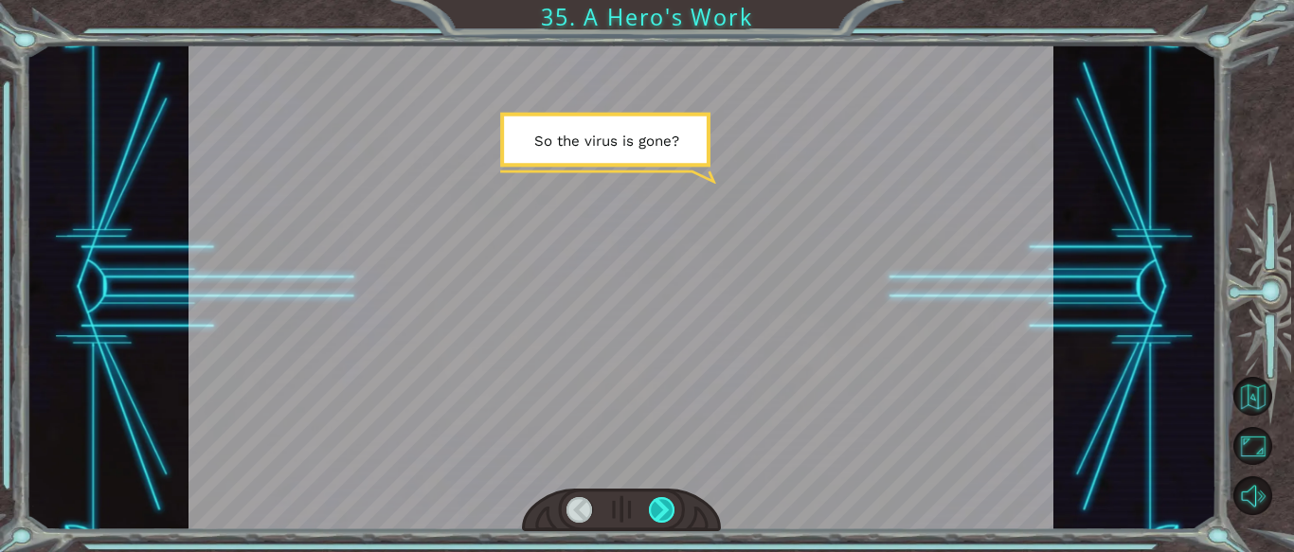
click at [664, 502] on div at bounding box center [662, 510] width 27 height 27
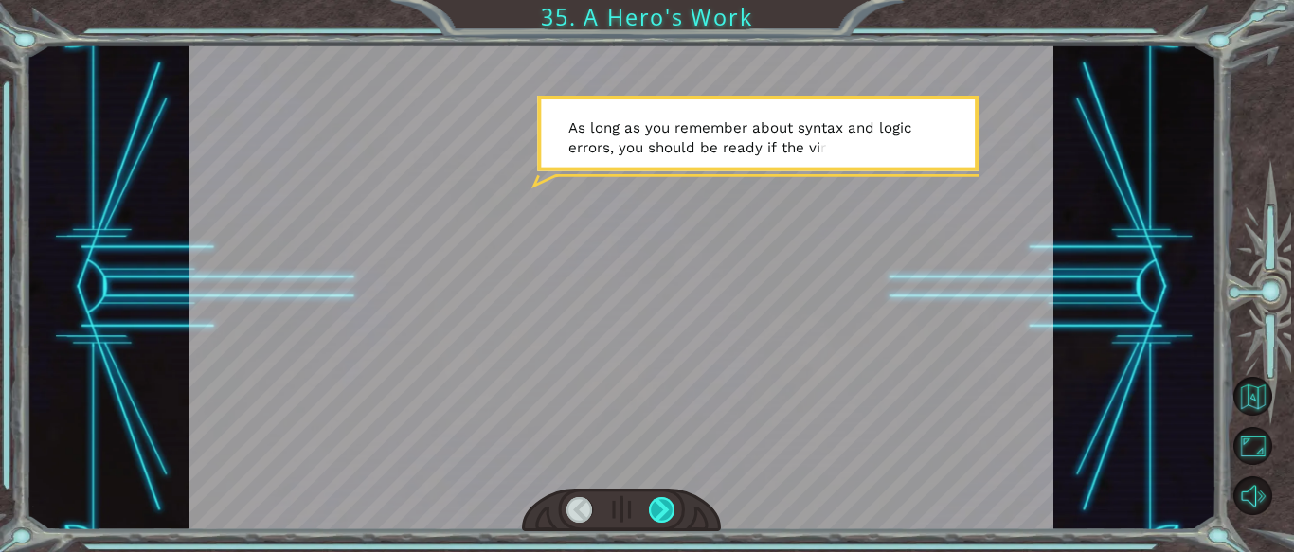
click at [664, 502] on div at bounding box center [662, 510] width 27 height 27
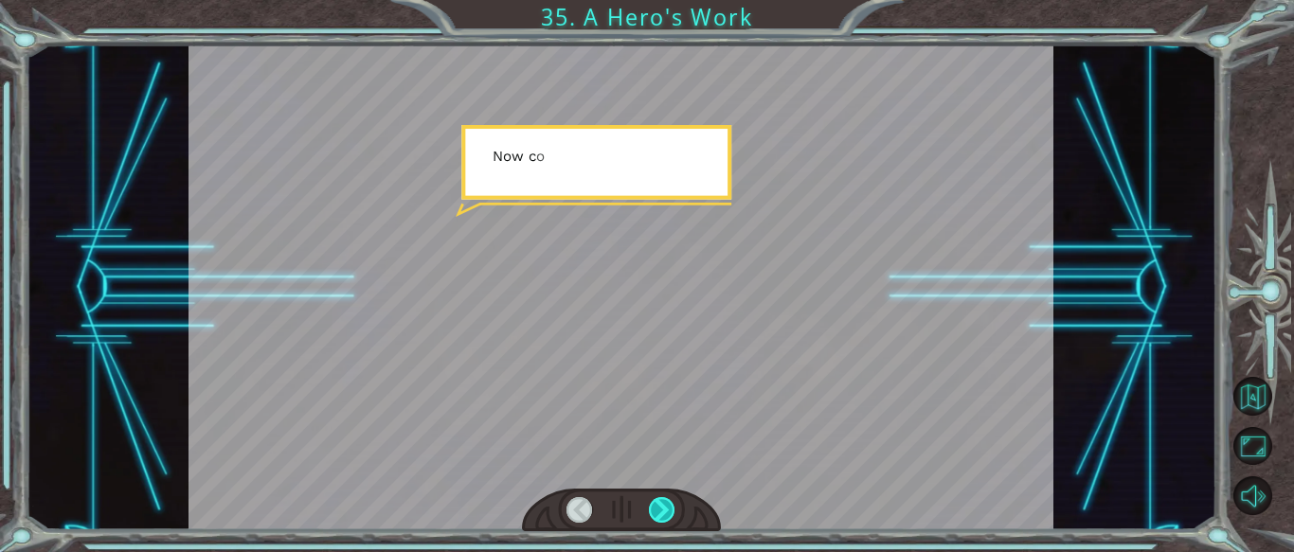
click at [664, 502] on div at bounding box center [662, 510] width 27 height 27
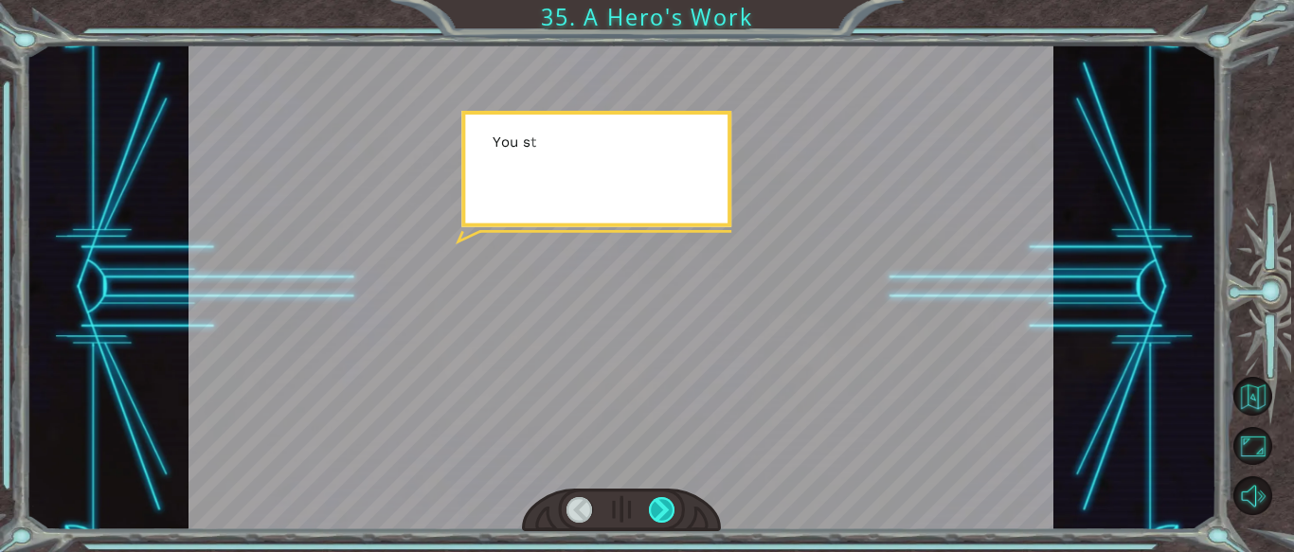
click at [664, 502] on div at bounding box center [662, 510] width 27 height 27
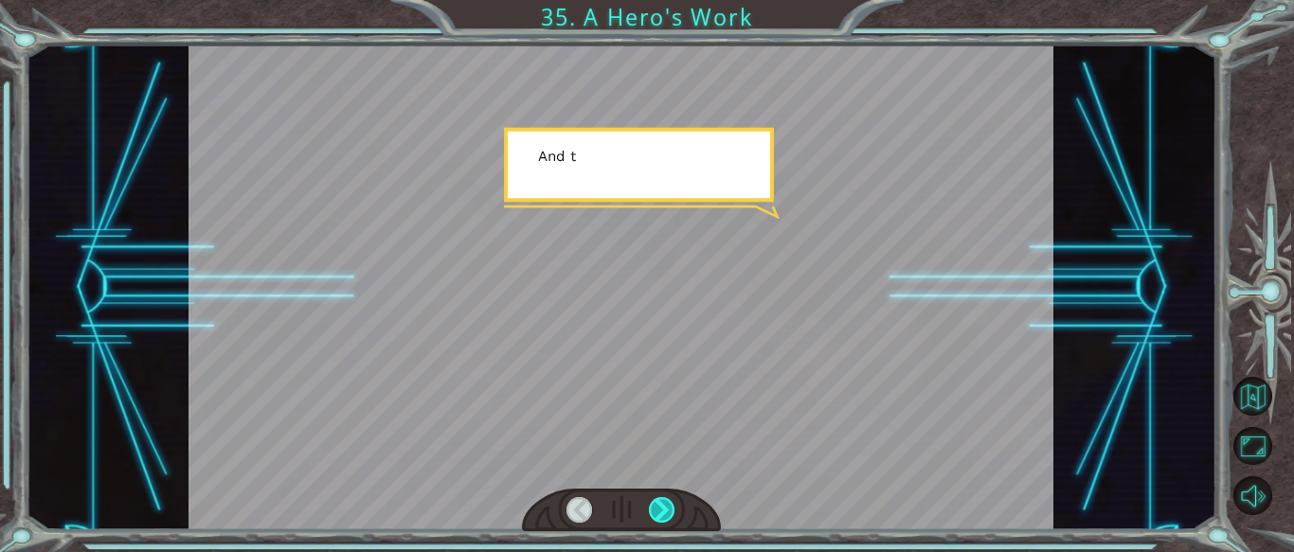
click at [664, 502] on div at bounding box center [662, 510] width 27 height 27
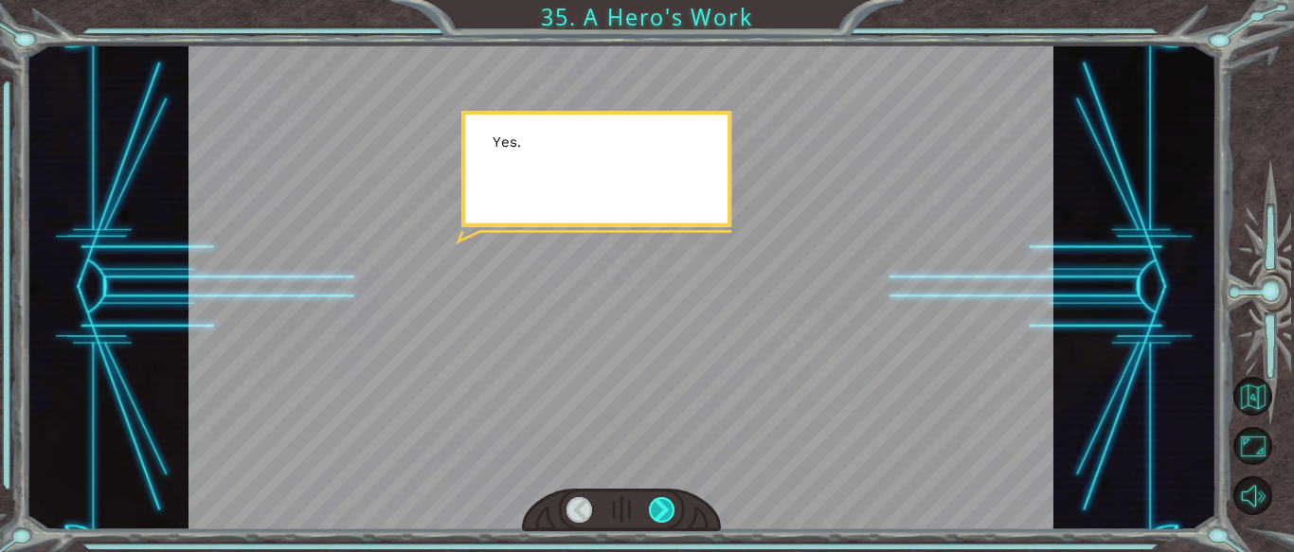
click at [664, 502] on div at bounding box center [662, 510] width 27 height 27
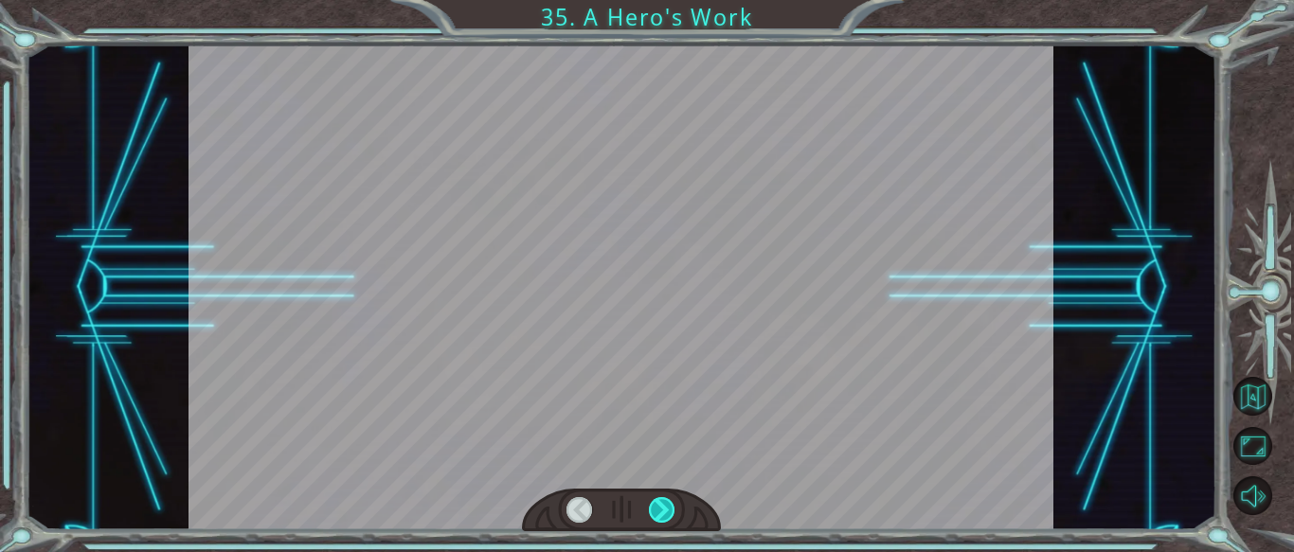
click at [664, 502] on div at bounding box center [662, 510] width 27 height 27
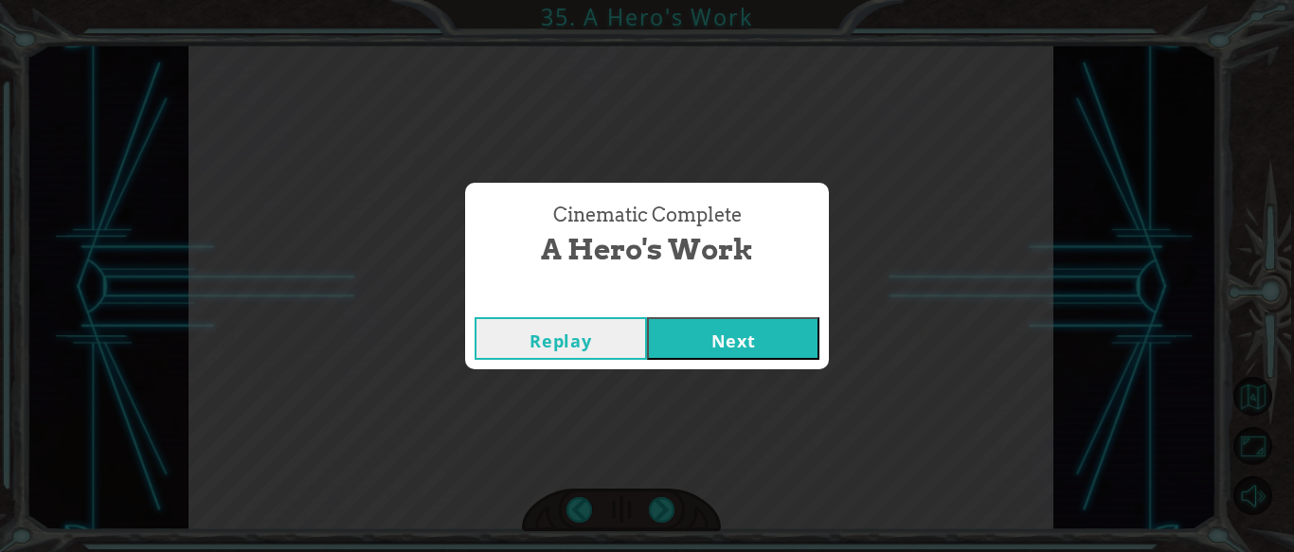
click at [715, 352] on button "Next" at bounding box center [733, 338] width 172 height 43
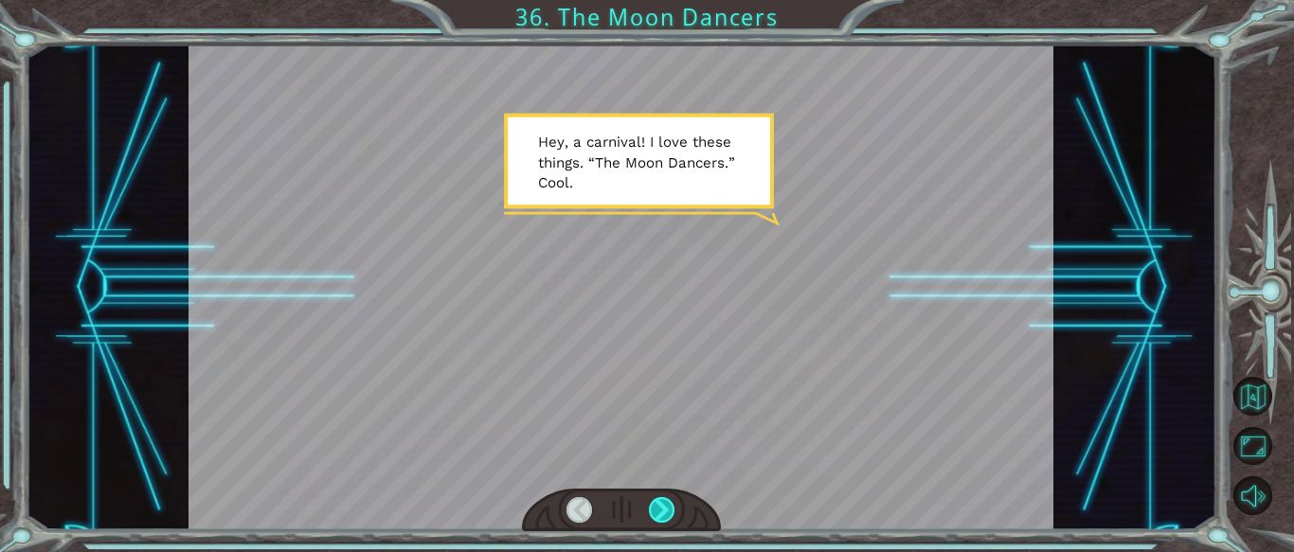
click at [657, 512] on div at bounding box center [662, 510] width 27 height 27
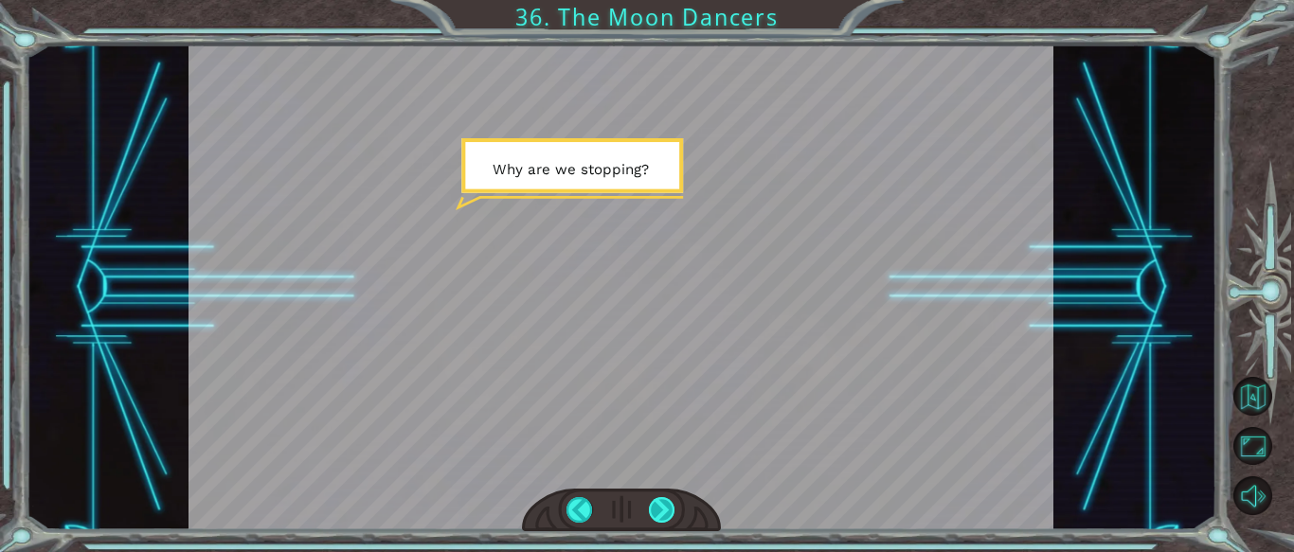
click at [657, 512] on div at bounding box center [662, 510] width 27 height 27
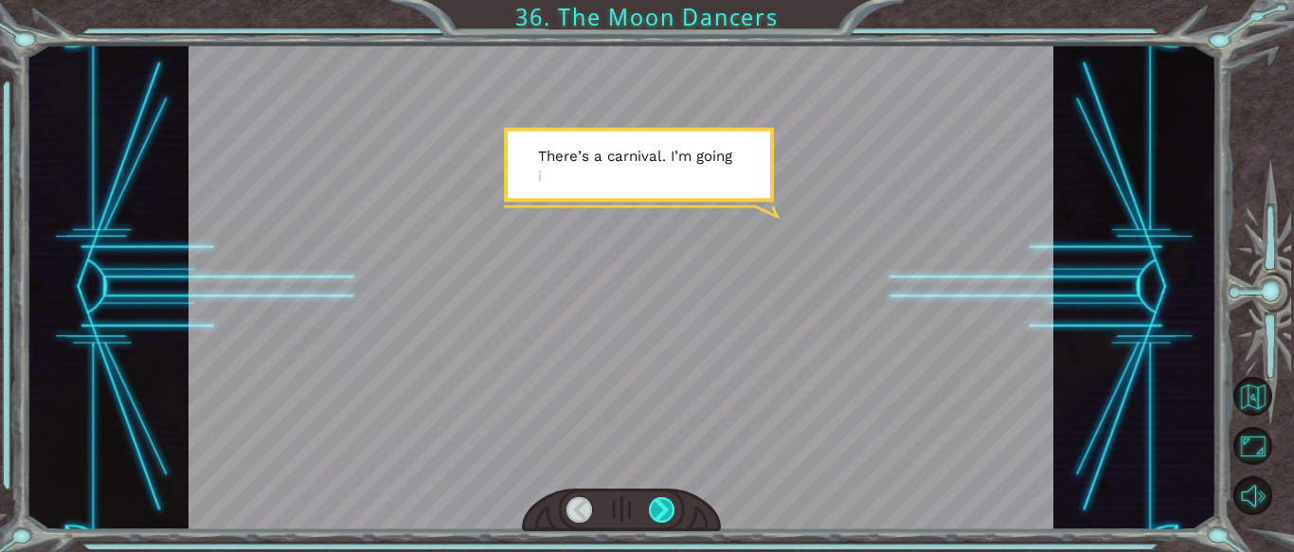
click at [657, 512] on div at bounding box center [662, 510] width 27 height 27
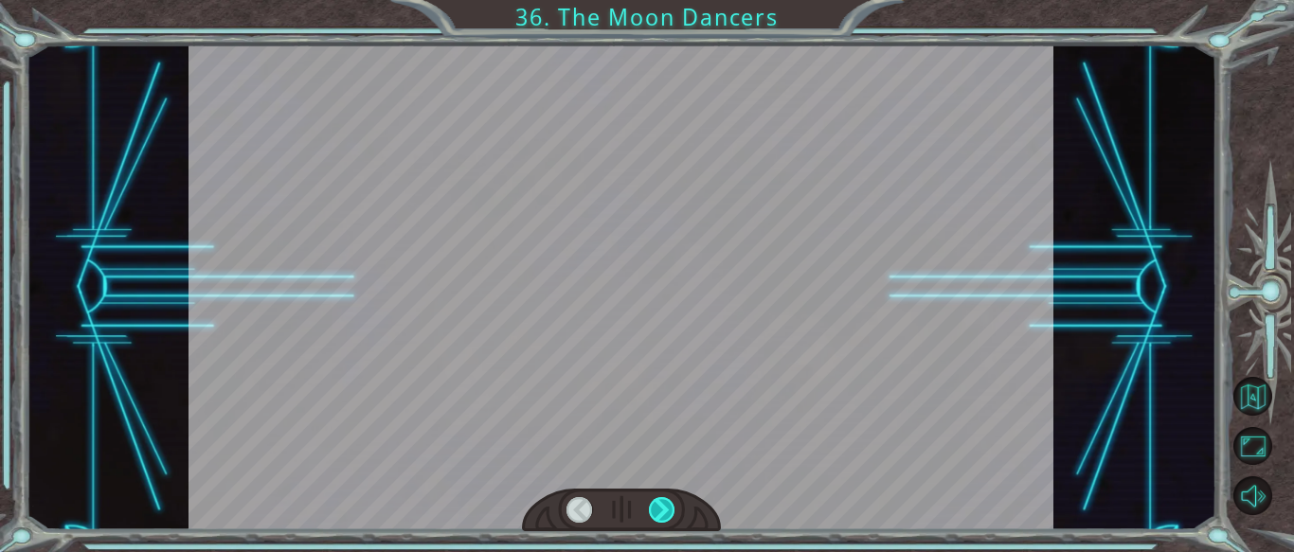
click at [657, 512] on div at bounding box center [662, 510] width 27 height 27
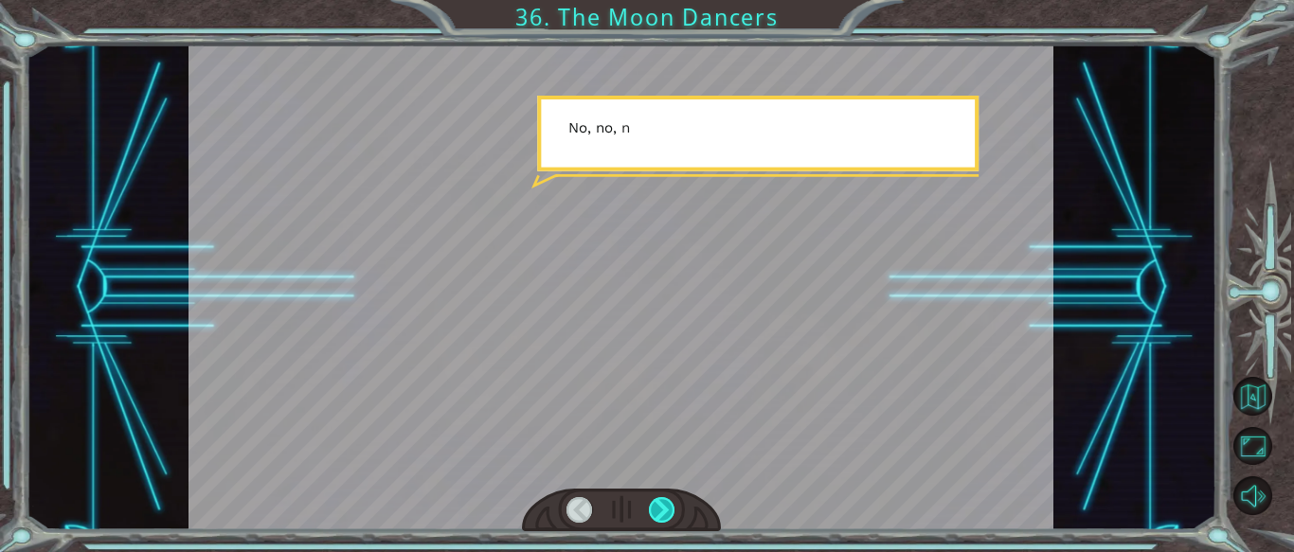
click at [657, 512] on div at bounding box center [662, 510] width 27 height 27
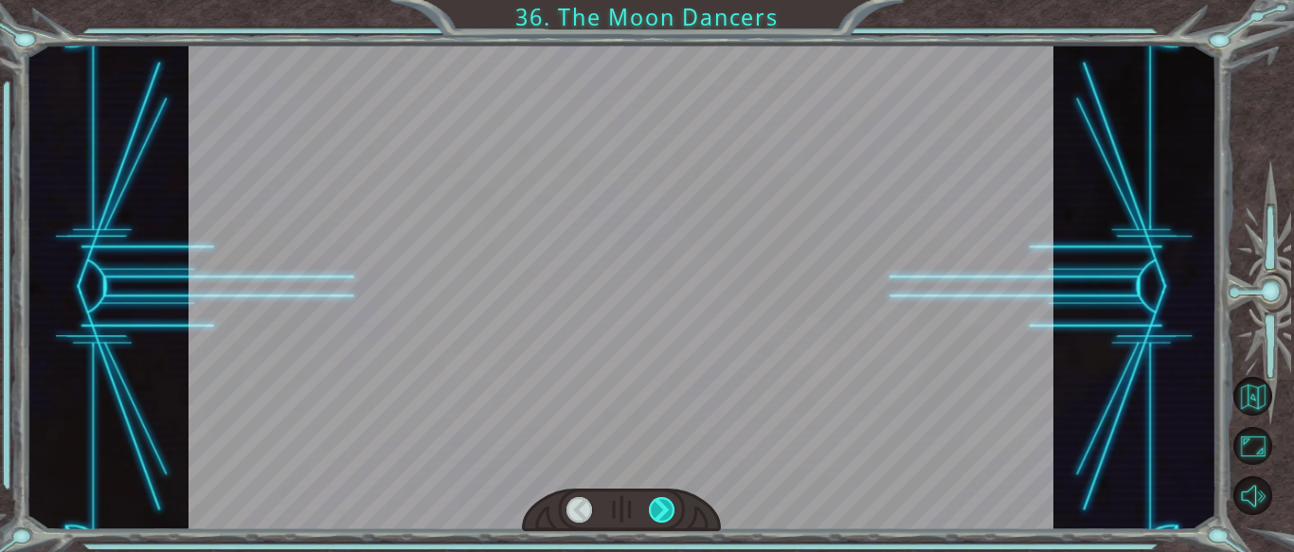
click at [657, 512] on div at bounding box center [662, 510] width 27 height 27
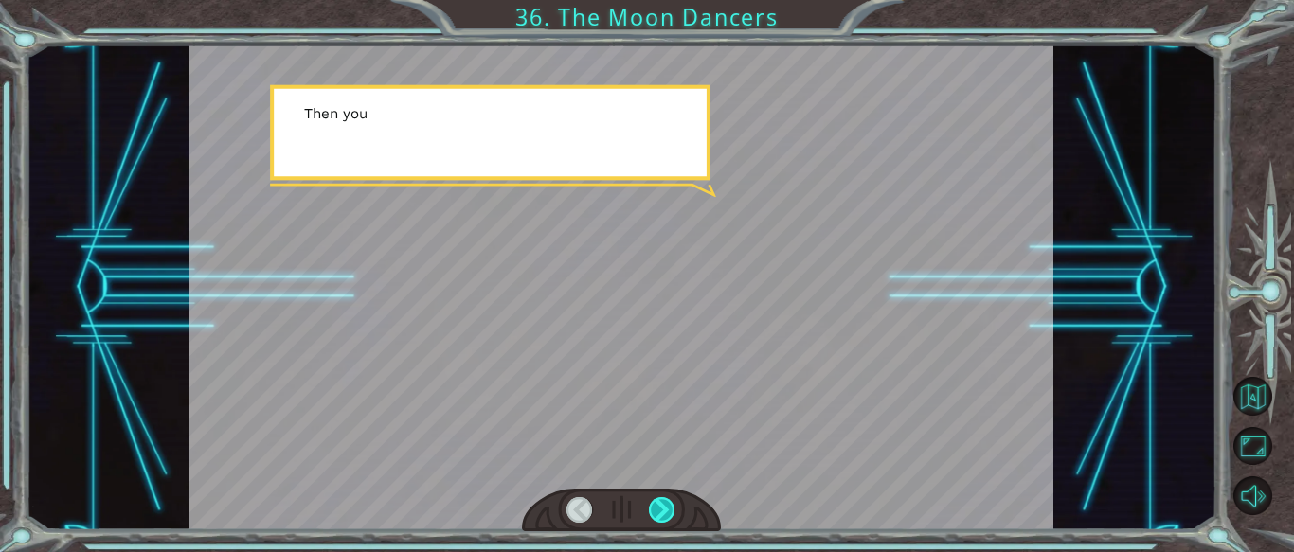
click at [657, 512] on div at bounding box center [662, 510] width 27 height 27
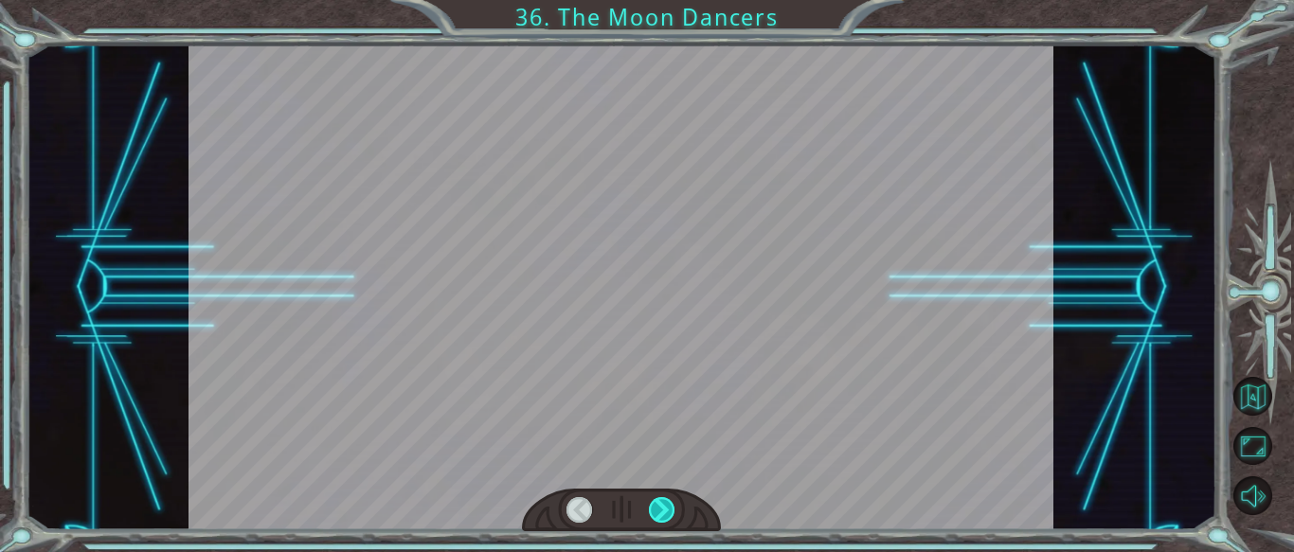
click at [657, 512] on div at bounding box center [662, 510] width 27 height 27
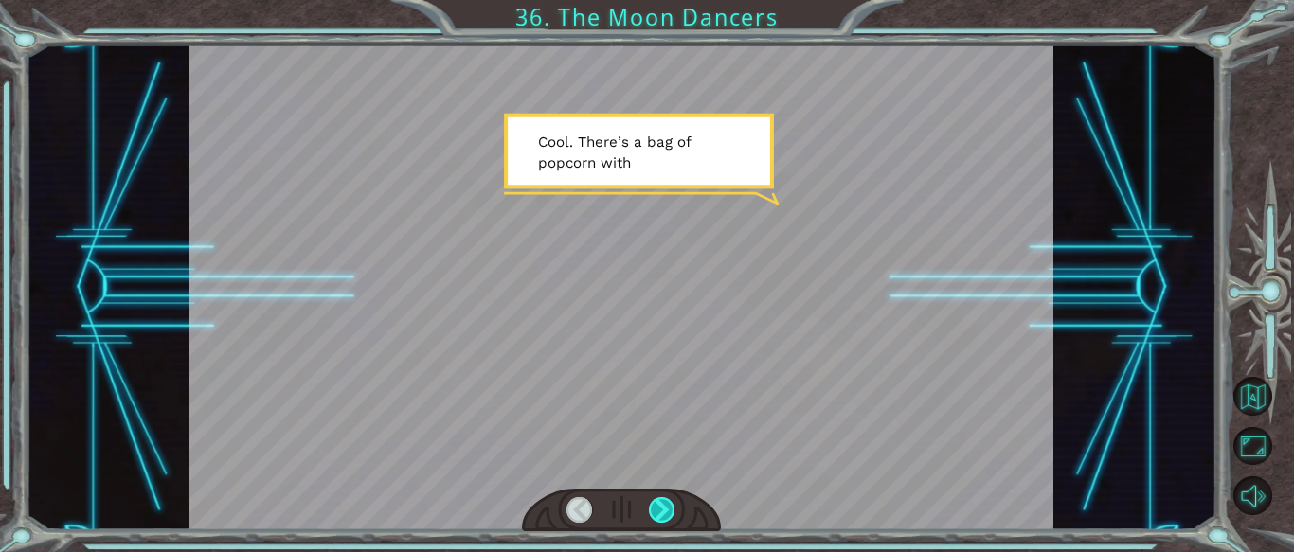
click at [657, 512] on div at bounding box center [662, 510] width 27 height 27
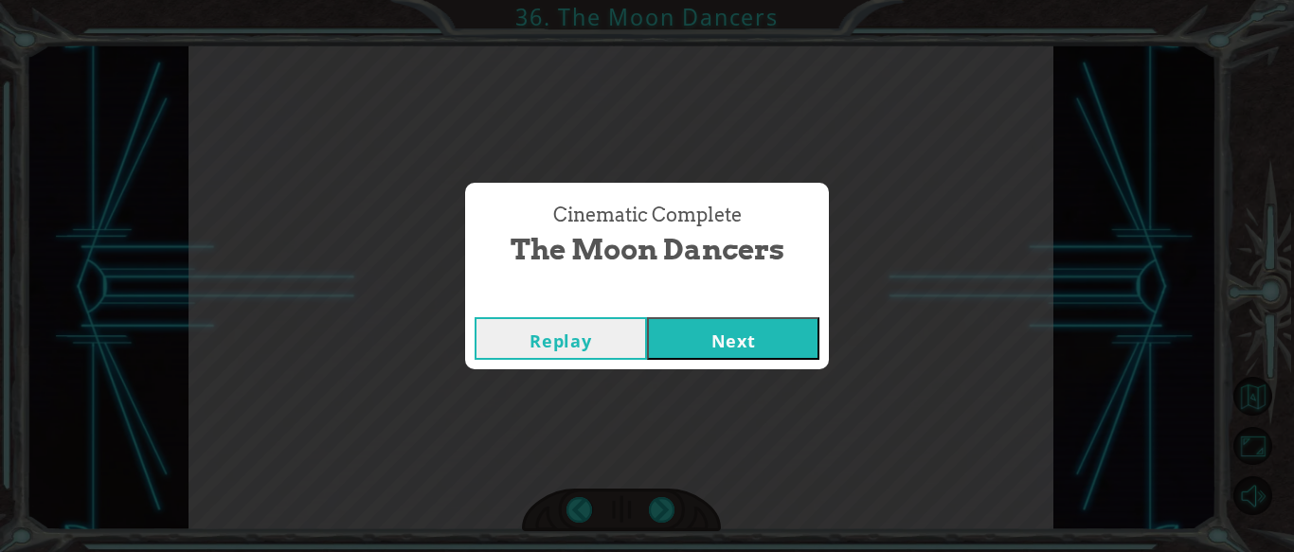
click at [704, 351] on button "Next" at bounding box center [733, 338] width 172 height 43
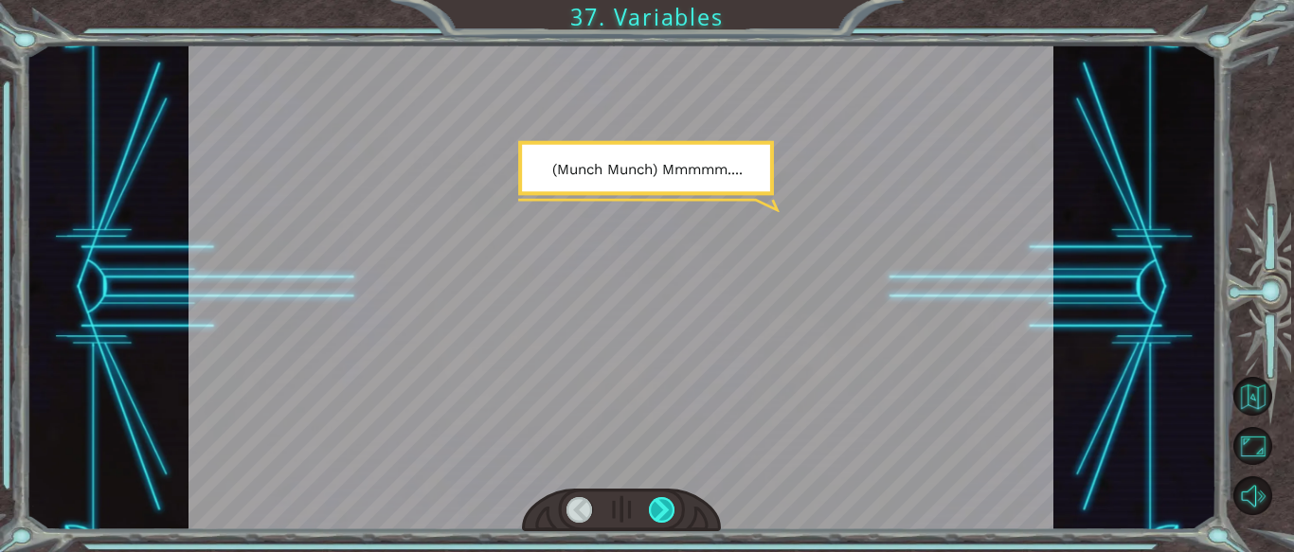
click at [657, 503] on div at bounding box center [662, 510] width 27 height 27
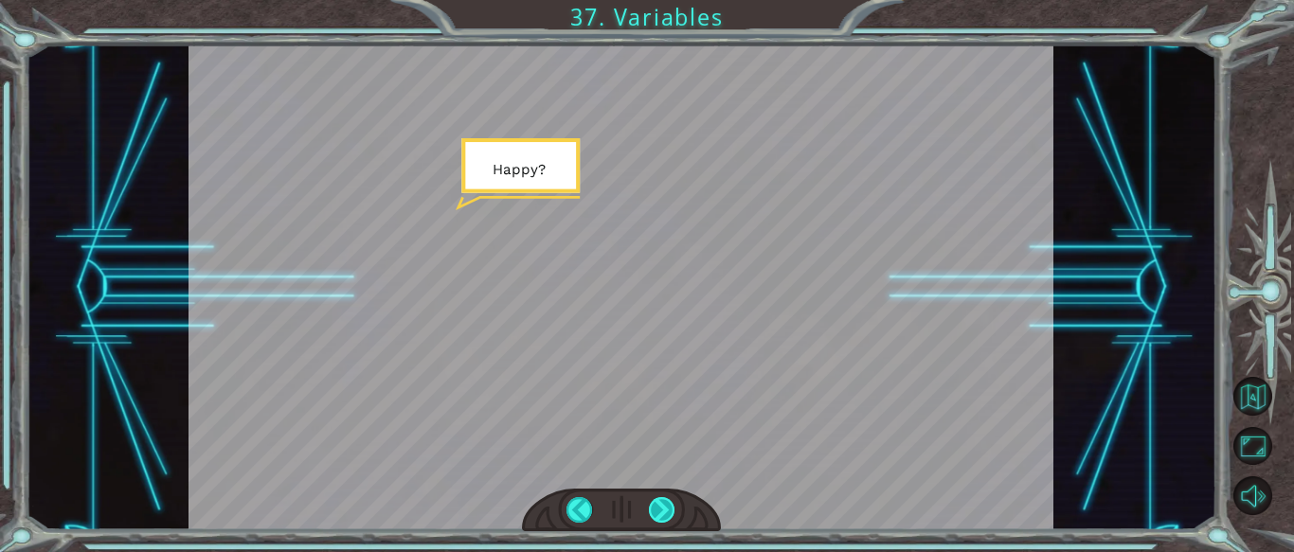
click at [659, 505] on div at bounding box center [662, 510] width 27 height 27
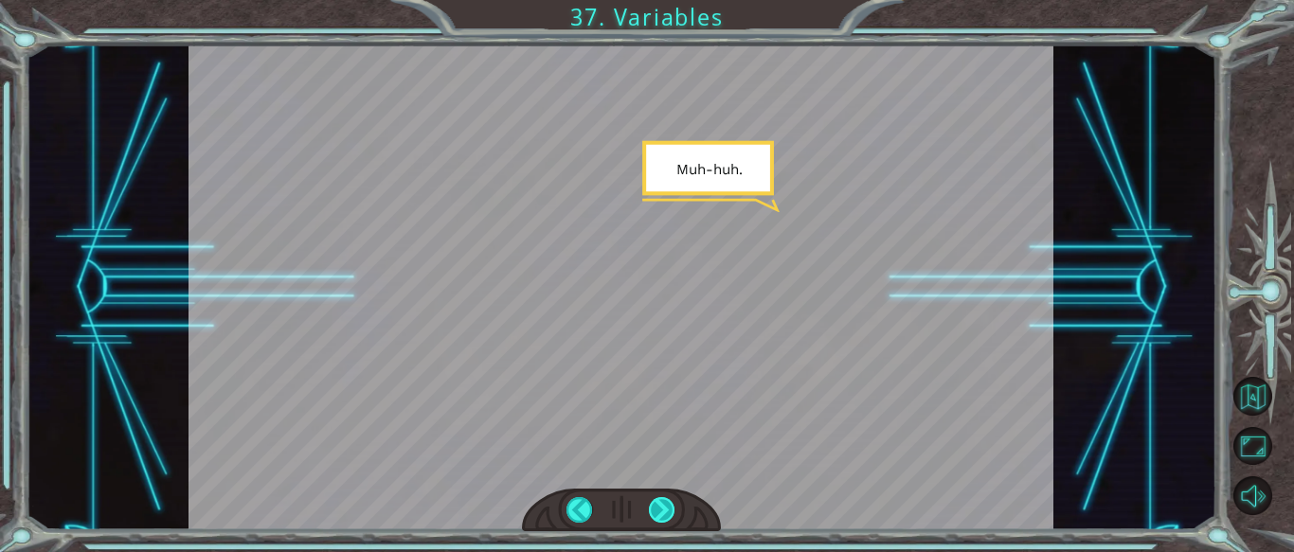
click at [659, 506] on div at bounding box center [662, 510] width 27 height 27
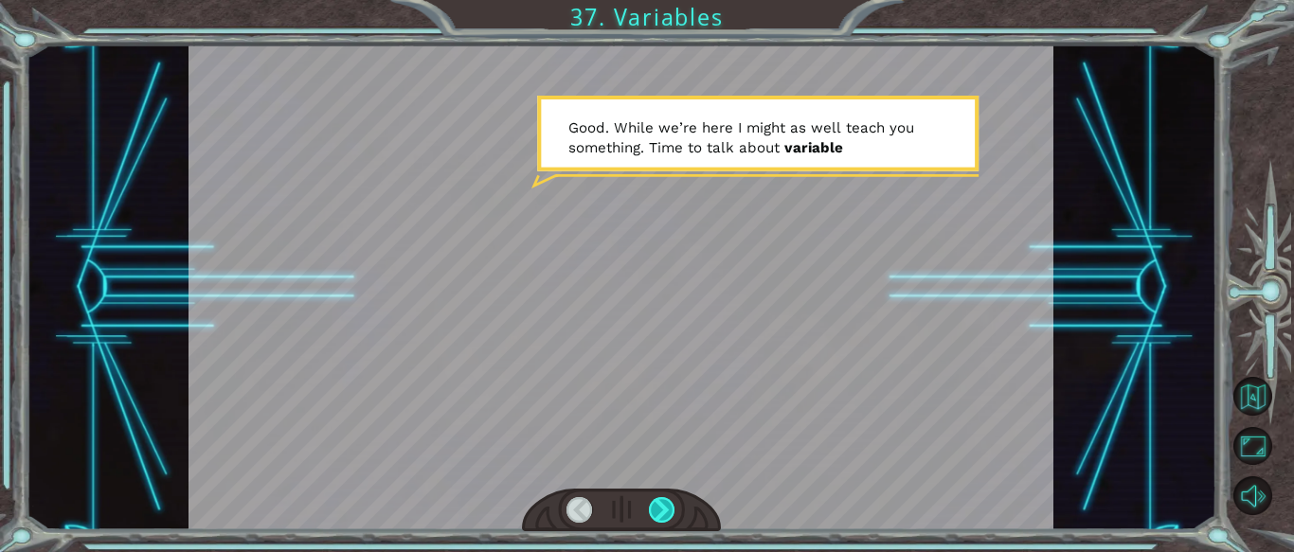
click at [661, 503] on div at bounding box center [662, 510] width 27 height 27
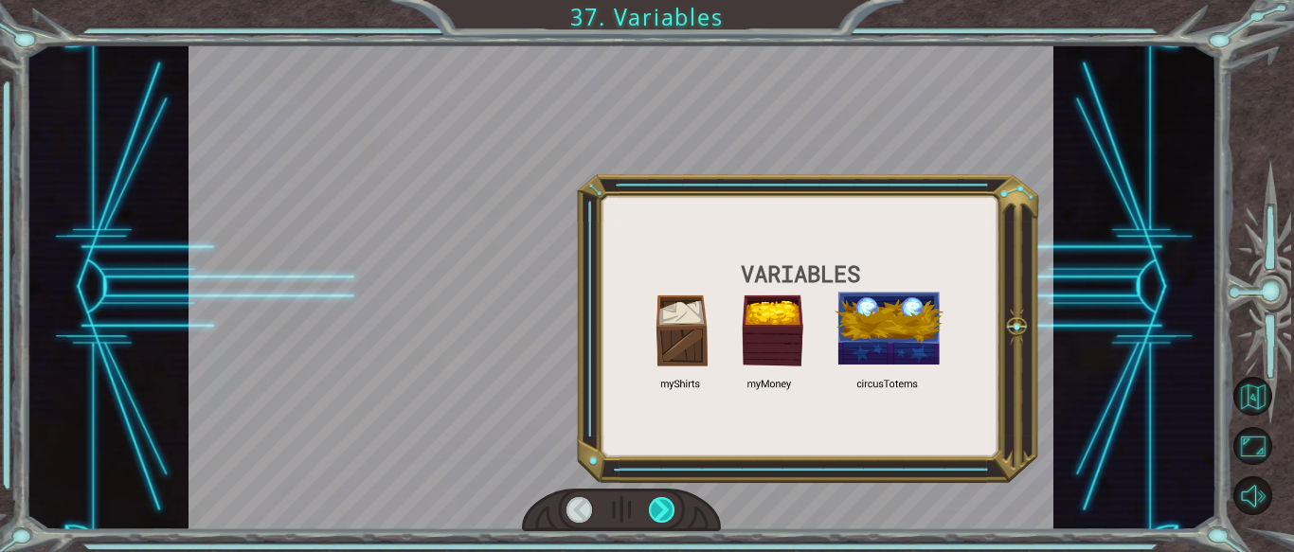
click at [661, 503] on div at bounding box center [662, 510] width 27 height 27
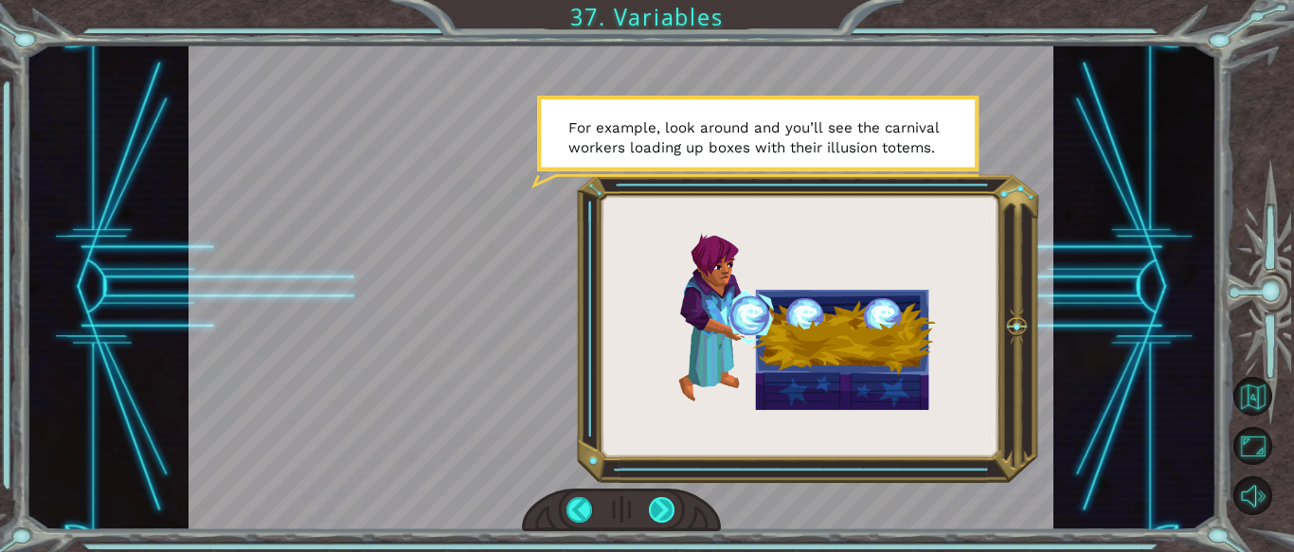
click at [658, 506] on div at bounding box center [662, 510] width 27 height 27
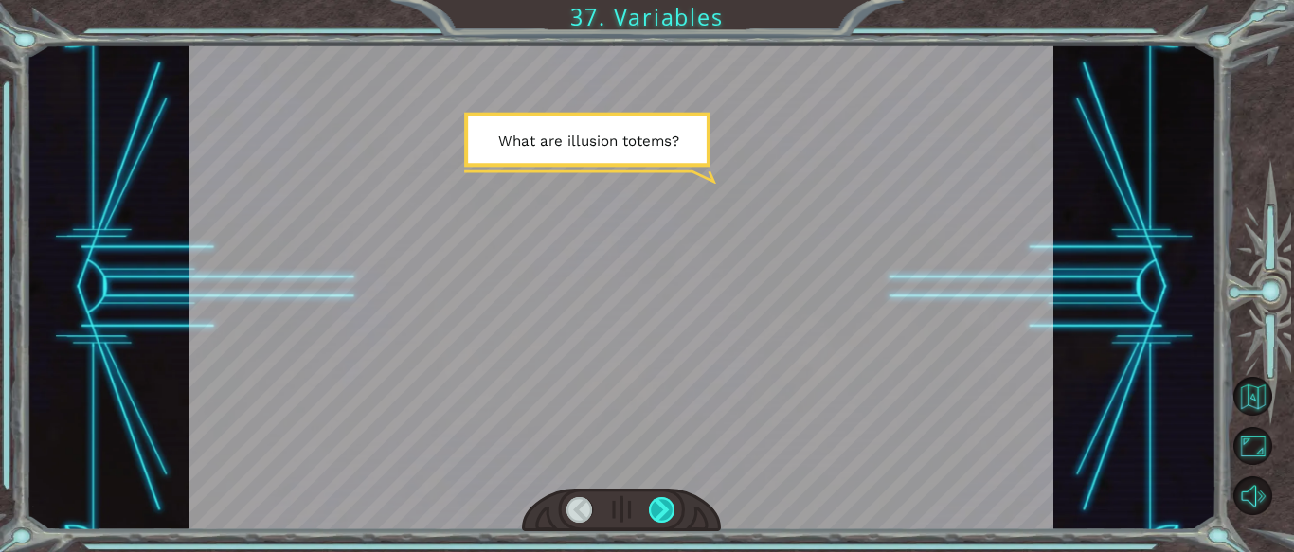
click at [658, 508] on div at bounding box center [662, 510] width 27 height 27
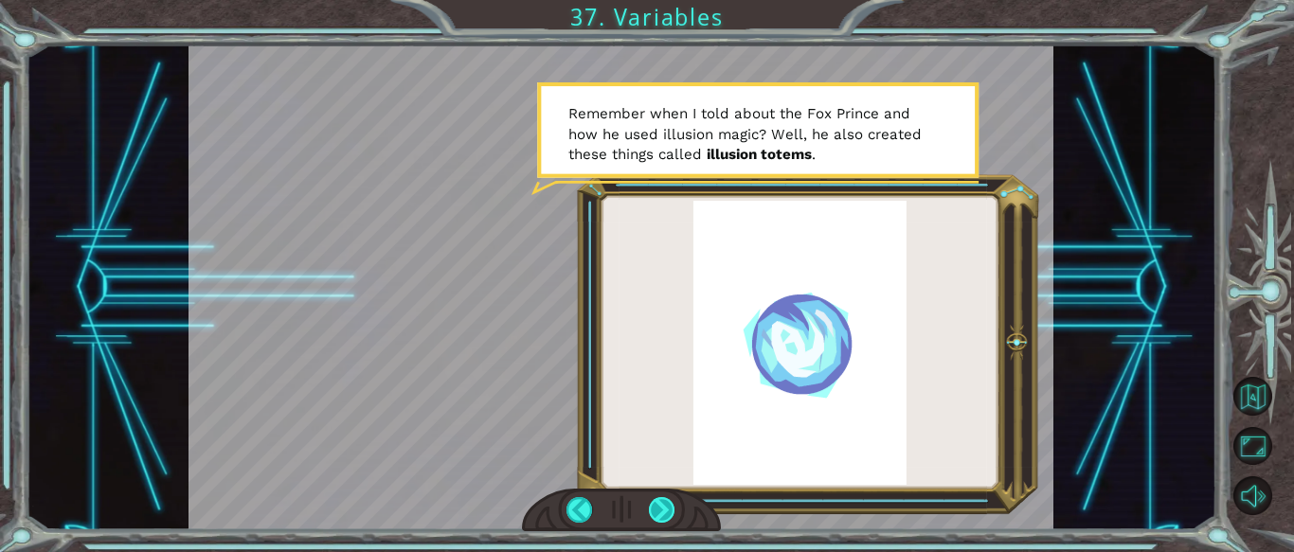
click at [666, 510] on div at bounding box center [662, 510] width 27 height 27
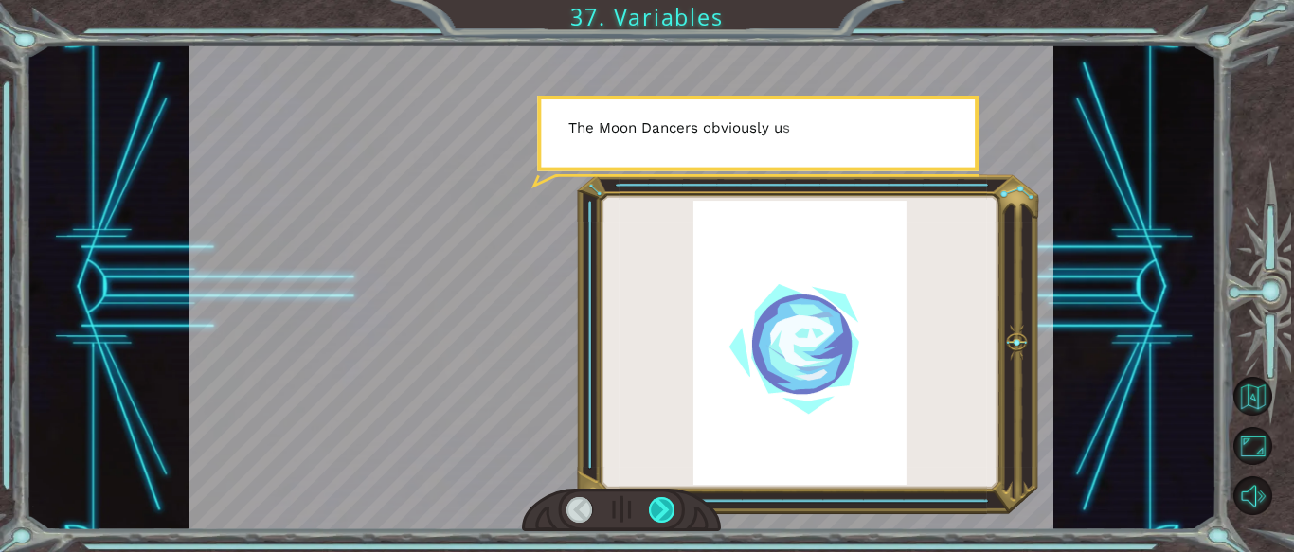
click at [666, 510] on div at bounding box center [662, 510] width 27 height 27
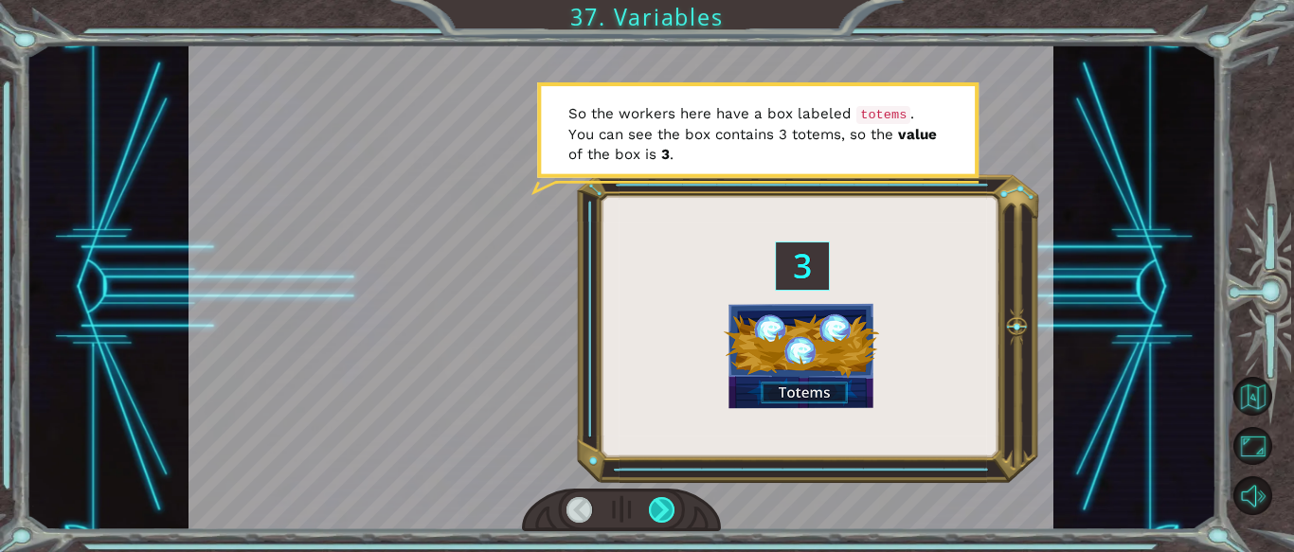
click at [661, 516] on div at bounding box center [662, 510] width 27 height 27
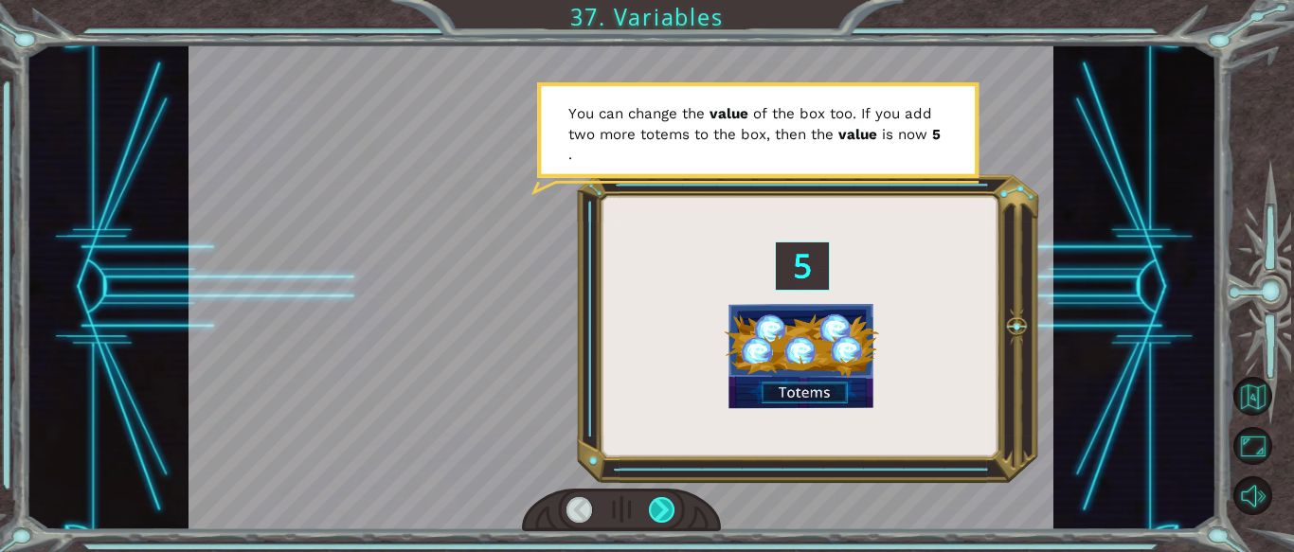
click at [662, 517] on div at bounding box center [662, 510] width 27 height 27
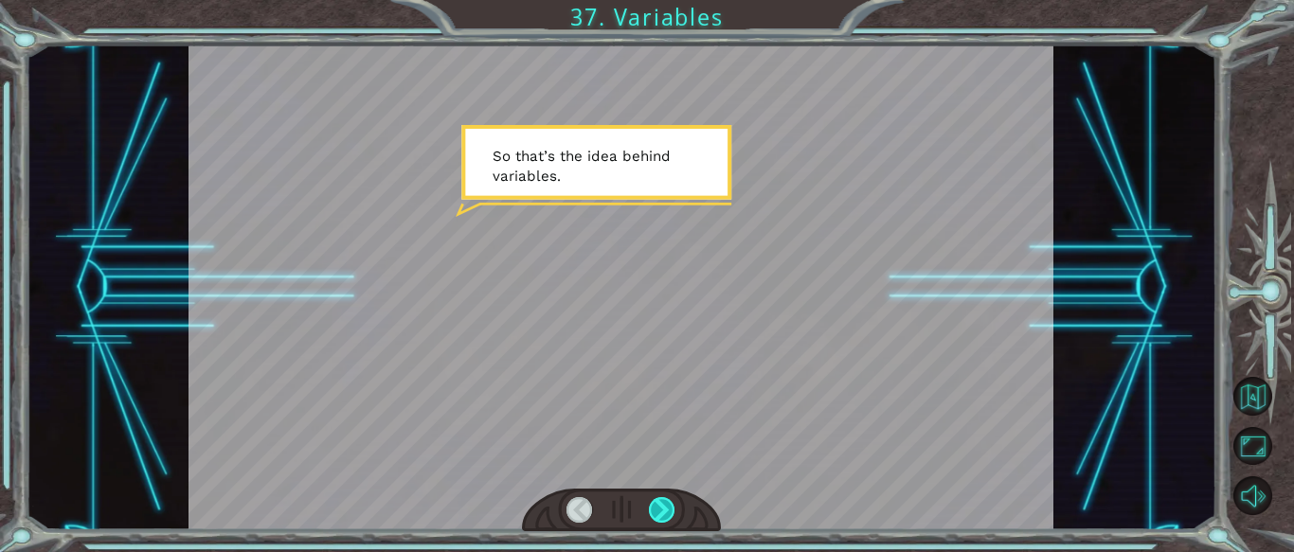
click at [662, 517] on div at bounding box center [662, 510] width 27 height 27
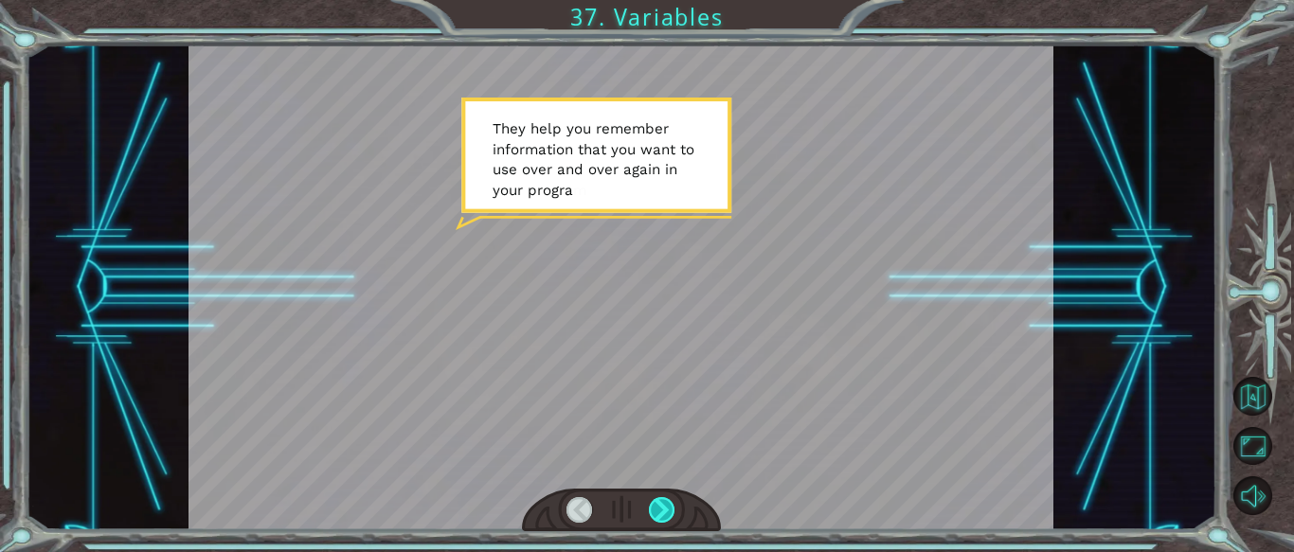
click at [662, 518] on div at bounding box center [662, 510] width 27 height 27
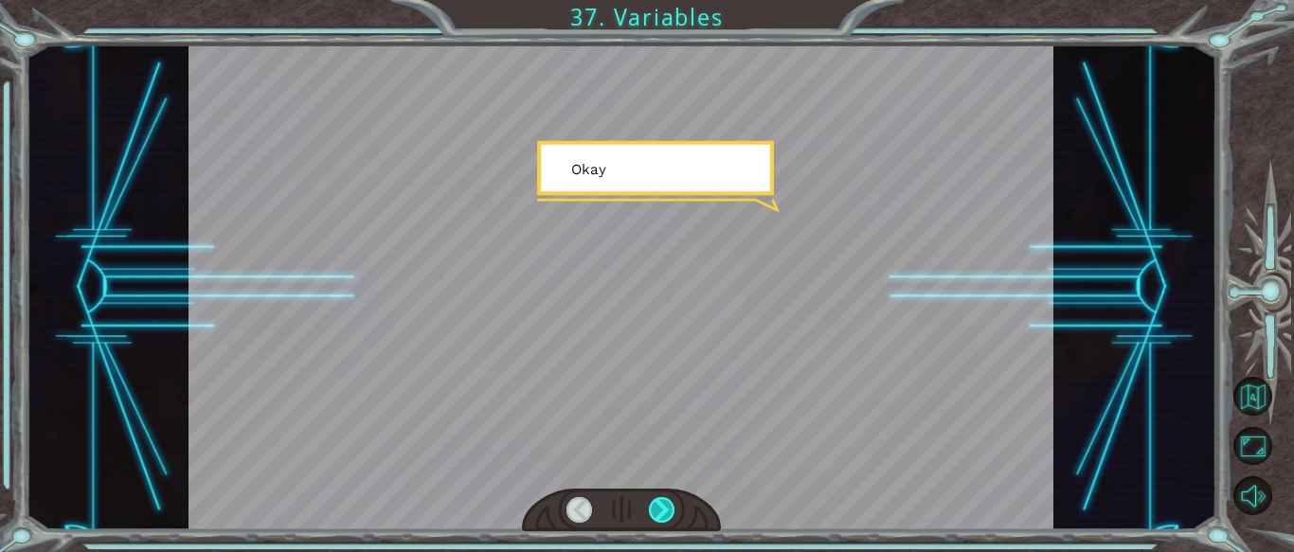
click at [662, 518] on div at bounding box center [662, 510] width 27 height 27
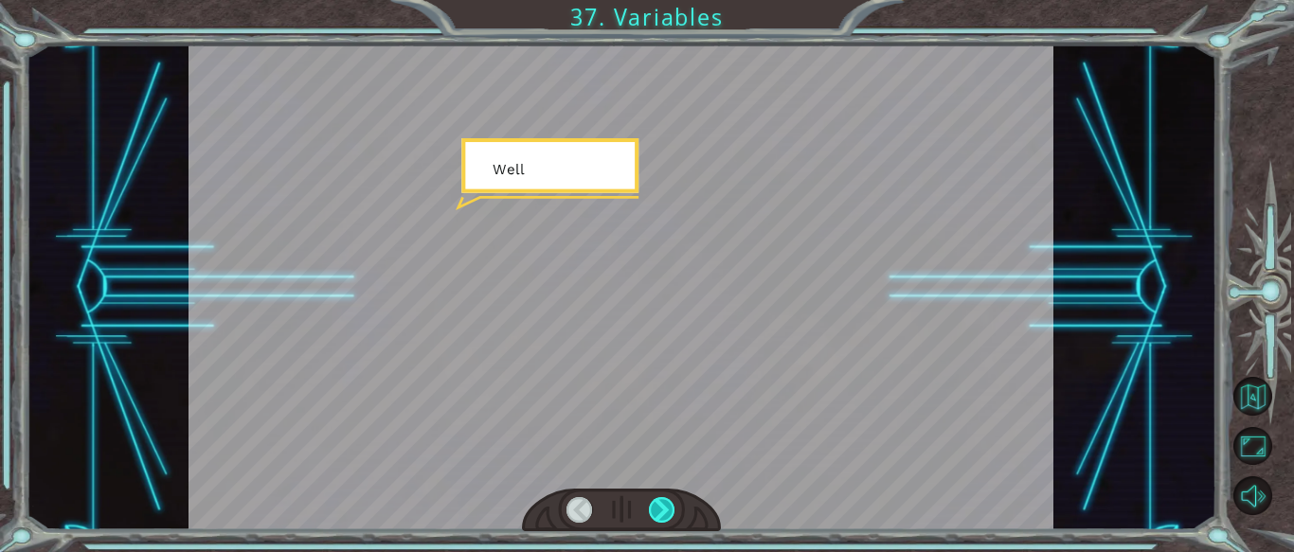
click at [662, 518] on div at bounding box center [662, 510] width 27 height 27
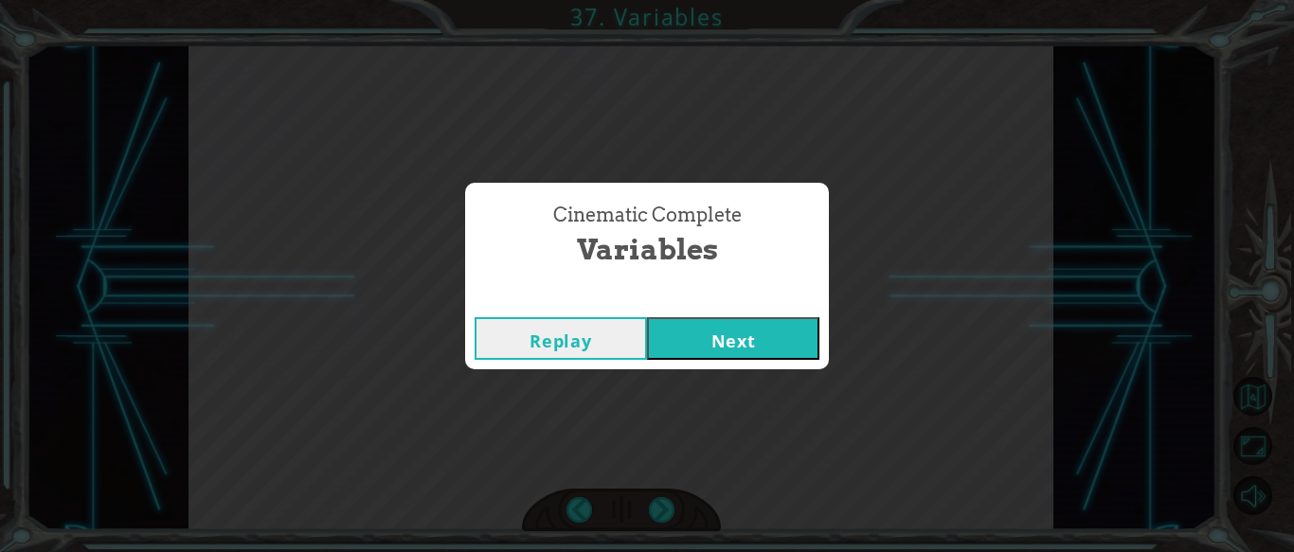
click at [694, 333] on button "Next" at bounding box center [733, 338] width 172 height 43
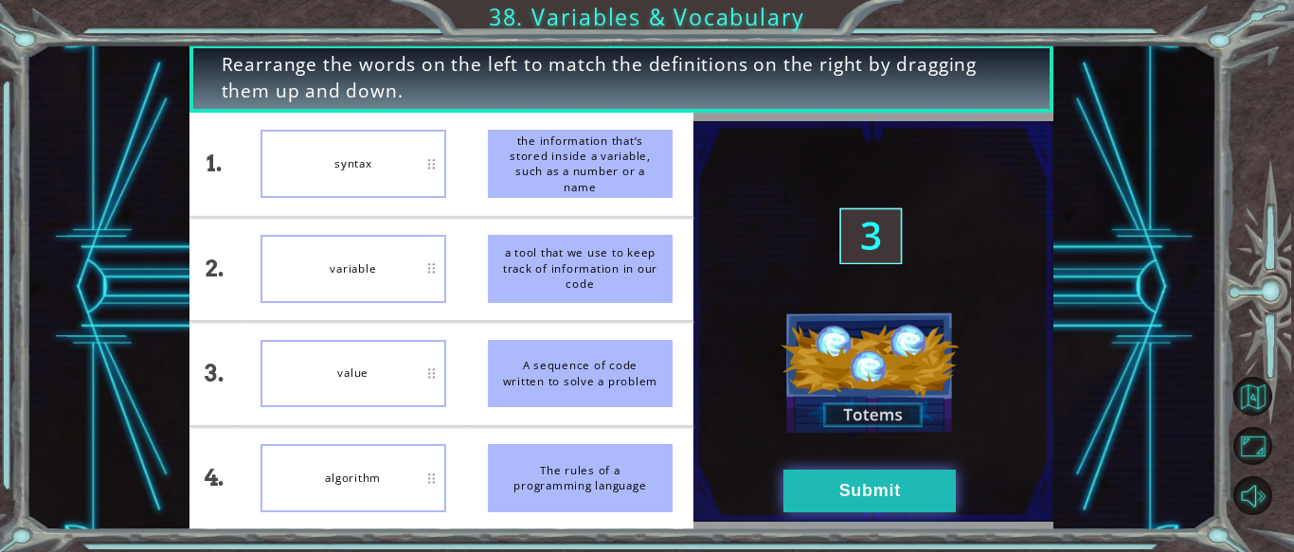
click at [883, 484] on button "Submit" at bounding box center [870, 491] width 172 height 43
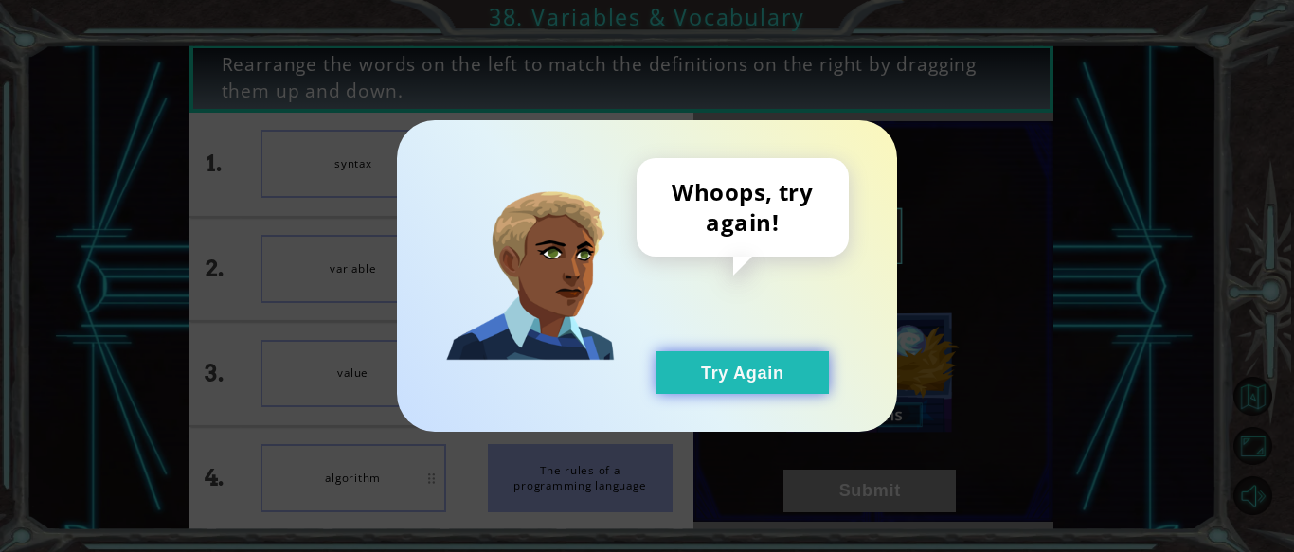
click at [820, 366] on button "Try Again" at bounding box center [743, 373] width 172 height 43
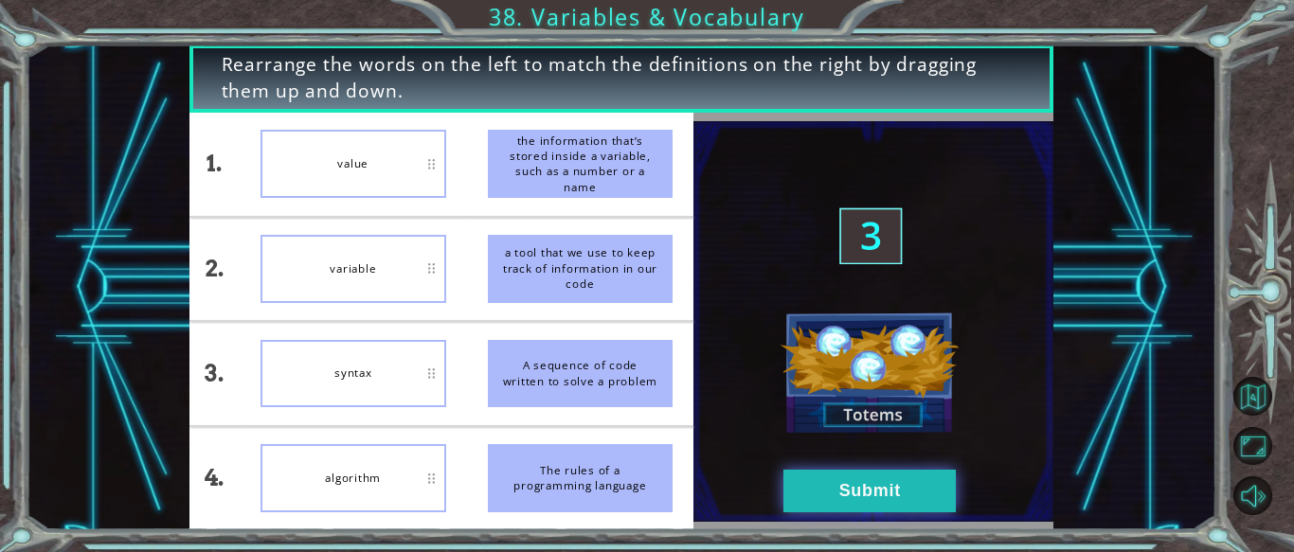
click at [808, 481] on button "Submit" at bounding box center [870, 491] width 172 height 43
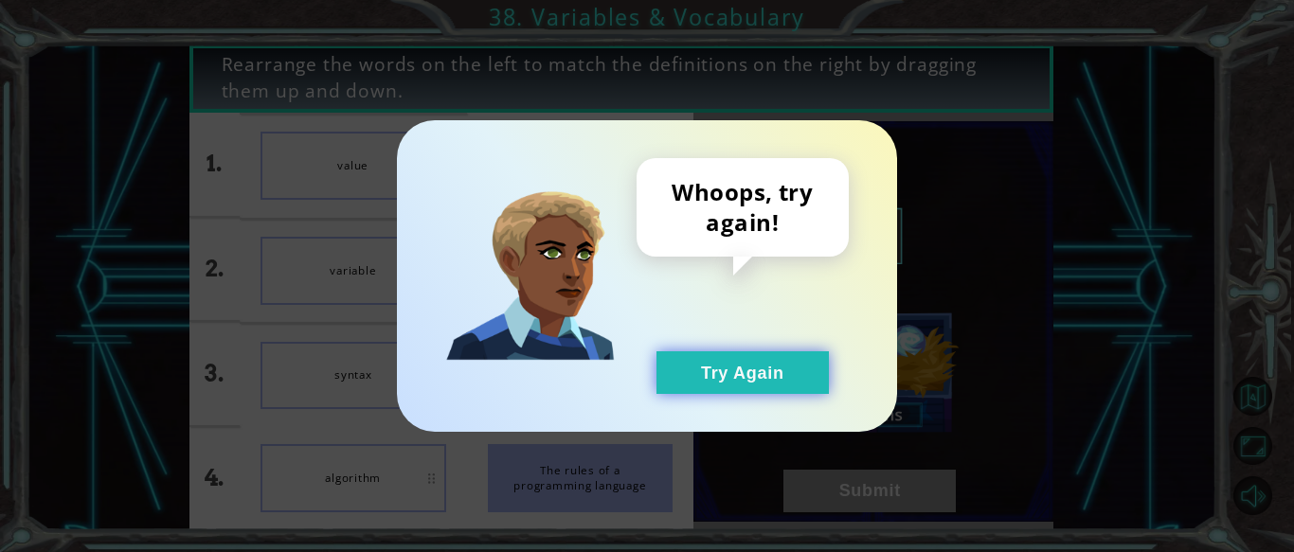
click at [669, 352] on button "Try Again" at bounding box center [743, 373] width 172 height 43
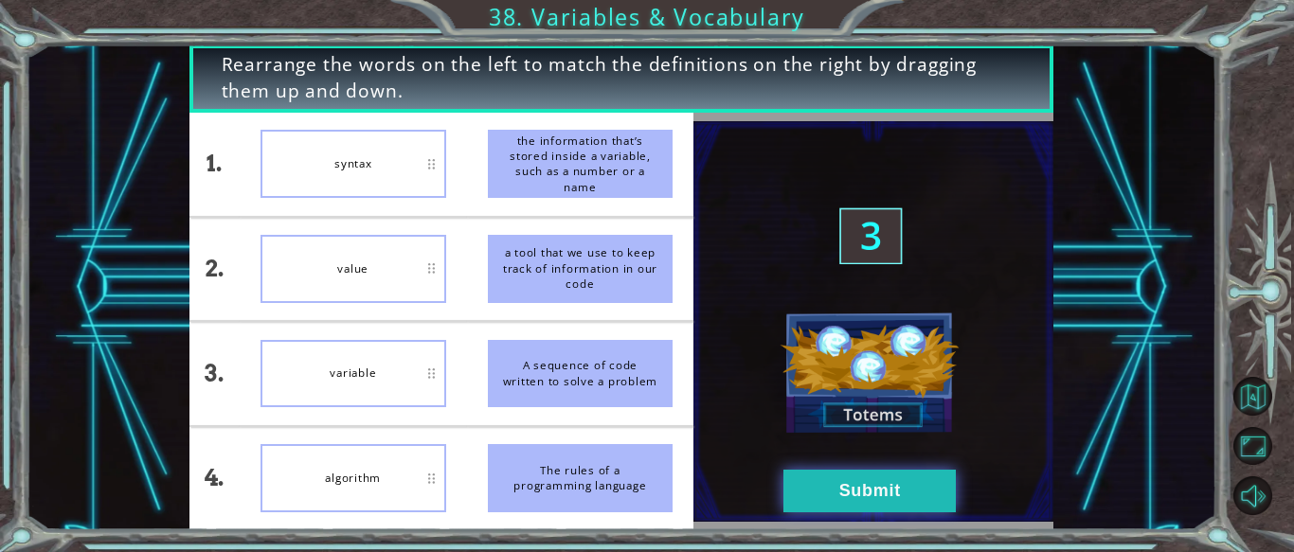
click at [844, 492] on button "Submit" at bounding box center [870, 491] width 172 height 43
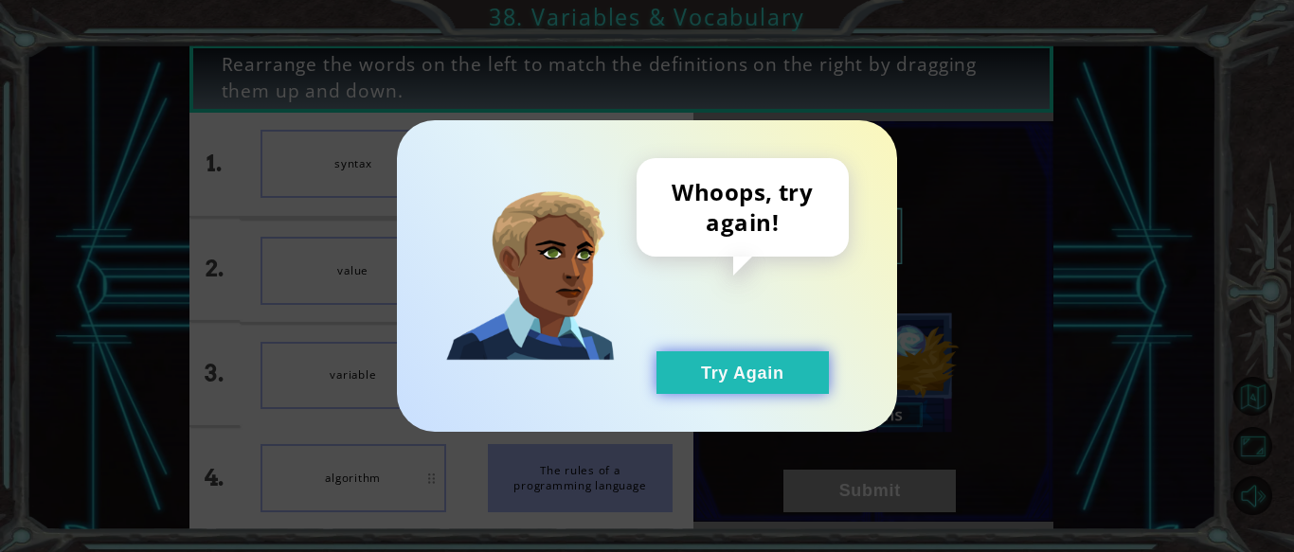
click at [729, 366] on button "Try Again" at bounding box center [743, 373] width 172 height 43
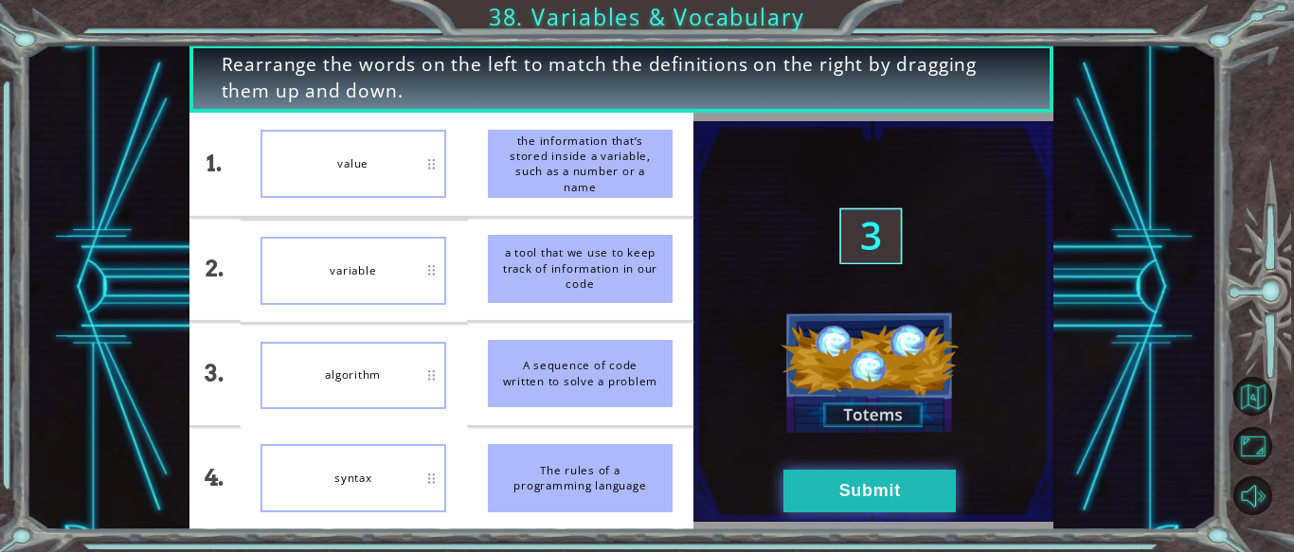
click at [793, 493] on button "Submit" at bounding box center [870, 491] width 172 height 43
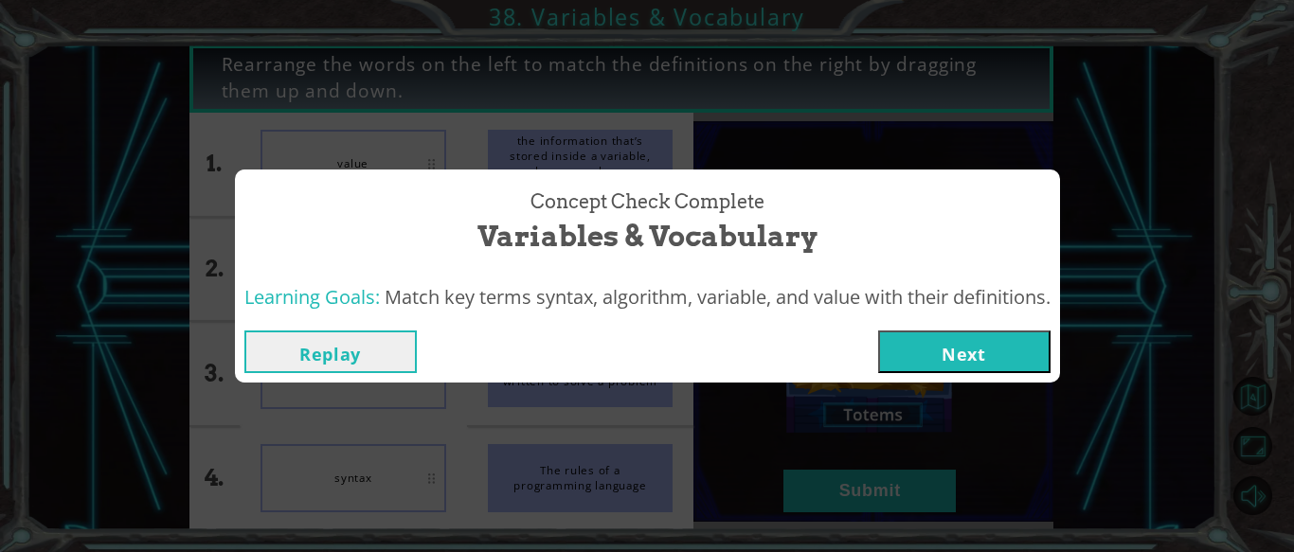
click at [912, 336] on button "Next" at bounding box center [964, 352] width 172 height 43
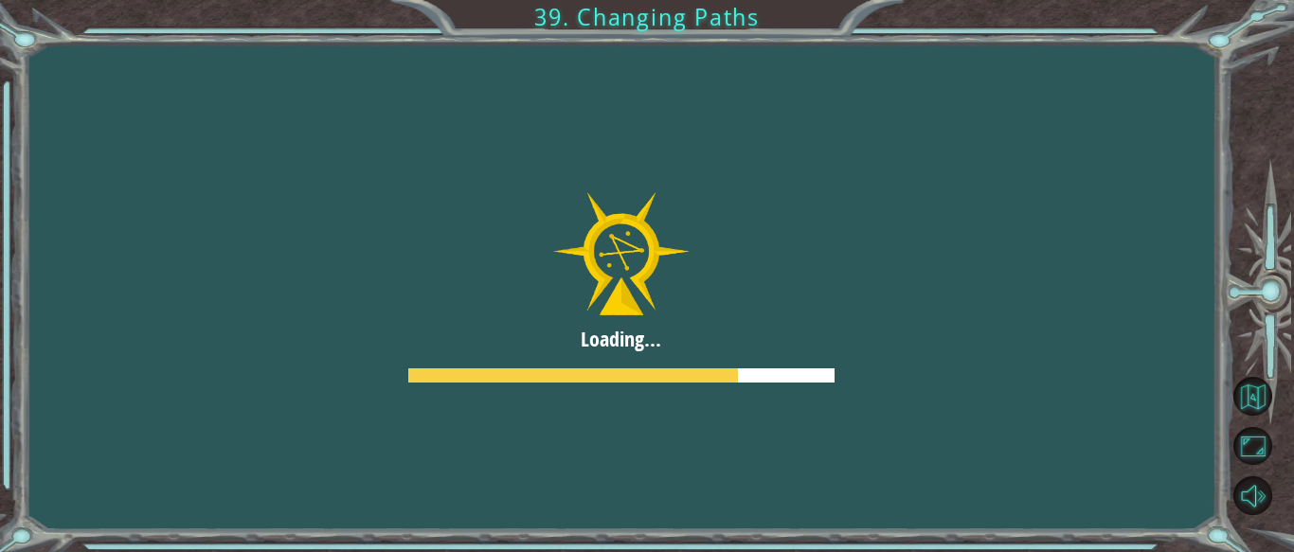
click at [912, 336] on div at bounding box center [621, 287] width 1294 height 728
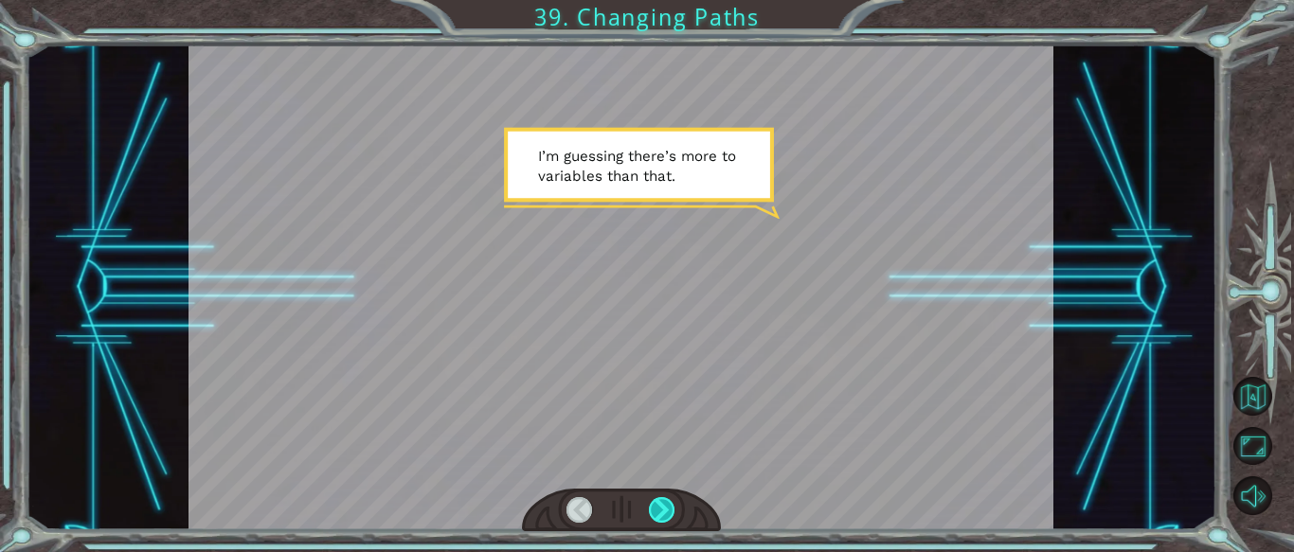
click at [666, 513] on div at bounding box center [662, 510] width 27 height 27
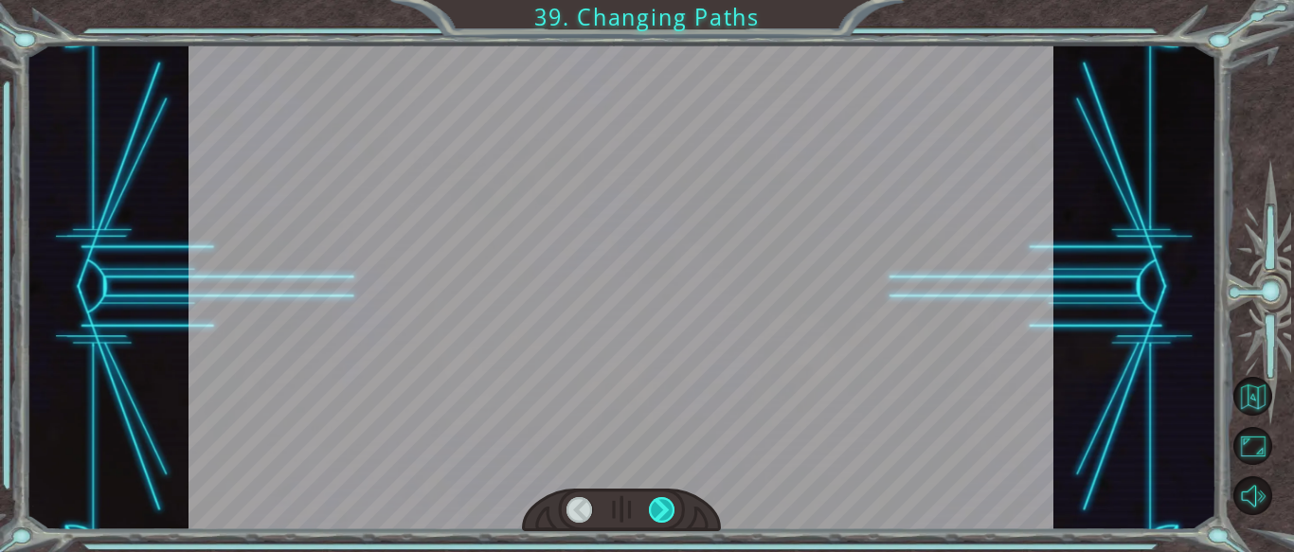
click at [666, 513] on div at bounding box center [662, 510] width 27 height 27
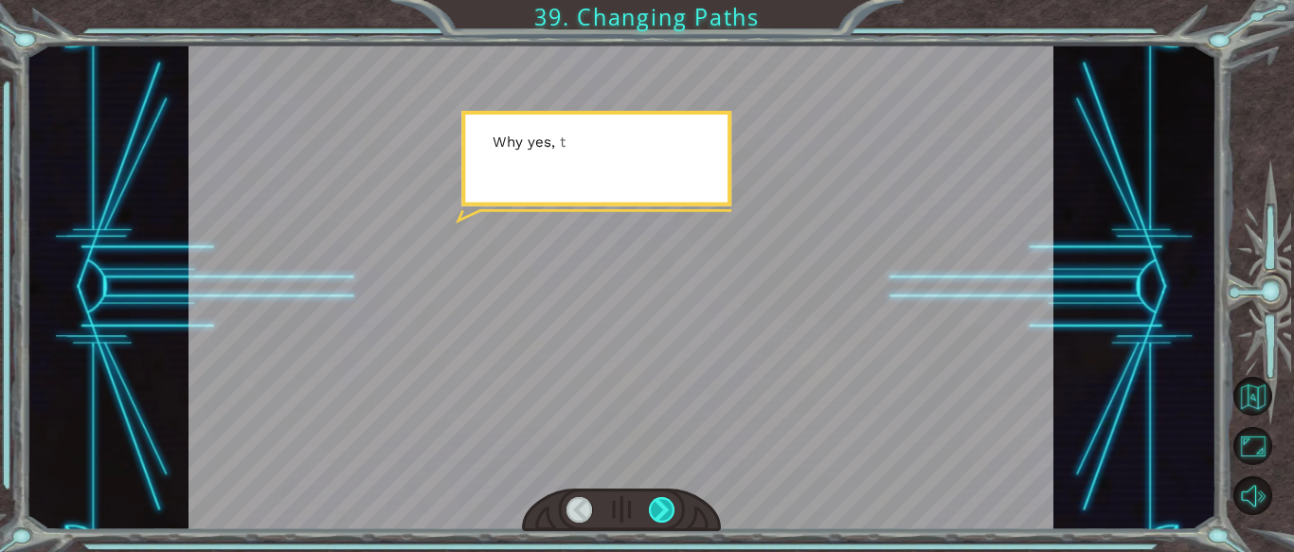
click at [666, 513] on div at bounding box center [662, 510] width 27 height 27
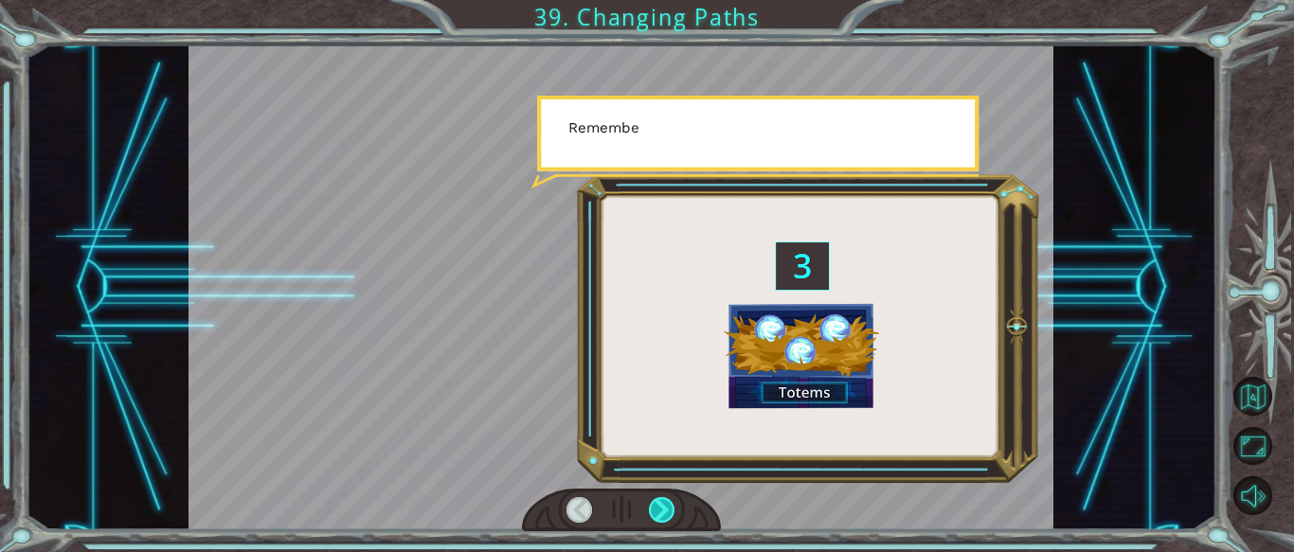
click at [666, 513] on div at bounding box center [662, 510] width 27 height 27
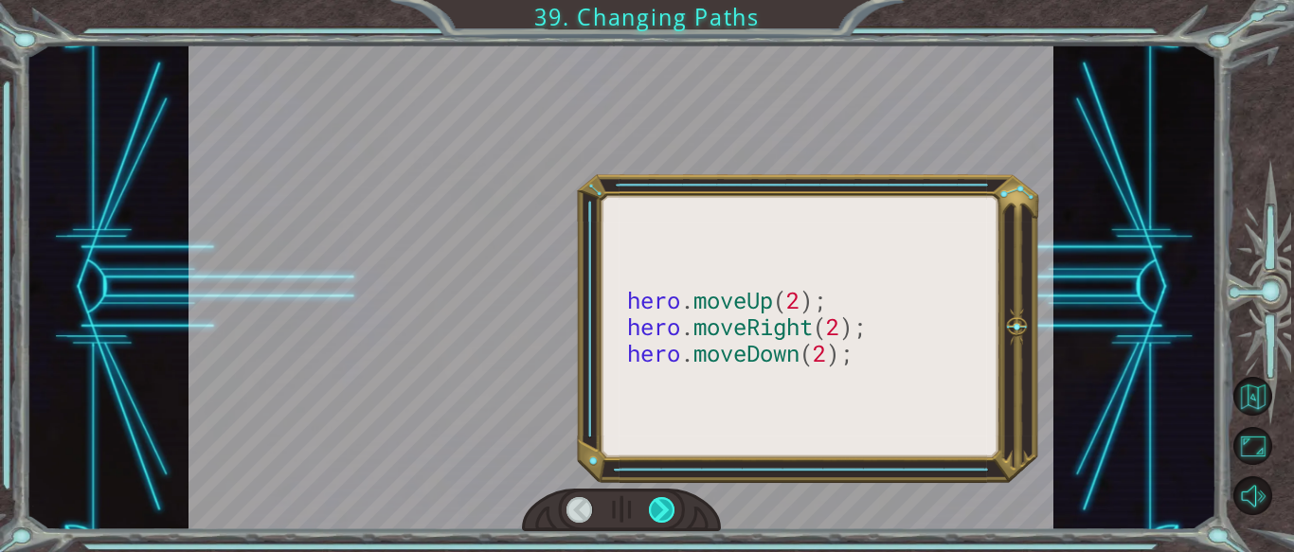
click at [666, 513] on div at bounding box center [662, 510] width 27 height 27
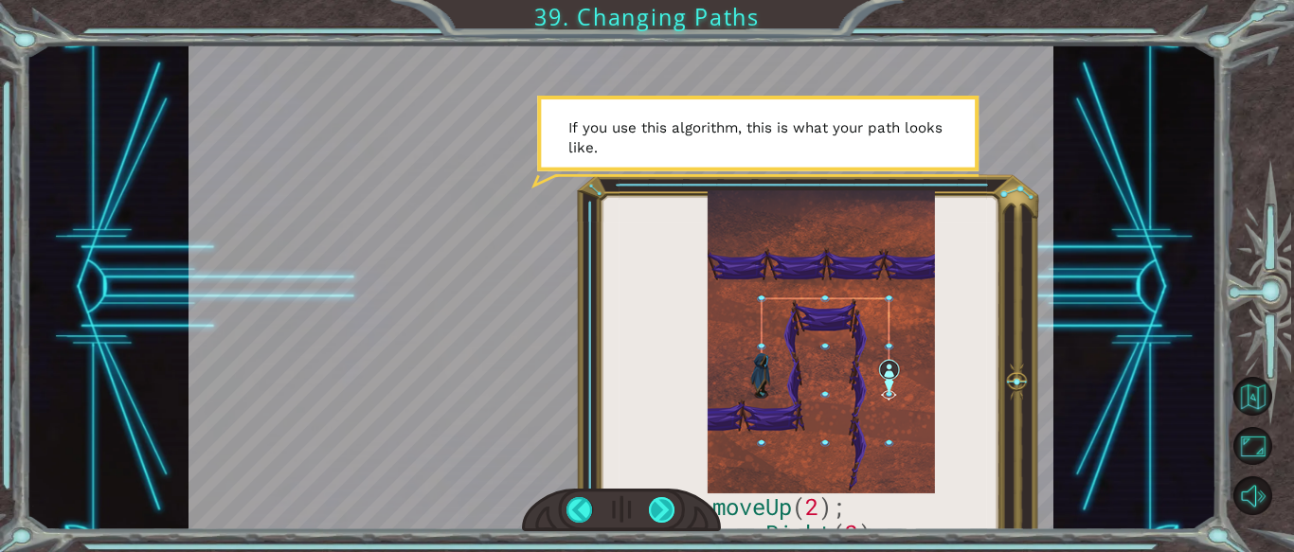
click at [666, 513] on div at bounding box center [662, 510] width 27 height 27
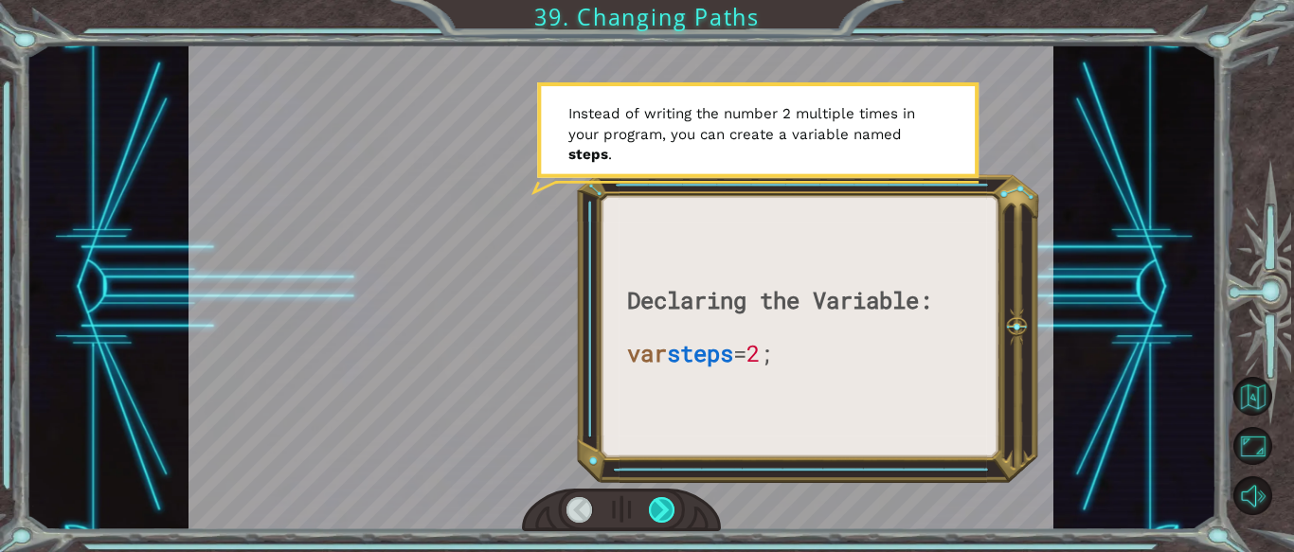
click at [666, 513] on div at bounding box center [662, 510] width 27 height 27
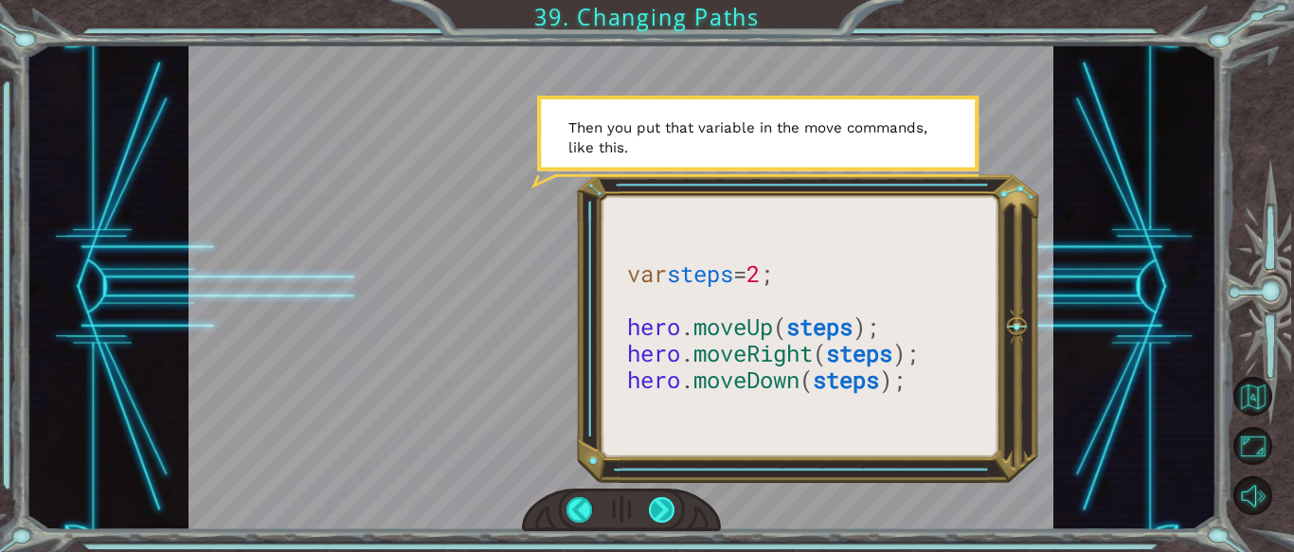
click at [650, 504] on div at bounding box center [662, 510] width 27 height 27
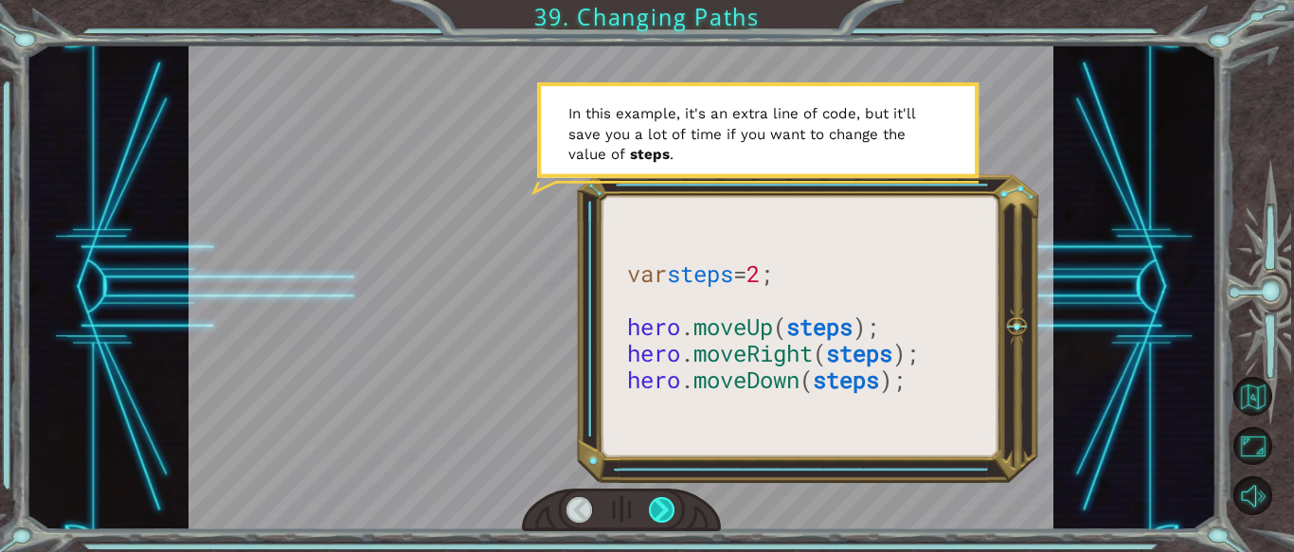
click at [650, 504] on div at bounding box center [662, 510] width 27 height 27
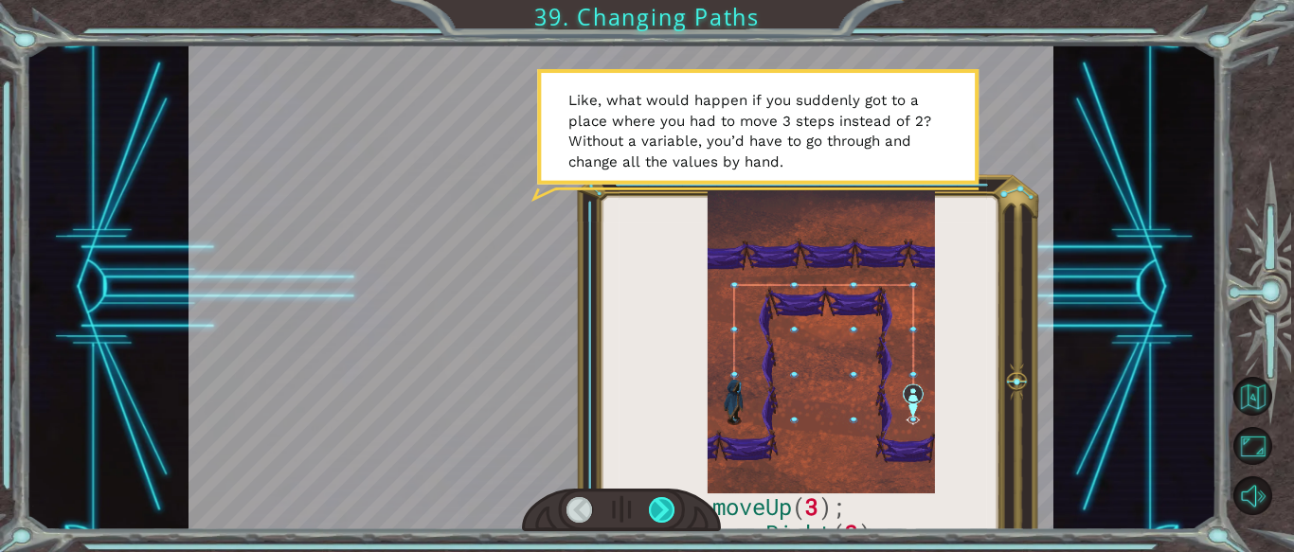
click at [650, 504] on div at bounding box center [662, 510] width 27 height 27
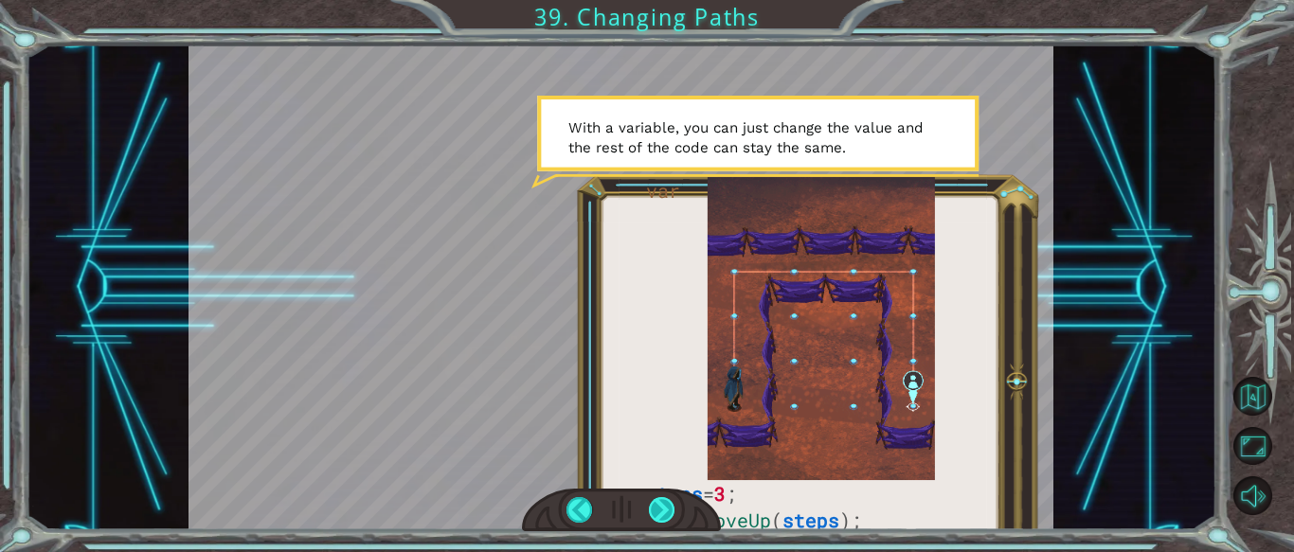
click at [650, 504] on div at bounding box center [662, 510] width 27 height 27
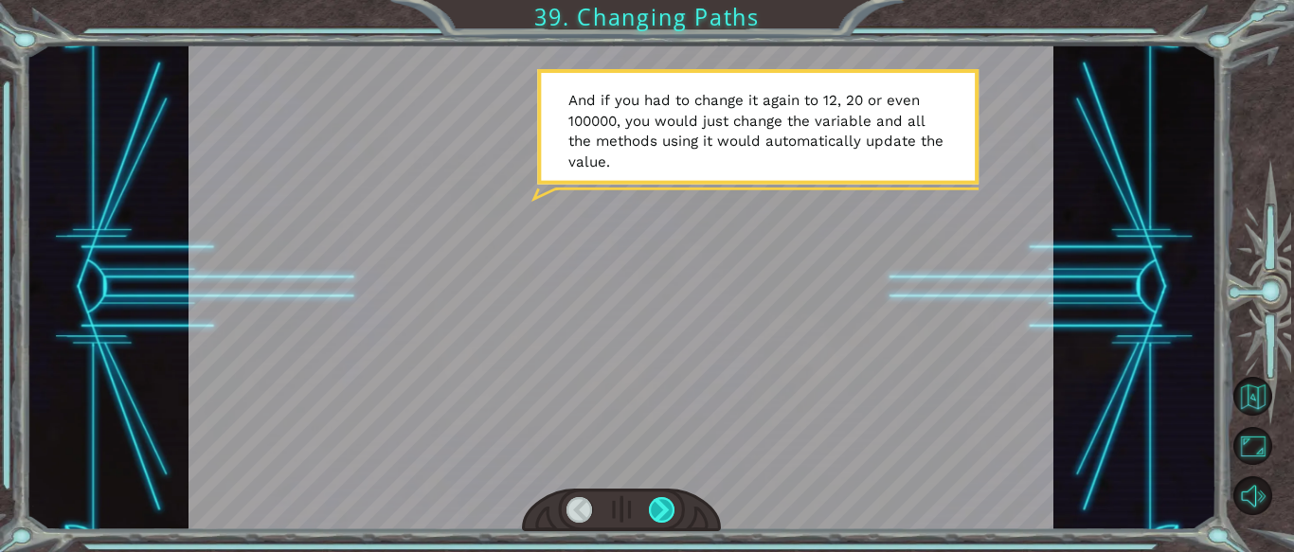
click at [650, 504] on div at bounding box center [662, 510] width 27 height 27
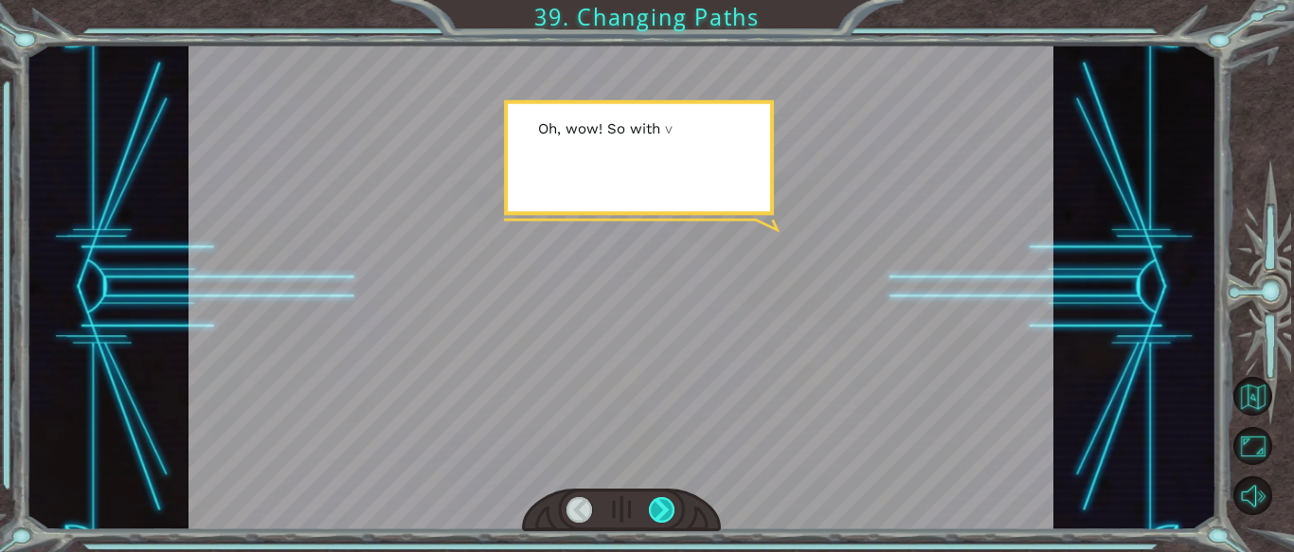
click at [650, 504] on div at bounding box center [662, 510] width 27 height 27
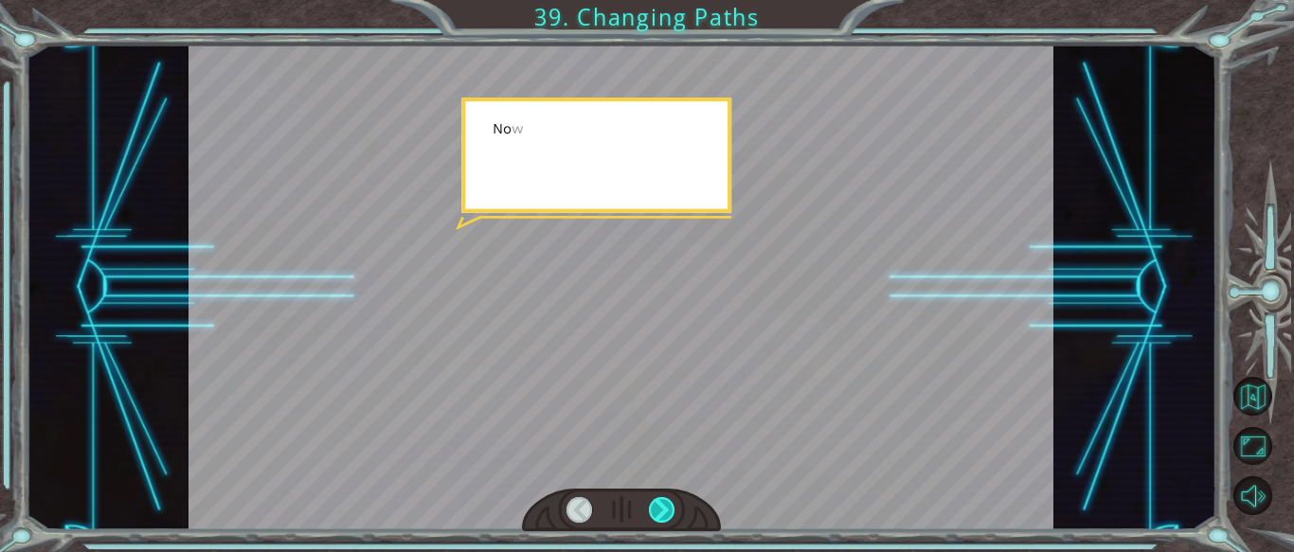
click at [650, 504] on div at bounding box center [662, 510] width 27 height 27
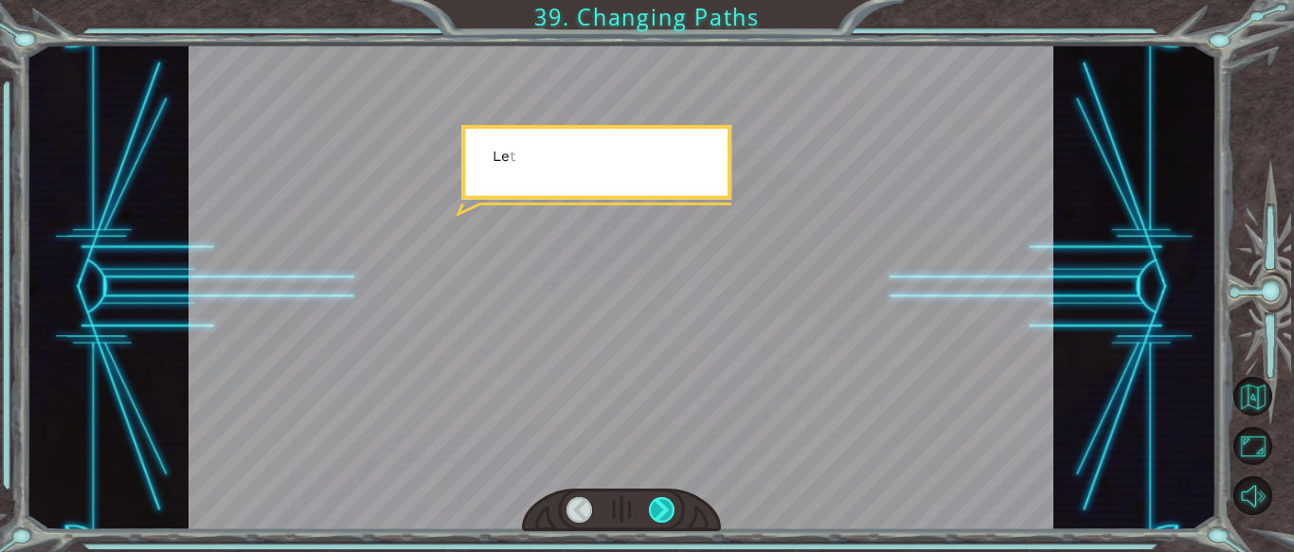
click at [650, 504] on div at bounding box center [662, 510] width 27 height 27
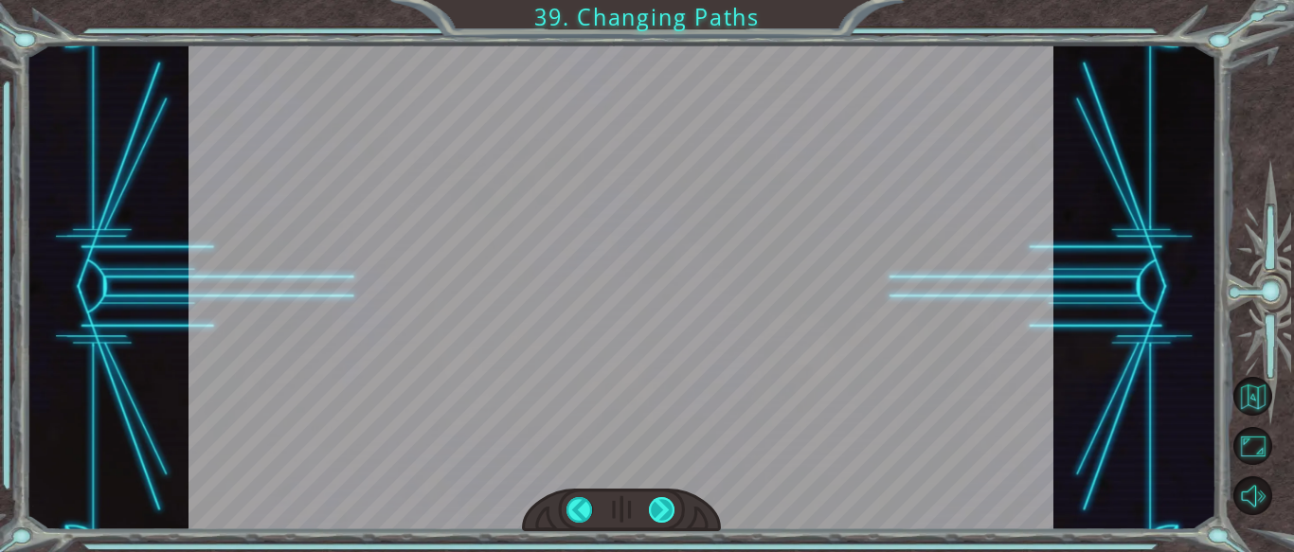
click at [650, 504] on div at bounding box center [662, 510] width 27 height 27
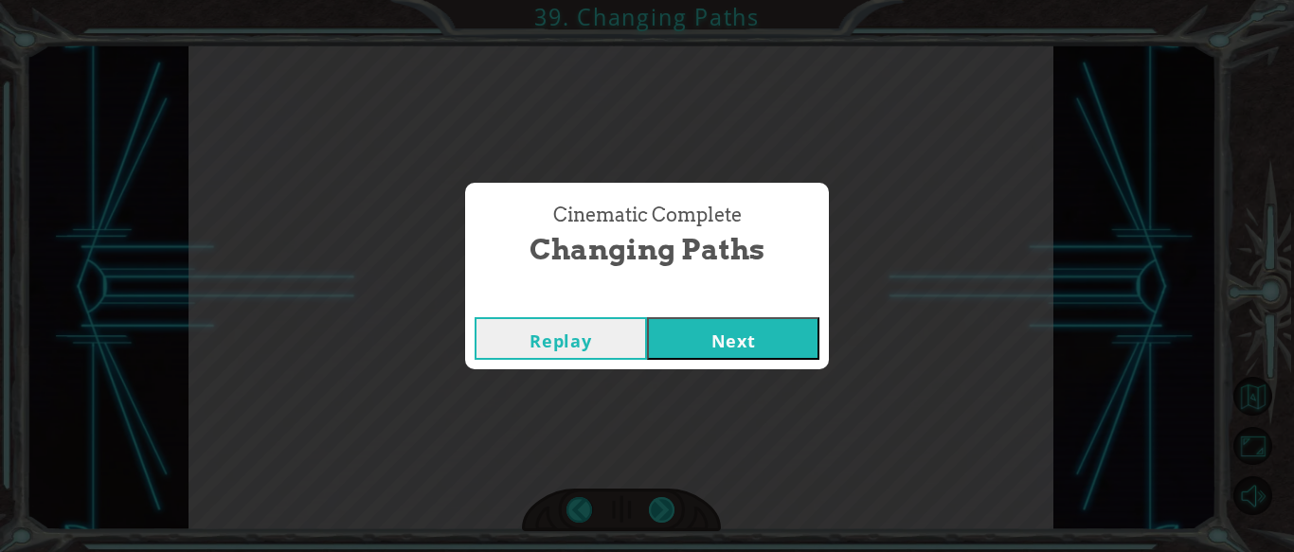
click at [650, 504] on div "Cinematic Complete Changing Paths Replay Next" at bounding box center [647, 276] width 1294 height 552
click at [709, 355] on button "Next" at bounding box center [733, 338] width 172 height 43
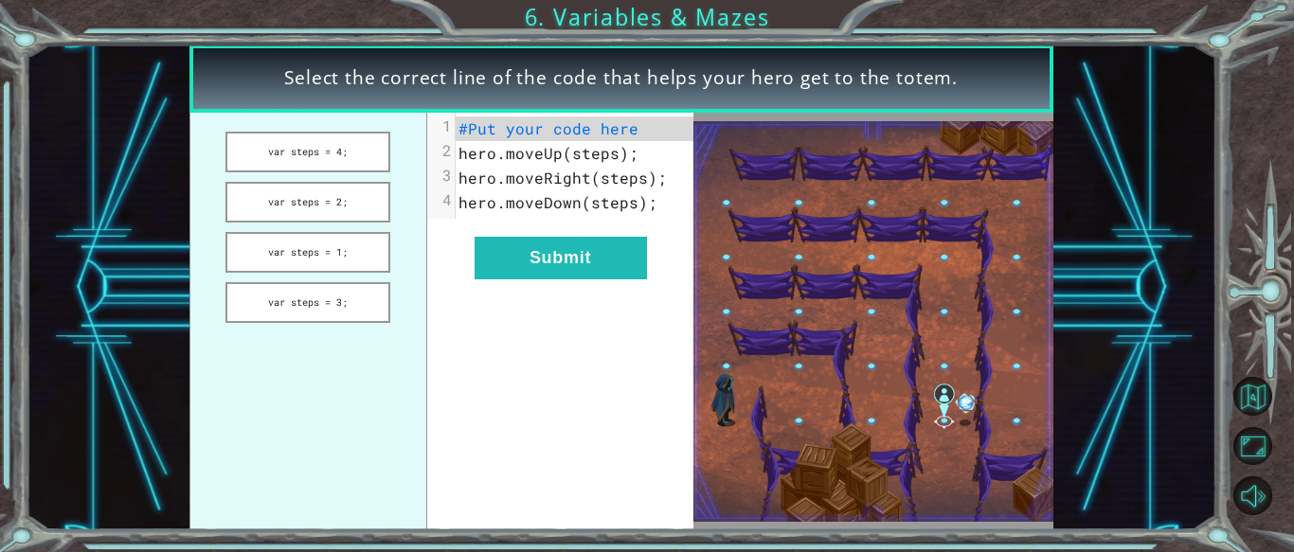
drag, startPoint x: 332, startPoint y: 154, endPoint x: 562, endPoint y: 96, distance: 237.4
click at [562, 96] on div "Select the correct line of the code that helps your hero get to the totem. var …" at bounding box center [622, 288] width 864 height 486
click at [339, 158] on button "var steps = 4;" at bounding box center [308, 152] width 165 height 41
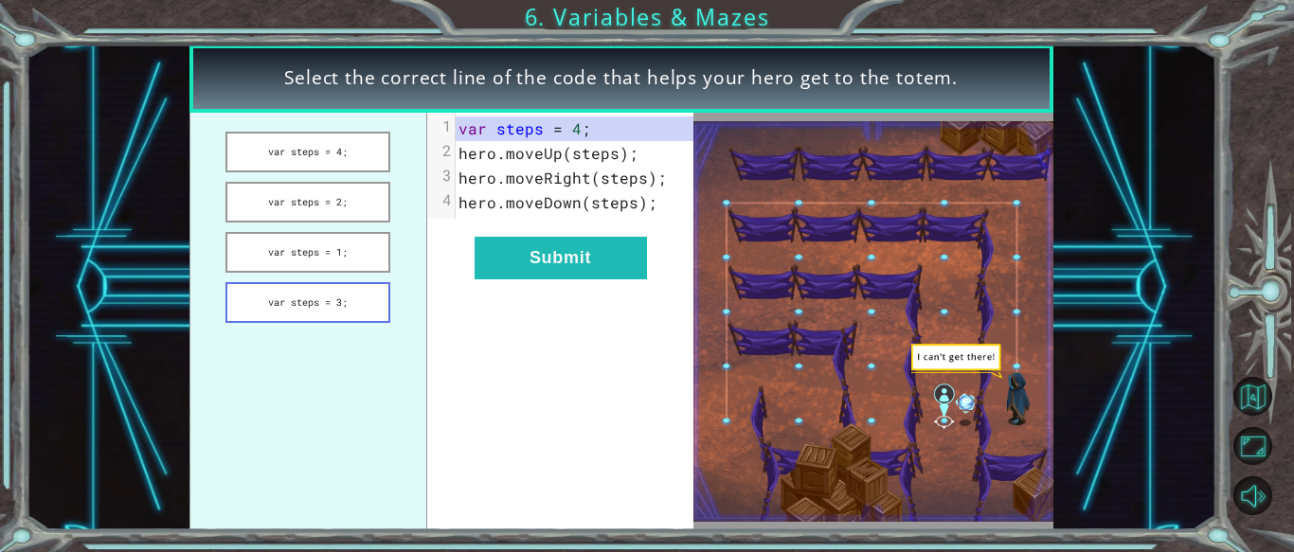
click at [355, 285] on button "var steps = 3;" at bounding box center [308, 302] width 165 height 41
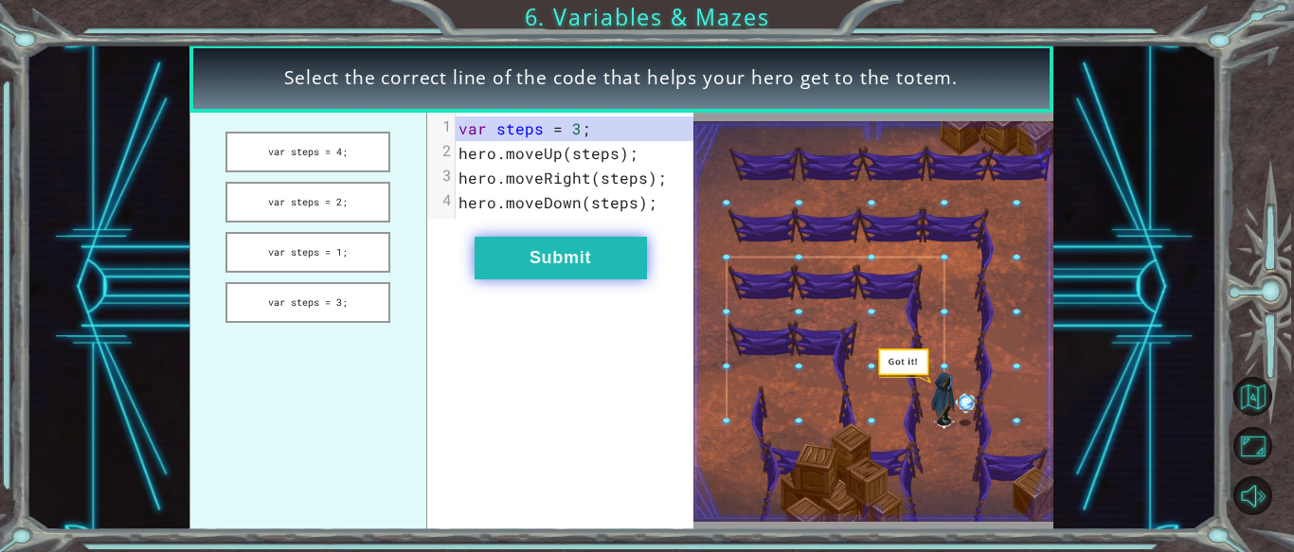
click at [571, 239] on button "Submit" at bounding box center [561, 258] width 172 height 43
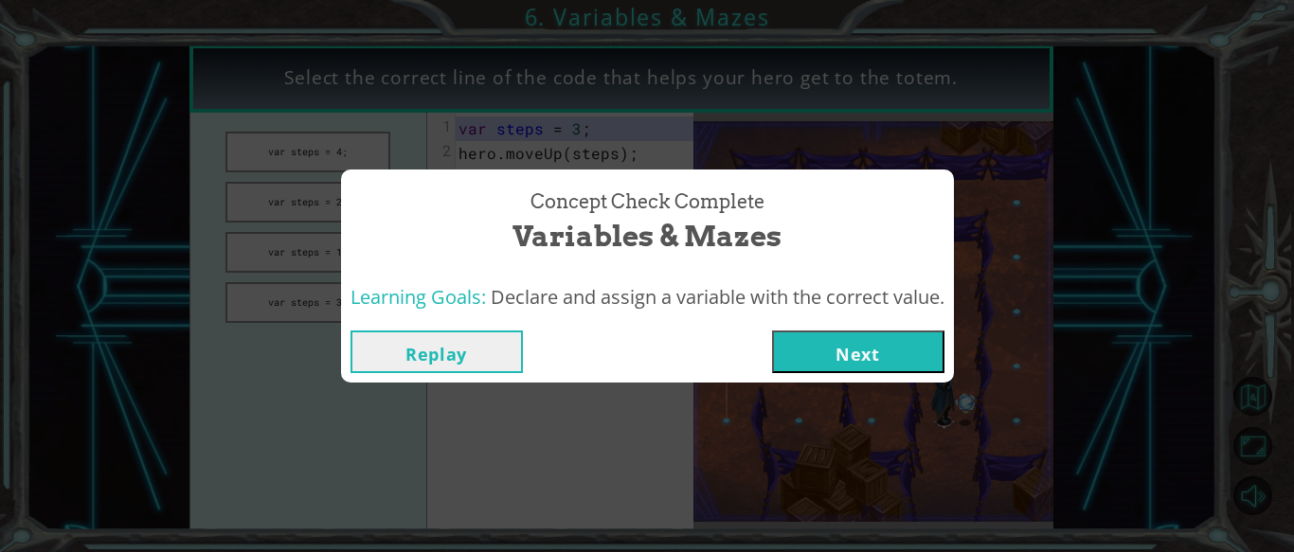
click at [842, 357] on button "Next" at bounding box center [858, 352] width 172 height 43
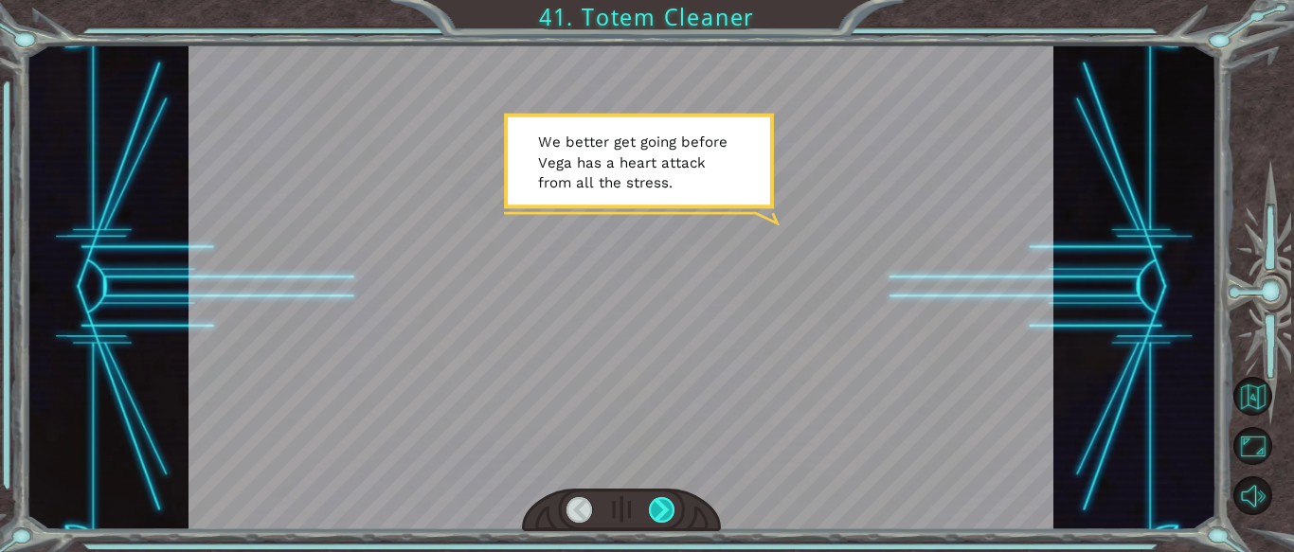
click at [659, 510] on div at bounding box center [662, 510] width 27 height 27
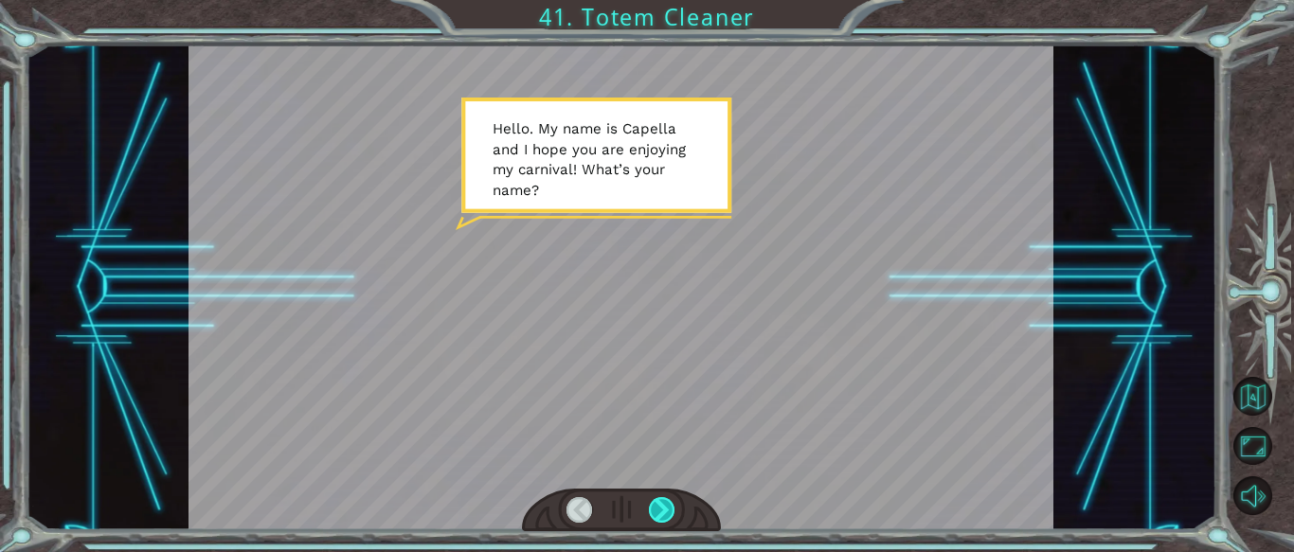
click at [653, 511] on div at bounding box center [662, 510] width 27 height 27
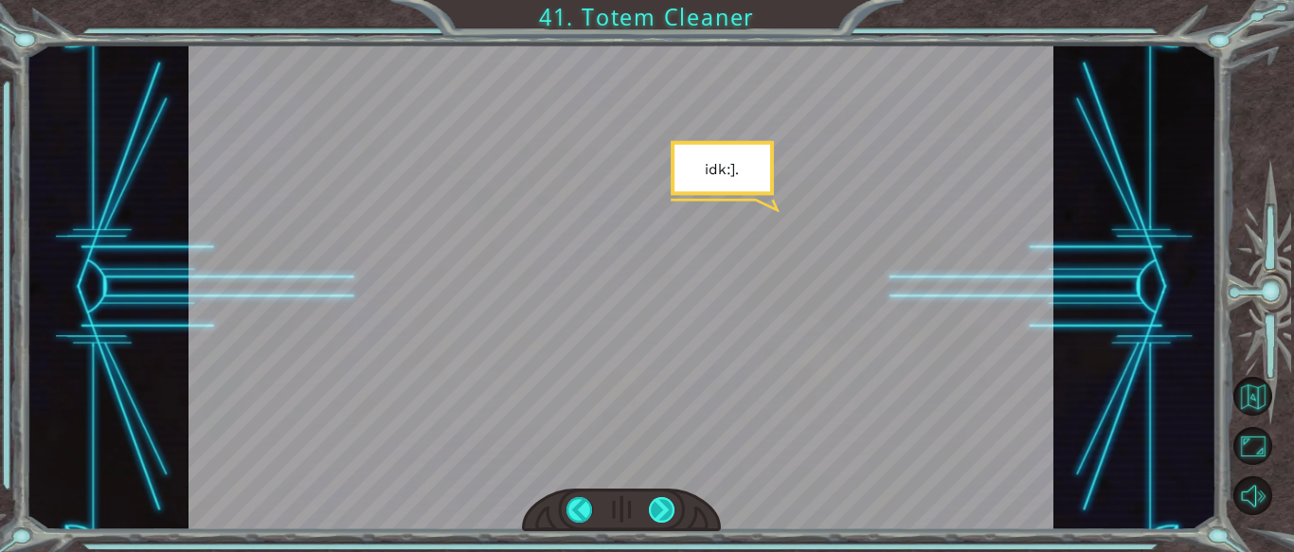
click at [653, 511] on div at bounding box center [662, 510] width 27 height 27
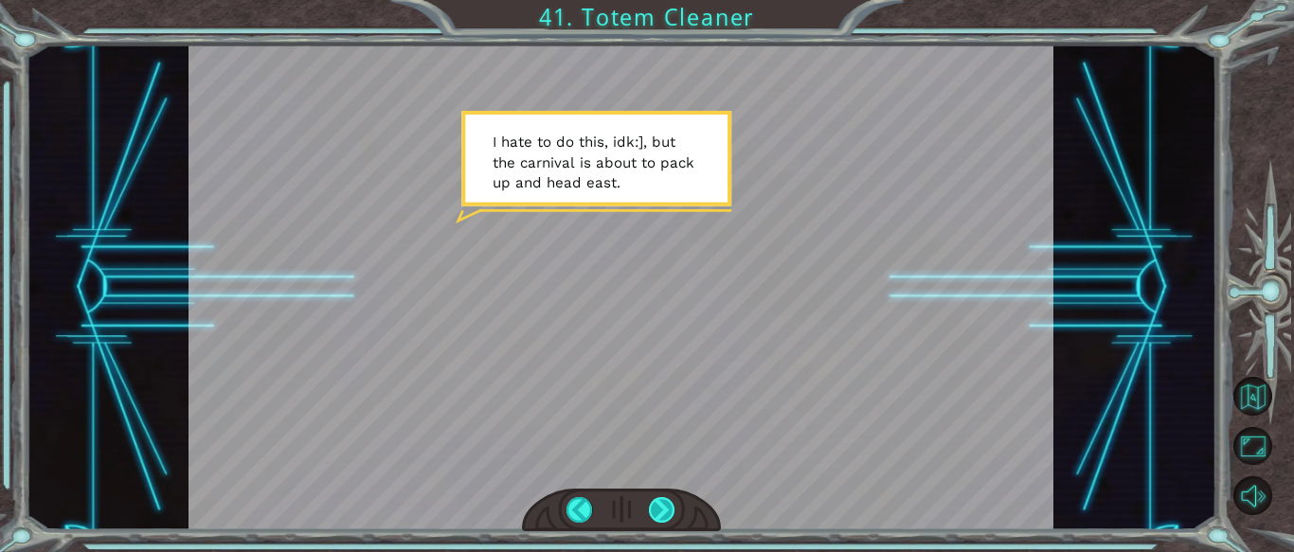
click at [664, 515] on div at bounding box center [662, 510] width 27 height 27
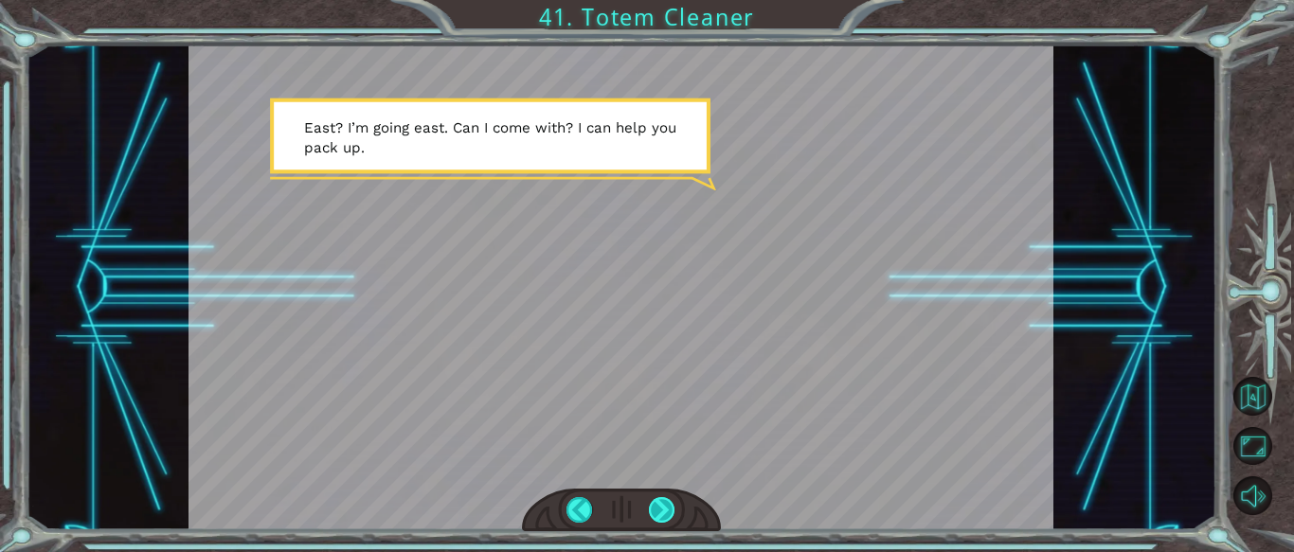
click at [664, 515] on div at bounding box center [662, 510] width 27 height 27
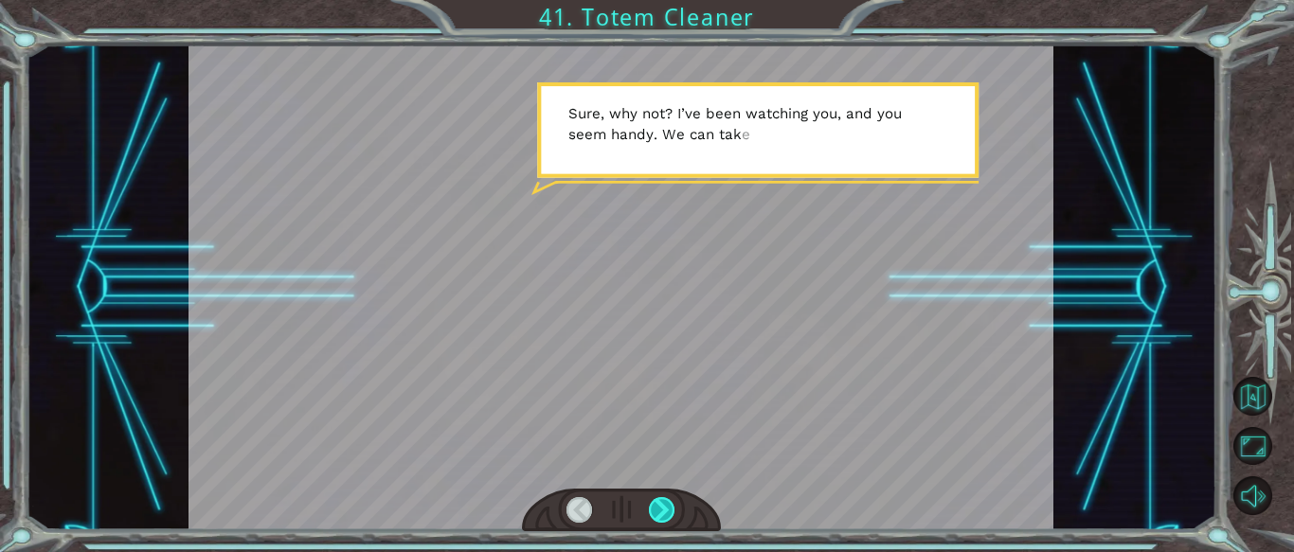
click at [664, 515] on div at bounding box center [662, 510] width 27 height 27
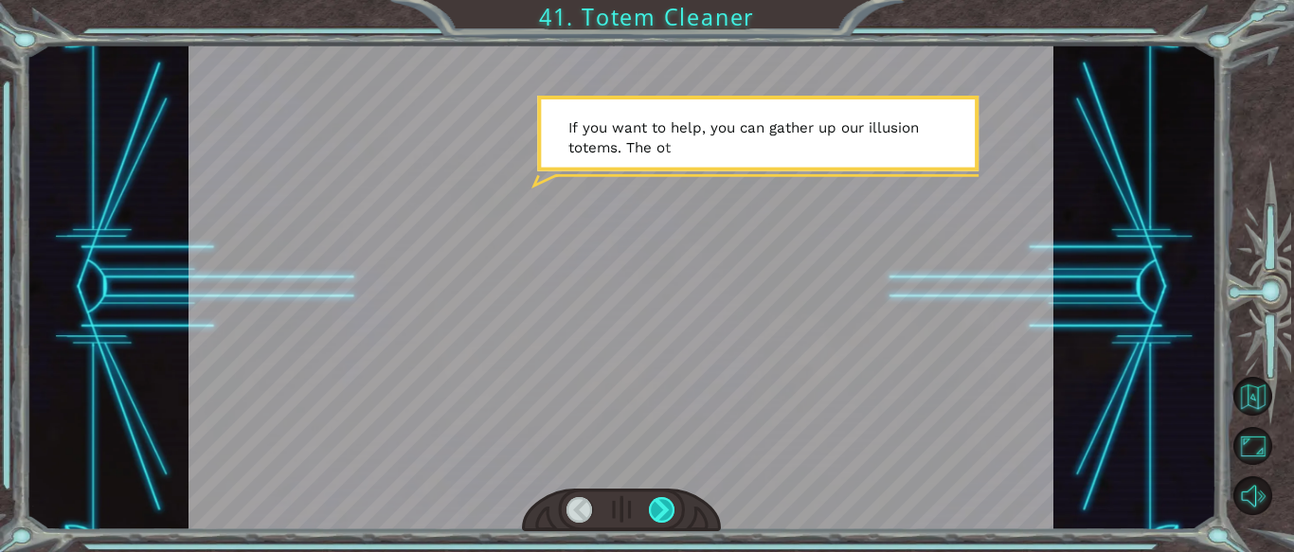
click at [664, 515] on div at bounding box center [662, 510] width 27 height 27
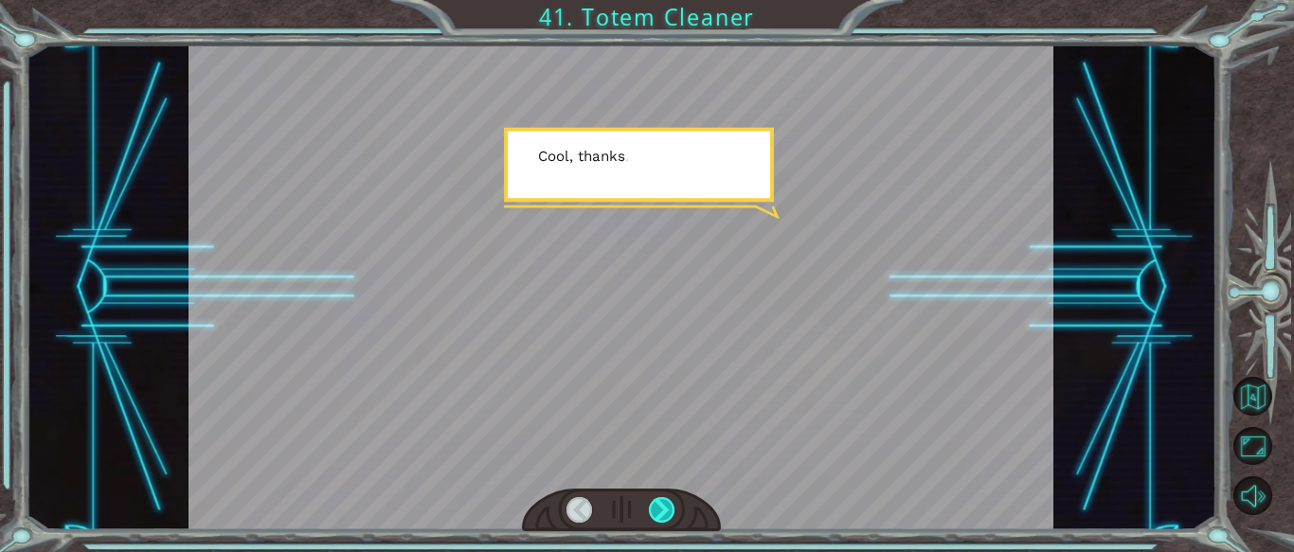
click at [664, 515] on div at bounding box center [662, 510] width 27 height 27
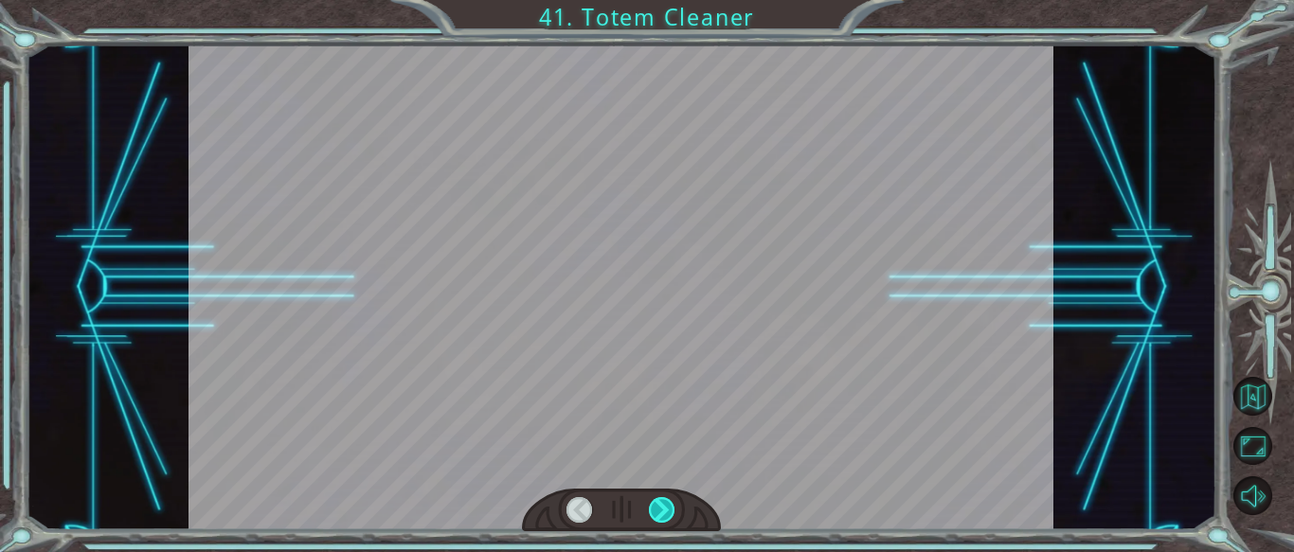
click at [664, 515] on div at bounding box center [662, 510] width 27 height 27
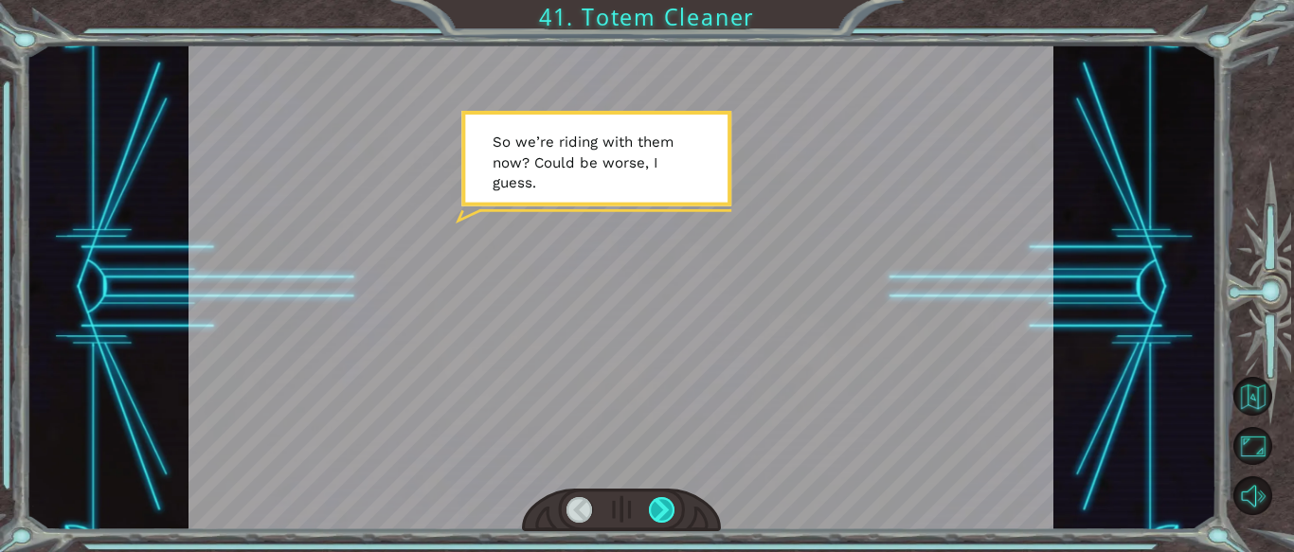
click at [663, 515] on div at bounding box center [662, 510] width 27 height 27
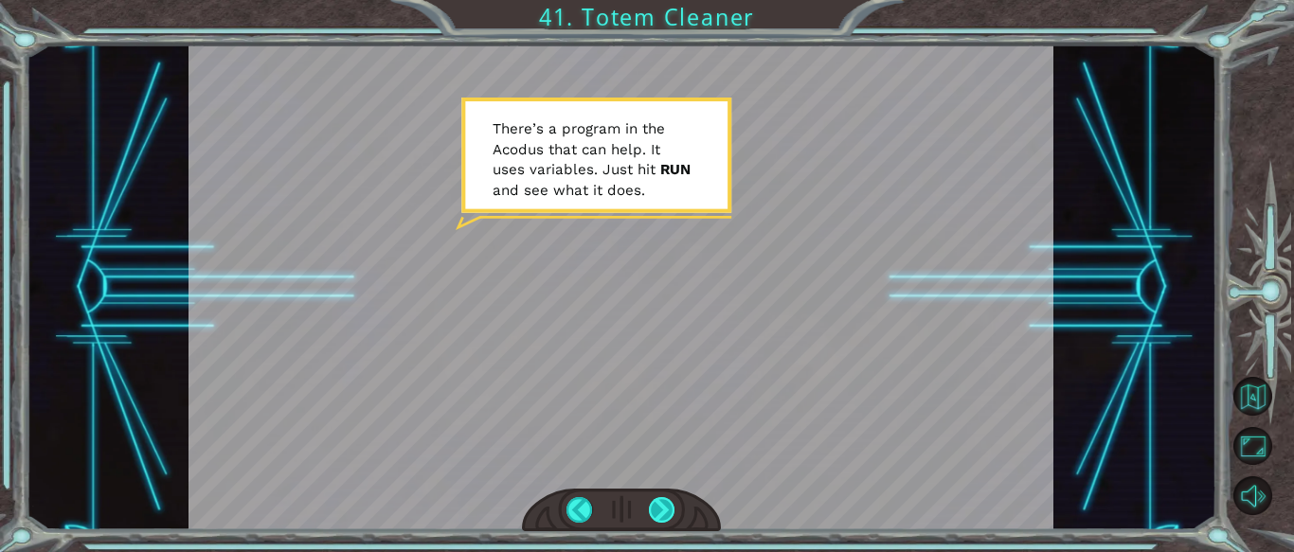
click at [659, 518] on div at bounding box center [662, 510] width 27 height 27
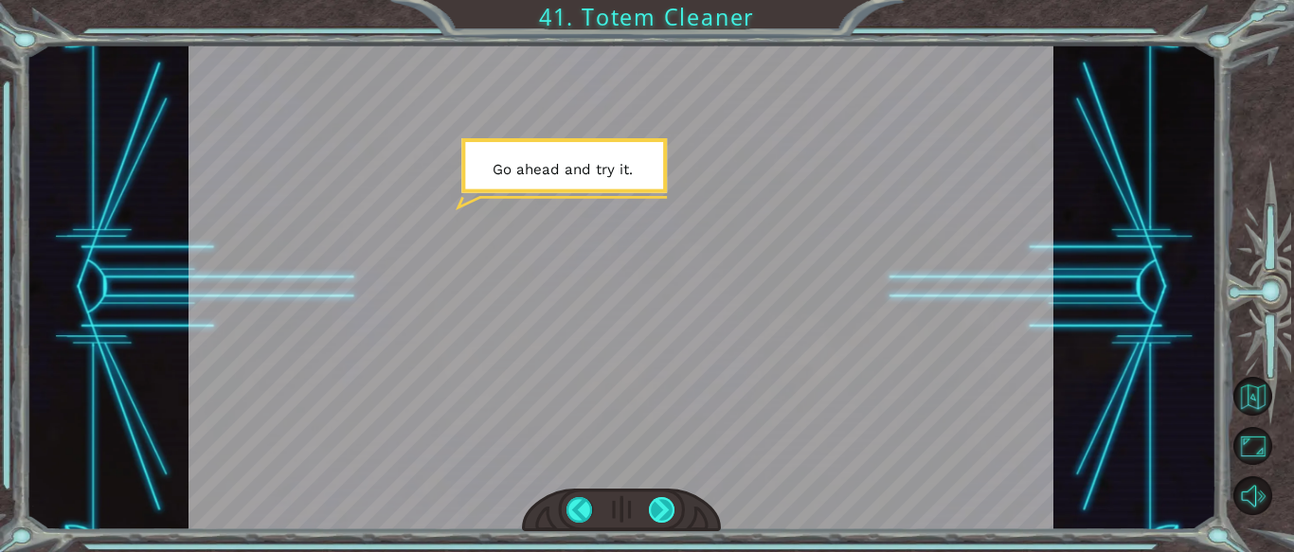
click at [659, 518] on div at bounding box center [662, 510] width 27 height 27
